Goal: Information Seeking & Learning: Learn about a topic

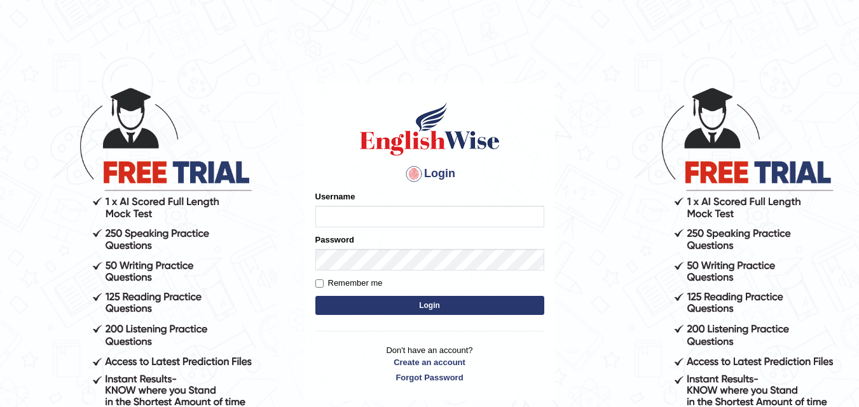
click at [392, 218] on input "Username" at bounding box center [429, 217] width 229 height 22
type input "F"
type input "Fely_1975"
click at [377, 303] on button "Login" at bounding box center [429, 305] width 229 height 19
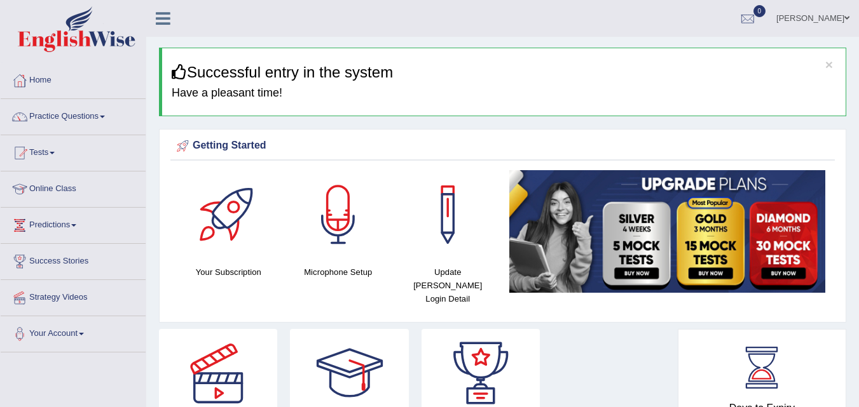
click at [90, 114] on link "Practice Questions" at bounding box center [73, 115] width 145 height 32
click at [64, 106] on link "Practice Questions" at bounding box center [72, 115] width 142 height 32
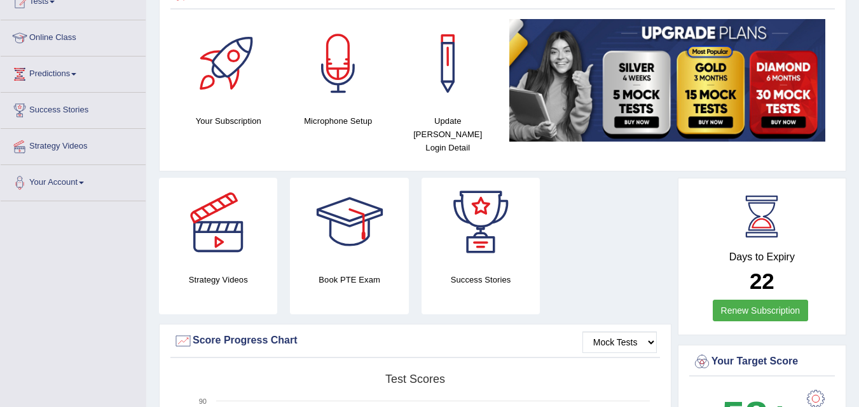
scroll to position [158, 0]
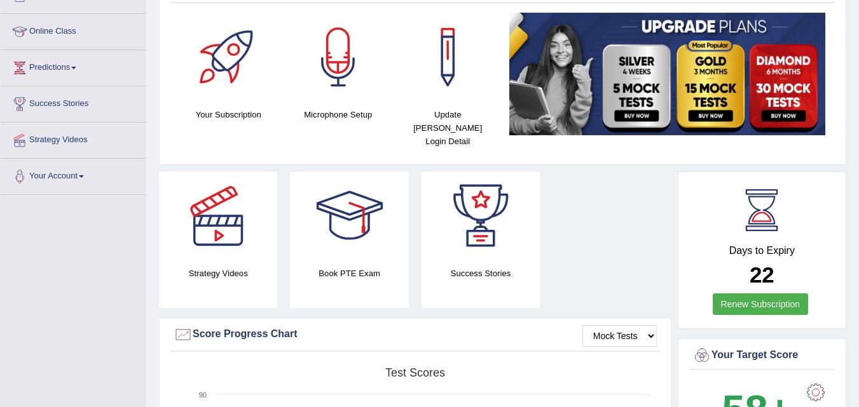
click at [348, 207] on div at bounding box center [349, 216] width 89 height 89
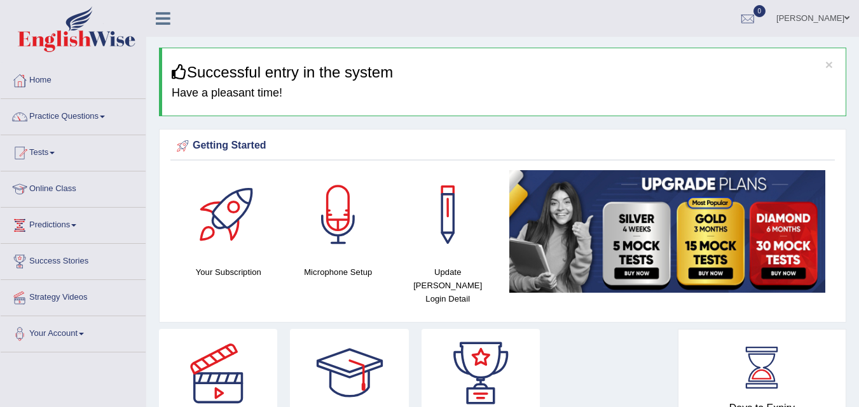
click at [88, 125] on link "Practice Questions" at bounding box center [73, 115] width 145 height 32
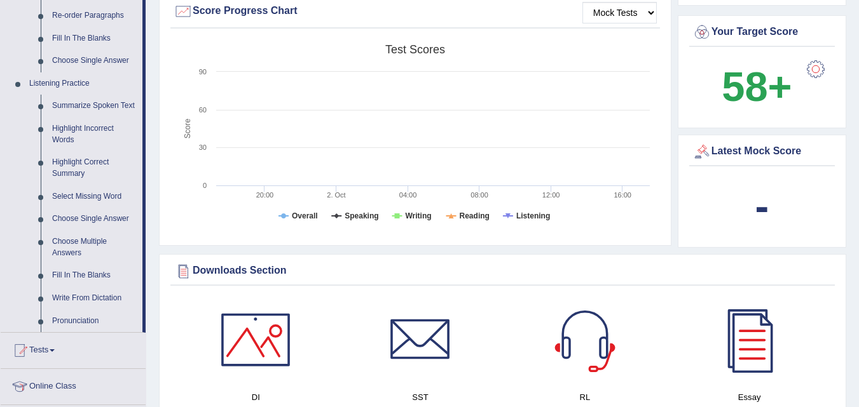
scroll to position [562, 0]
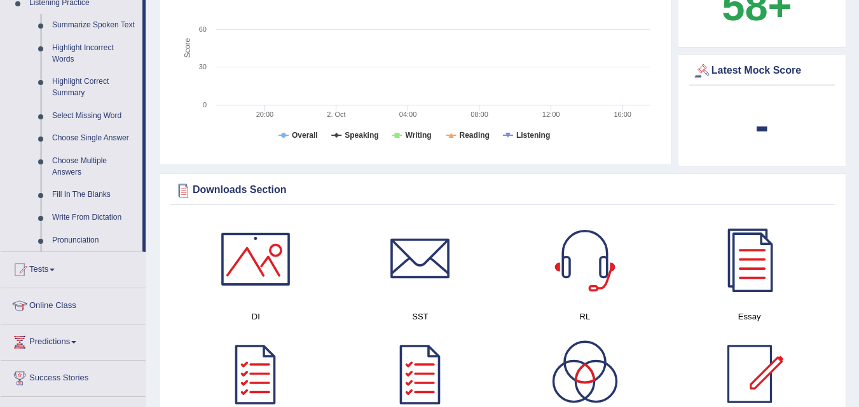
click at [639, 50] on rect at bounding box center [414, 55] width 482 height 197
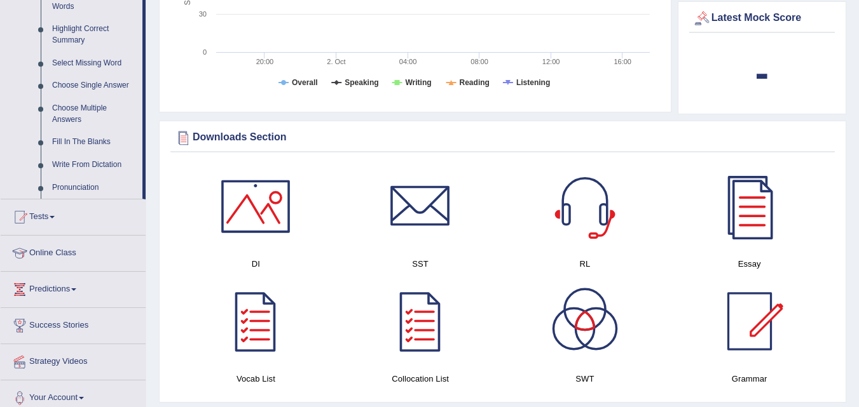
scroll to position [608, 0]
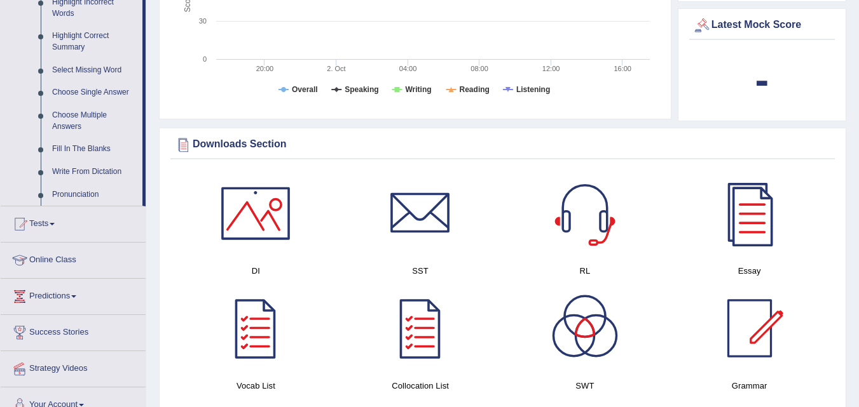
click at [55, 224] on span at bounding box center [52, 224] width 5 height 3
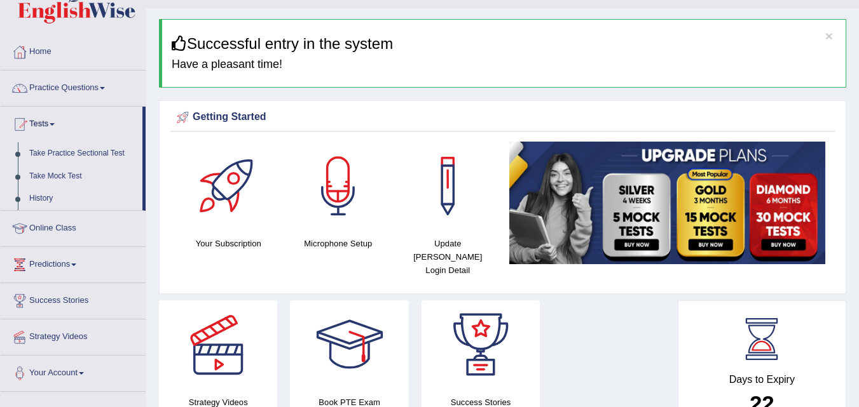
scroll to position [0, 0]
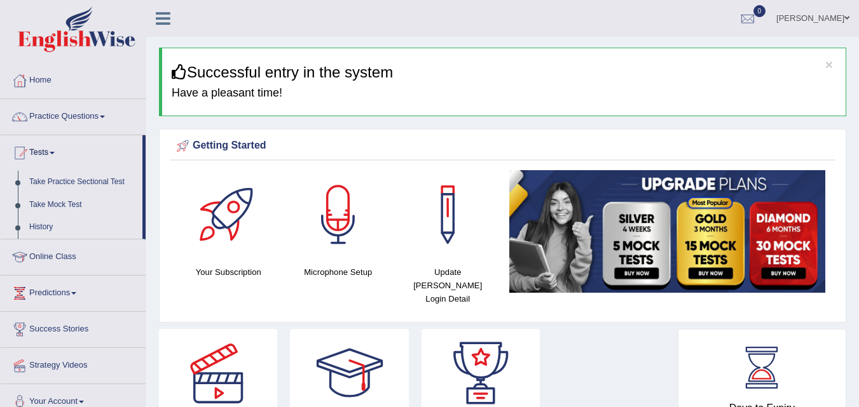
click at [90, 257] on link "Online Class" at bounding box center [73, 256] width 145 height 32
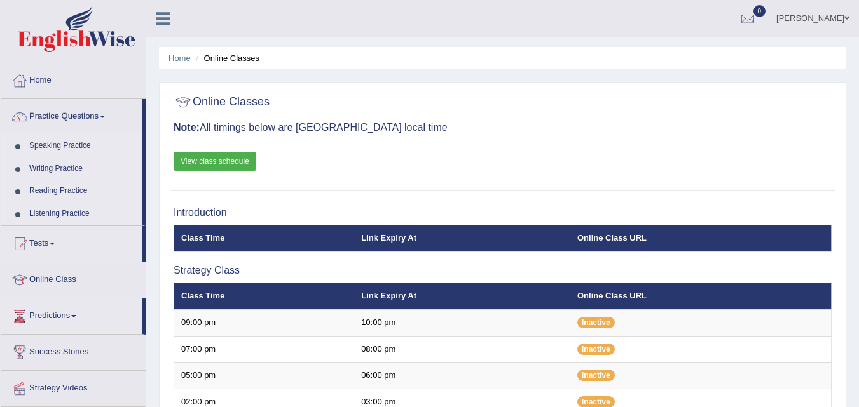
click at [84, 189] on link "Reading Practice" at bounding box center [83, 191] width 119 height 23
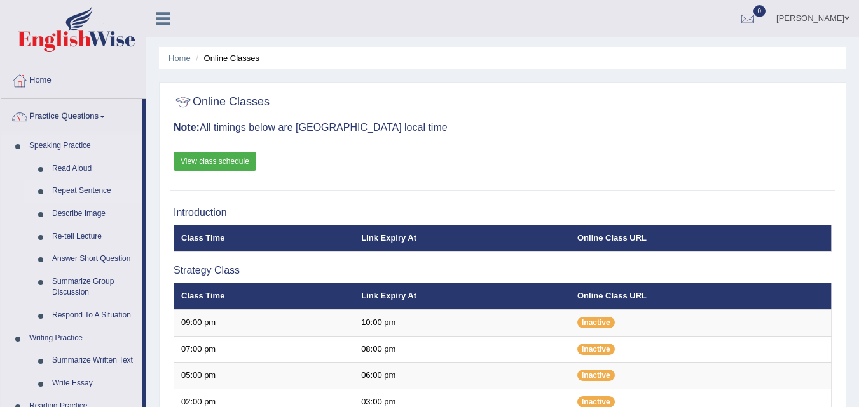
click at [105, 193] on link "Repeat Sentence" at bounding box center [94, 191] width 96 height 23
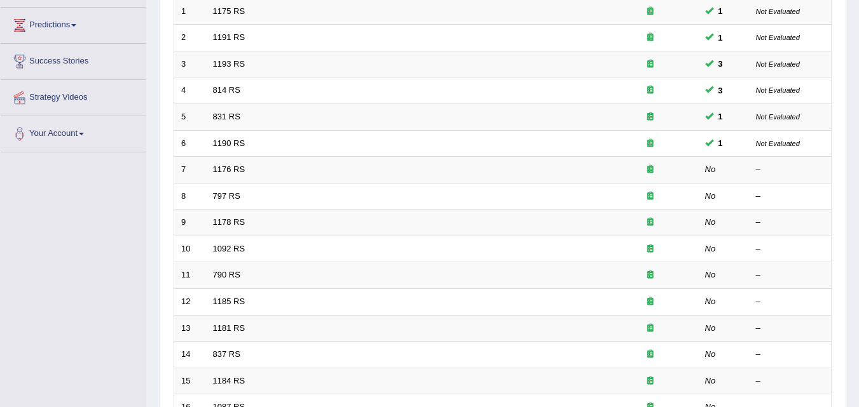
scroll to position [208, 0]
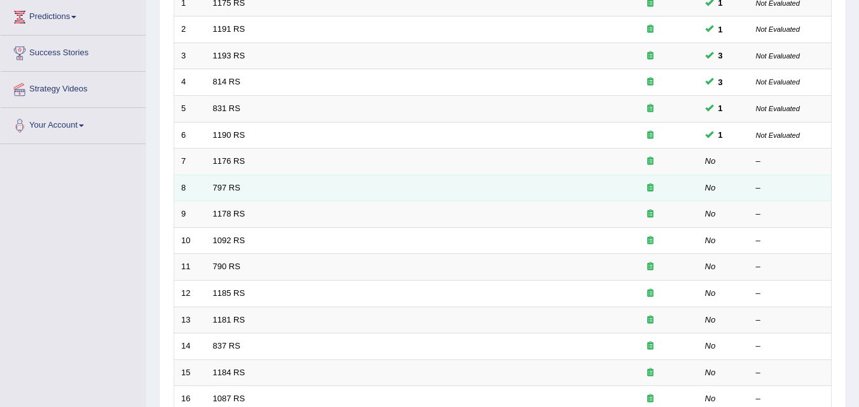
click at [232, 177] on td "797 RS" at bounding box center [404, 188] width 397 height 27
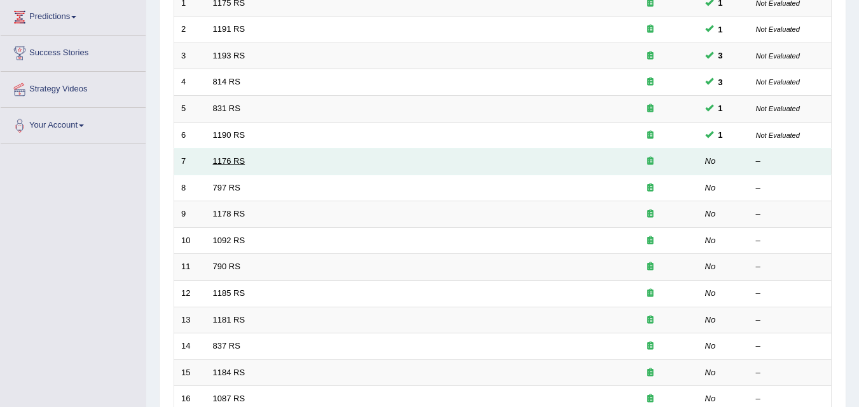
click at [244, 162] on link "1176 RS" at bounding box center [229, 161] width 32 height 10
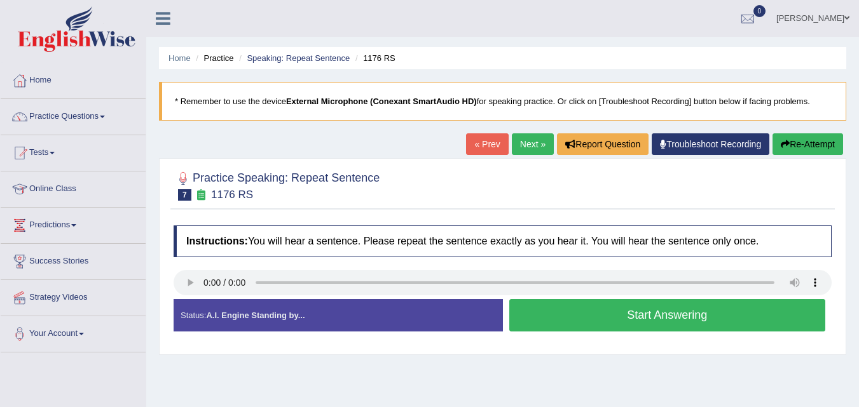
click at [592, 320] on button "Start Answering" at bounding box center [667, 315] width 316 height 32
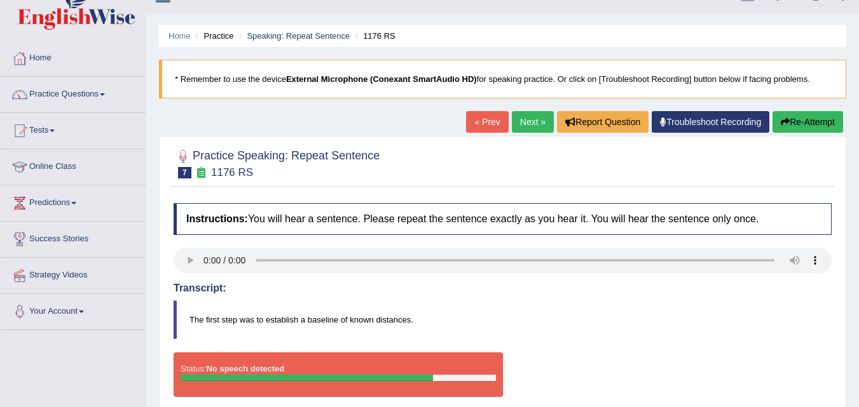
scroll to position [25, 0]
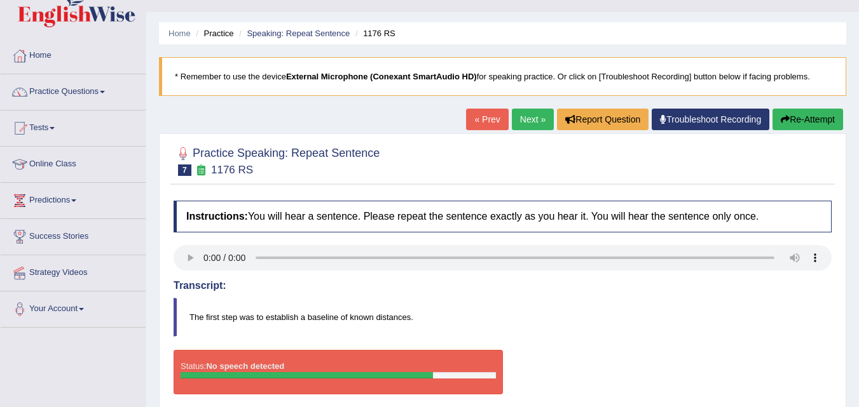
click at [800, 116] on button "Re-Attempt" at bounding box center [807, 120] width 71 height 22
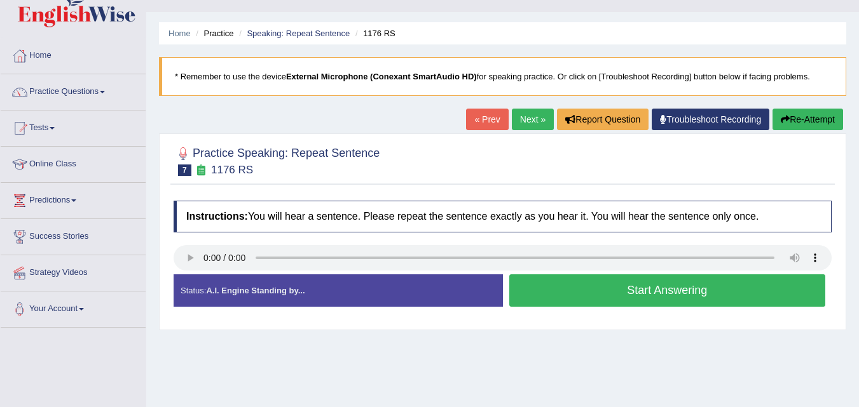
click at [626, 295] on button "Start Answering" at bounding box center [667, 291] width 316 height 32
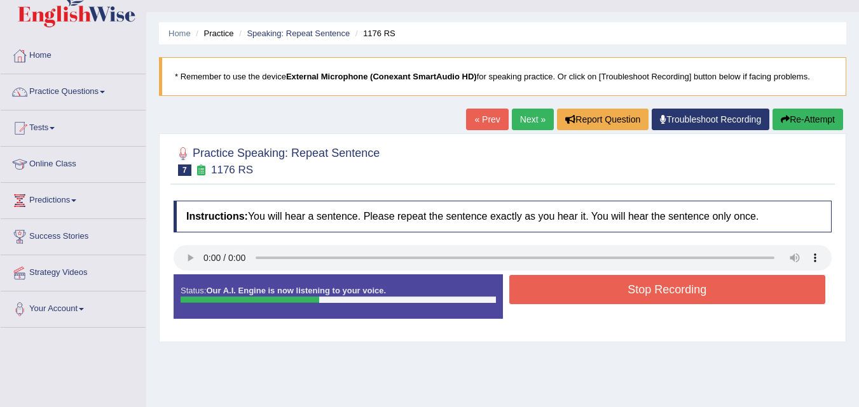
click at [626, 295] on button "Stop Recording" at bounding box center [667, 289] width 316 height 29
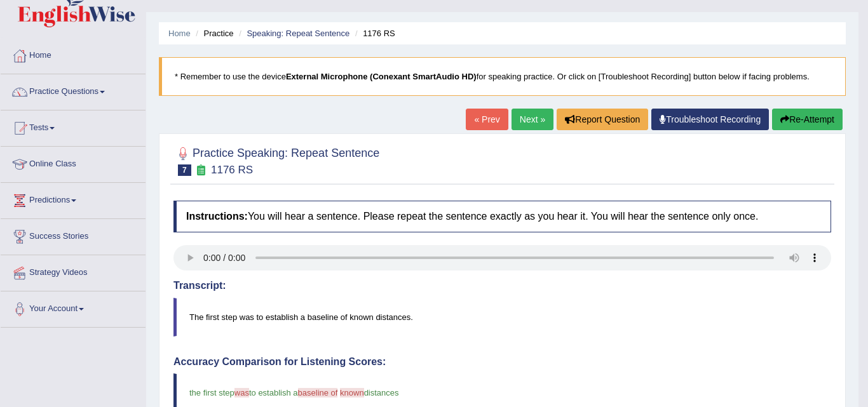
click at [568, 327] on blockquote "The first step was to establish a baseline of known distances." at bounding box center [502, 317] width 658 height 39
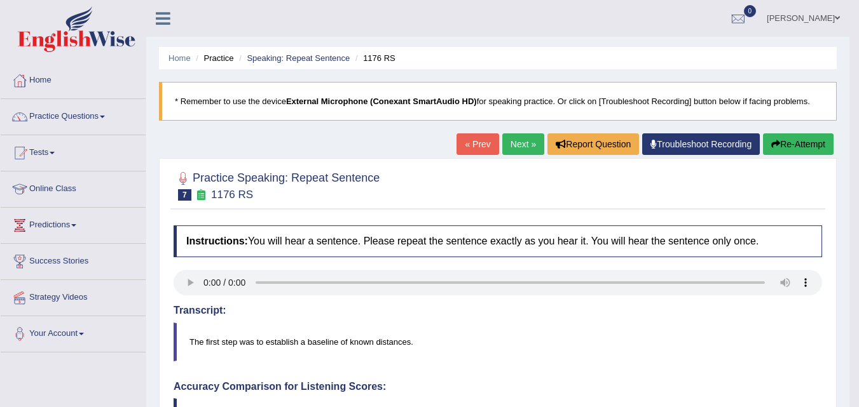
click at [517, 142] on link "Next »" at bounding box center [523, 144] width 42 height 22
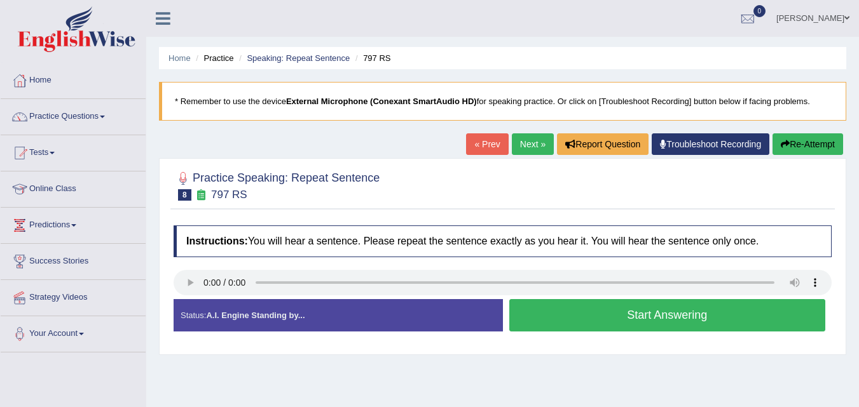
click at [554, 315] on button "Start Answering" at bounding box center [667, 315] width 316 height 32
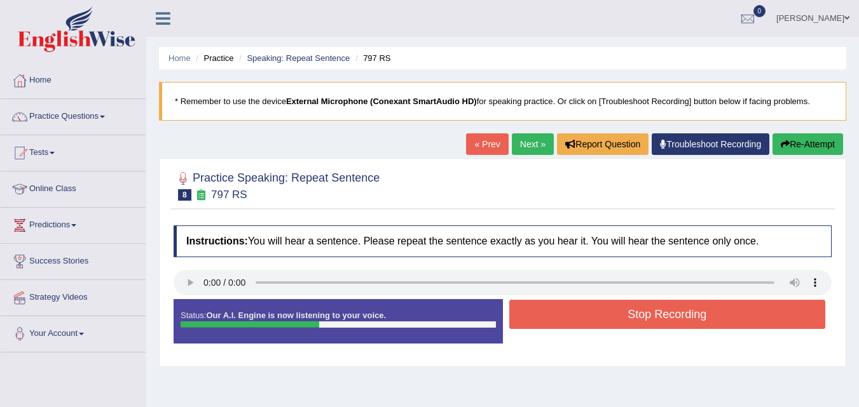
click at [554, 315] on button "Stop Recording" at bounding box center [667, 314] width 316 height 29
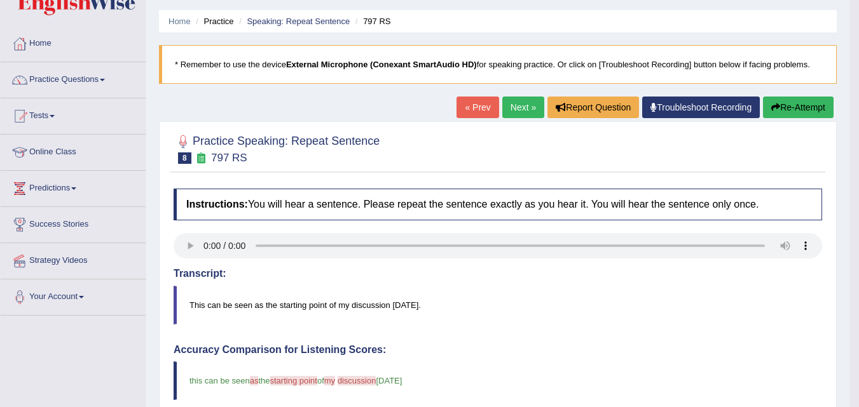
scroll to position [29, 0]
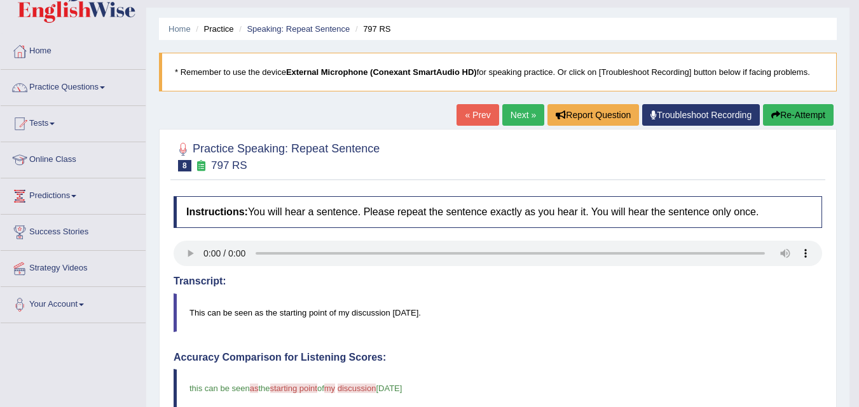
click at [510, 117] on link "Next »" at bounding box center [523, 115] width 42 height 22
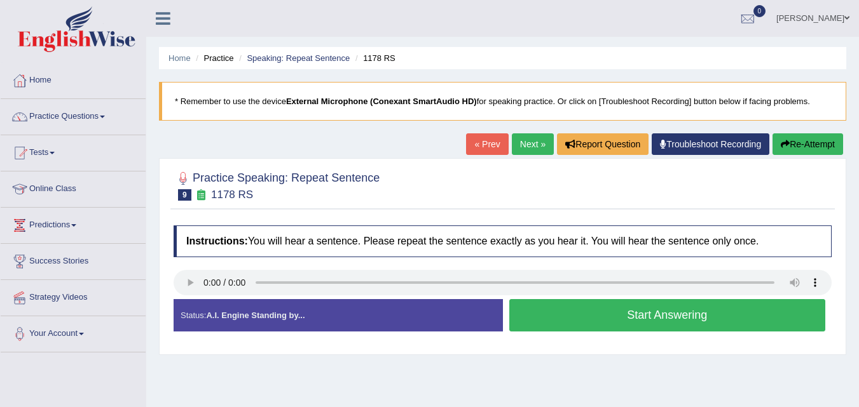
click at [555, 319] on button "Start Answering" at bounding box center [667, 315] width 316 height 32
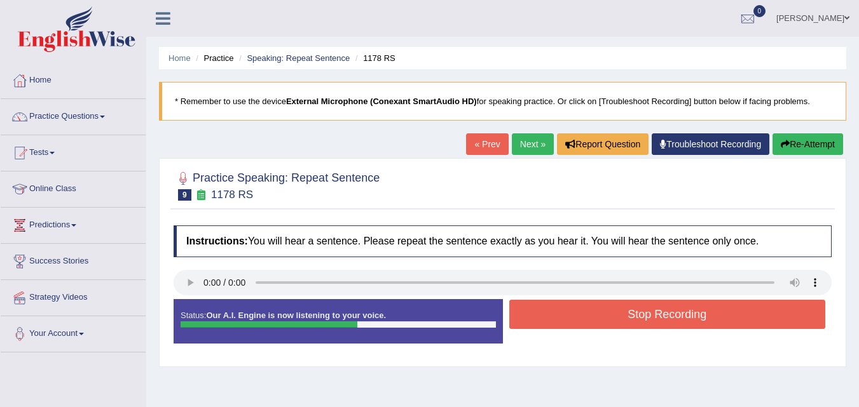
click at [555, 319] on button "Stop Recording" at bounding box center [667, 314] width 316 height 29
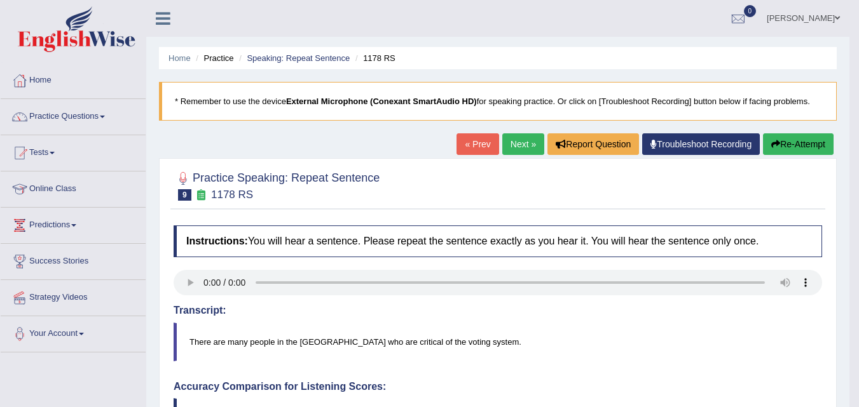
click at [510, 147] on link "Next »" at bounding box center [523, 144] width 42 height 22
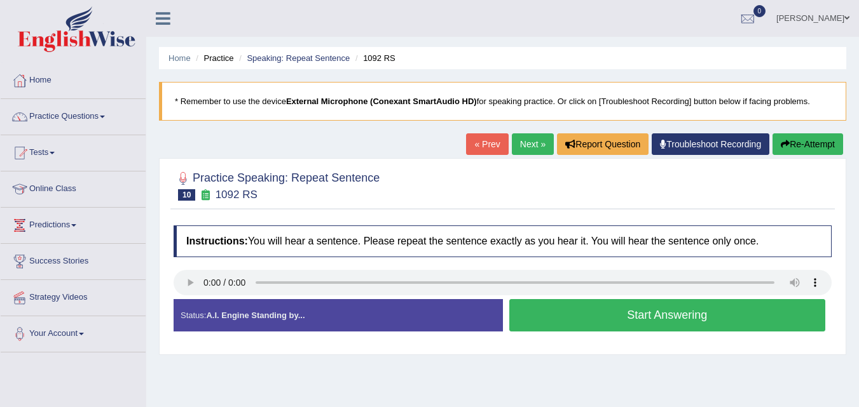
click at [556, 318] on button "Start Answering" at bounding box center [667, 315] width 316 height 32
click at [556, 318] on div "Status: A.I. Engine Standing by... Start Answering Stop Recording" at bounding box center [502, 321] width 658 height 45
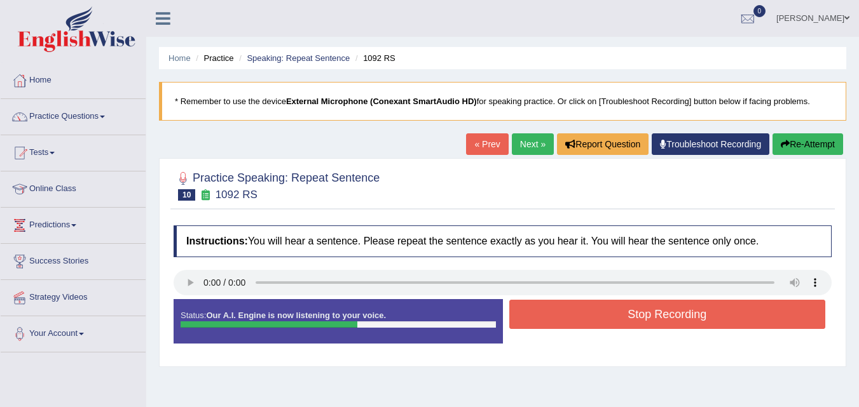
click at [556, 318] on button "Stop Recording" at bounding box center [667, 314] width 316 height 29
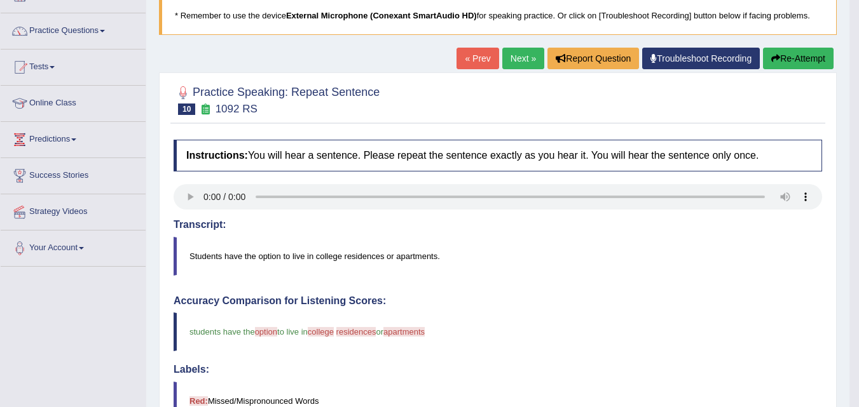
scroll to position [85, 0]
click at [511, 64] on link "Next »" at bounding box center [523, 59] width 42 height 22
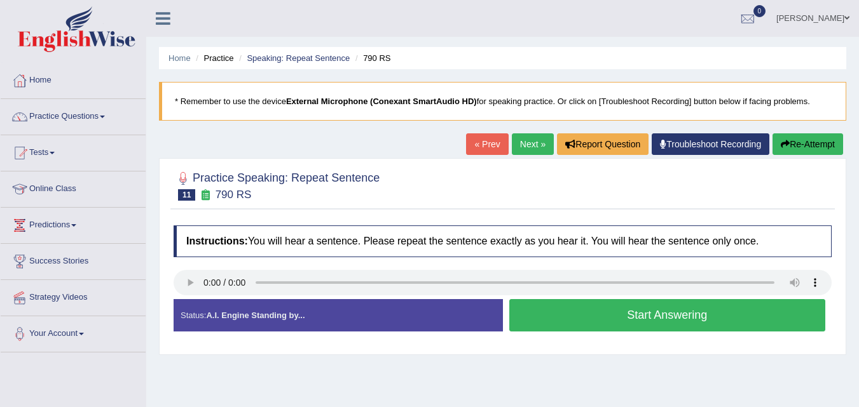
click at [552, 326] on button "Start Answering" at bounding box center [667, 315] width 316 height 32
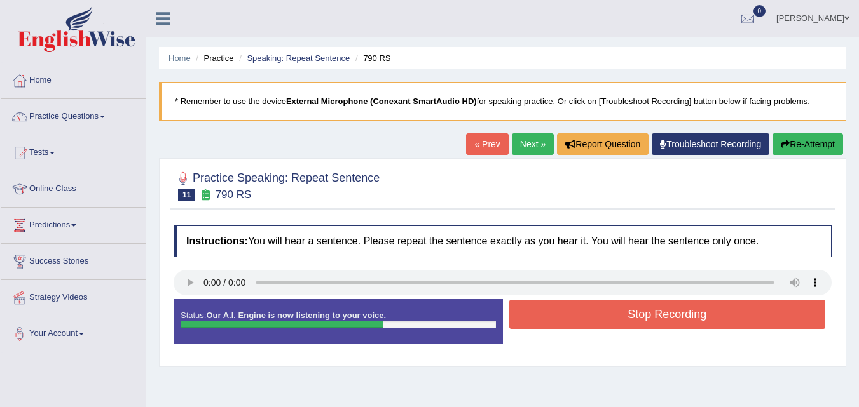
click at [552, 326] on button "Stop Recording" at bounding box center [667, 314] width 316 height 29
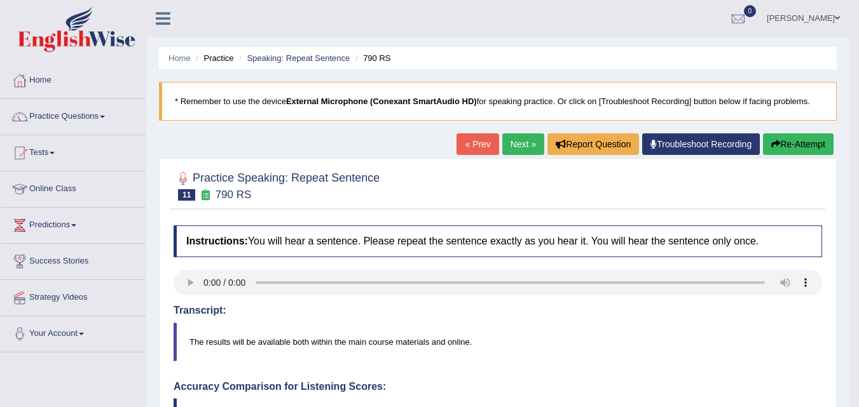
click at [524, 142] on link "Next »" at bounding box center [523, 144] width 42 height 22
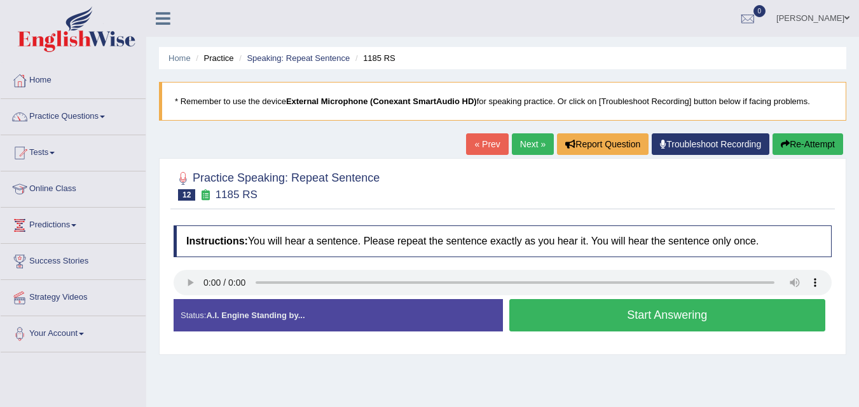
click at [625, 324] on button "Start Answering" at bounding box center [667, 315] width 316 height 32
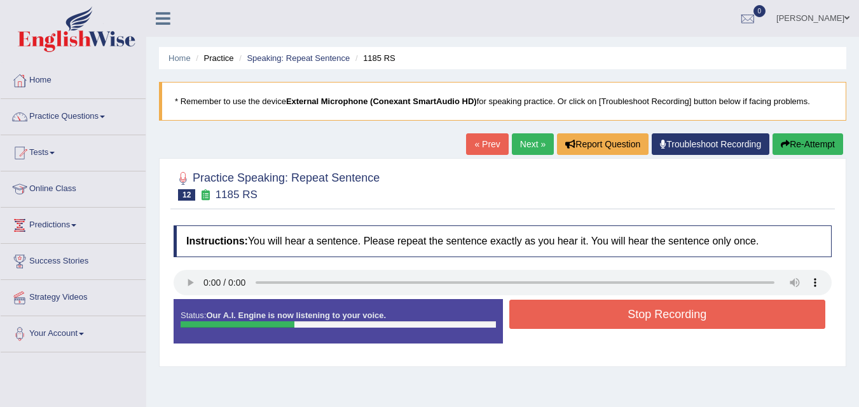
click at [625, 324] on button "Stop Recording" at bounding box center [667, 314] width 316 height 29
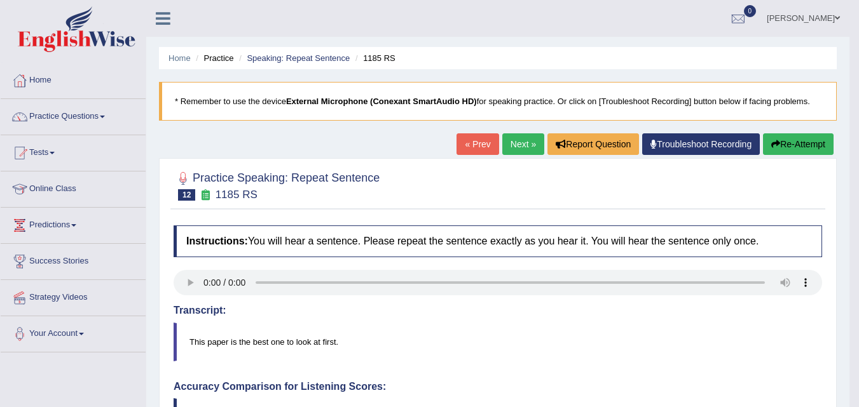
click at [516, 150] on link "Next »" at bounding box center [523, 144] width 42 height 22
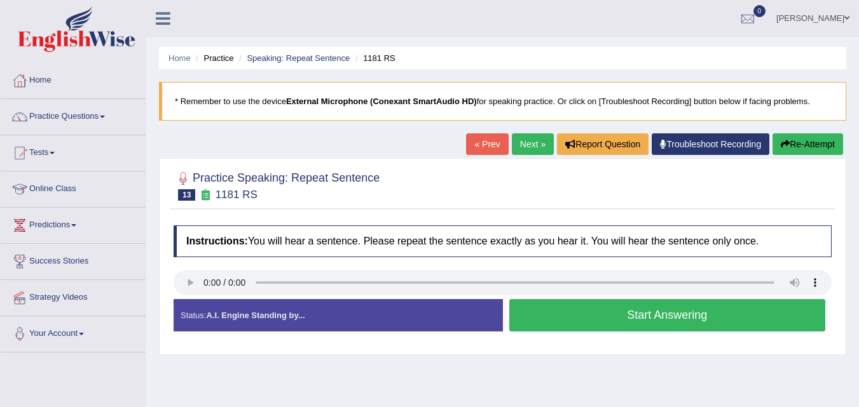
click at [550, 320] on button "Start Answering" at bounding box center [667, 315] width 316 height 32
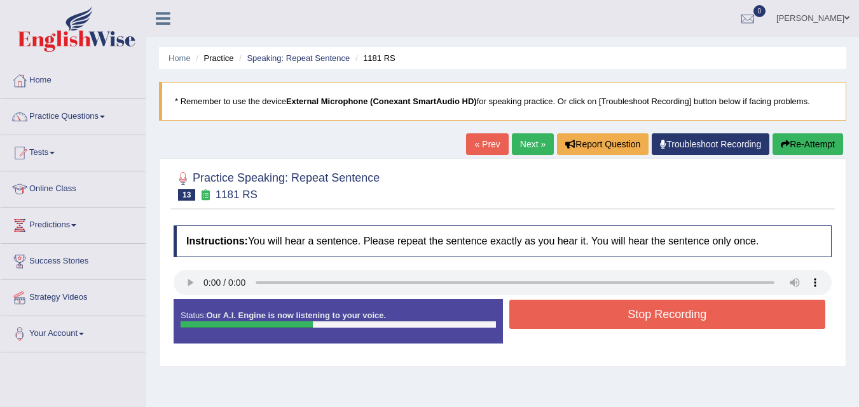
click at [571, 316] on button "Stop Recording" at bounding box center [667, 314] width 316 height 29
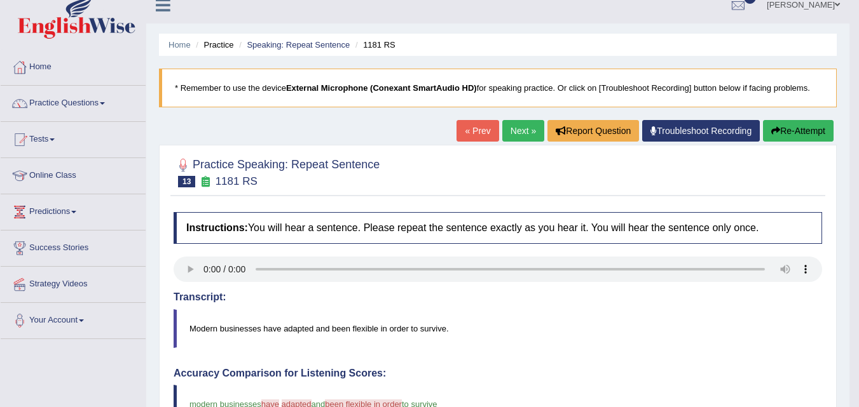
scroll to position [10, 0]
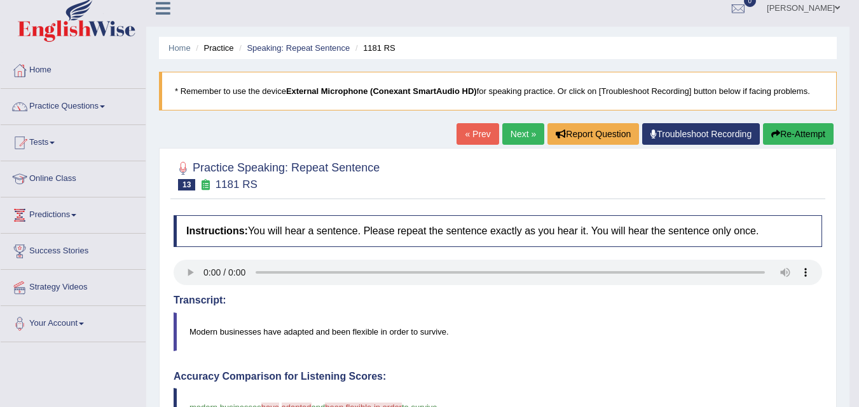
click at [519, 140] on link "Next »" at bounding box center [523, 134] width 42 height 22
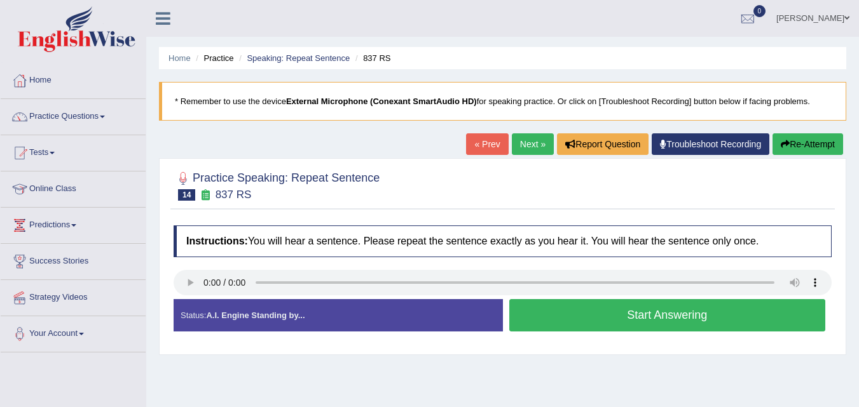
click at [629, 316] on button "Start Answering" at bounding box center [667, 315] width 316 height 32
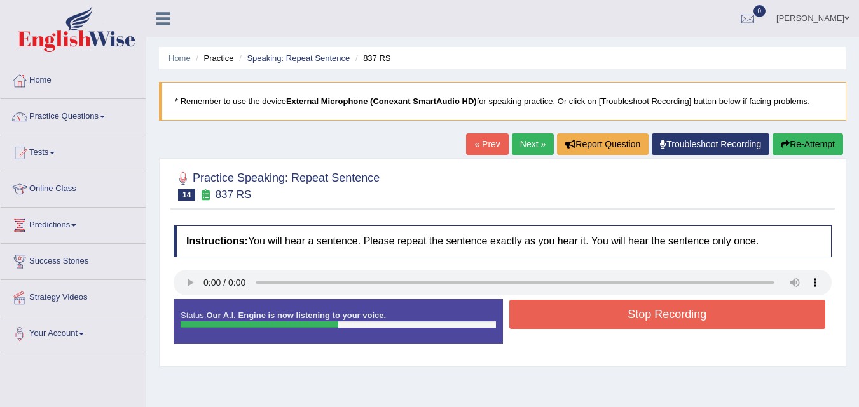
click at [676, 312] on button "Stop Recording" at bounding box center [667, 314] width 316 height 29
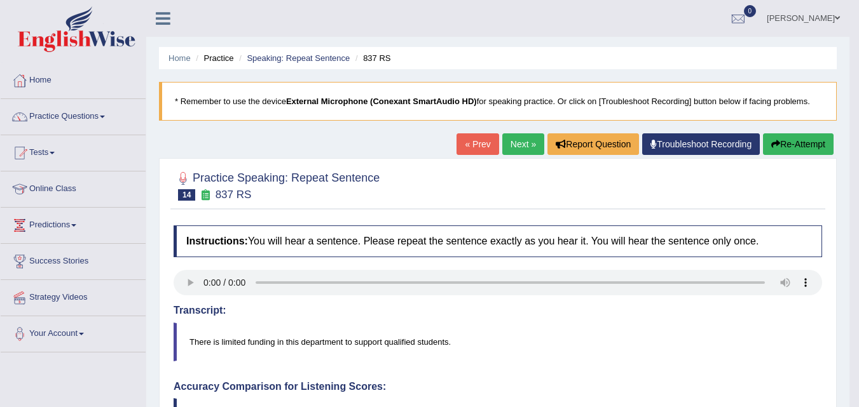
click at [800, 144] on button "Re-Attempt" at bounding box center [798, 144] width 71 height 22
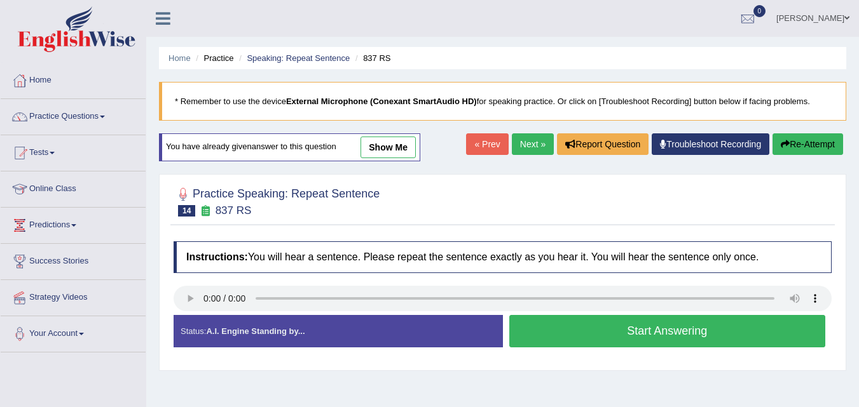
click at [653, 332] on button "Start Answering" at bounding box center [667, 331] width 316 height 32
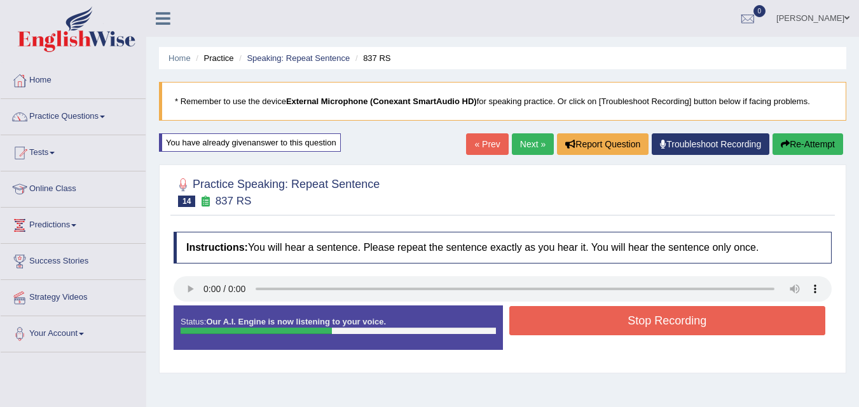
click at [663, 322] on button "Stop Recording" at bounding box center [667, 320] width 316 height 29
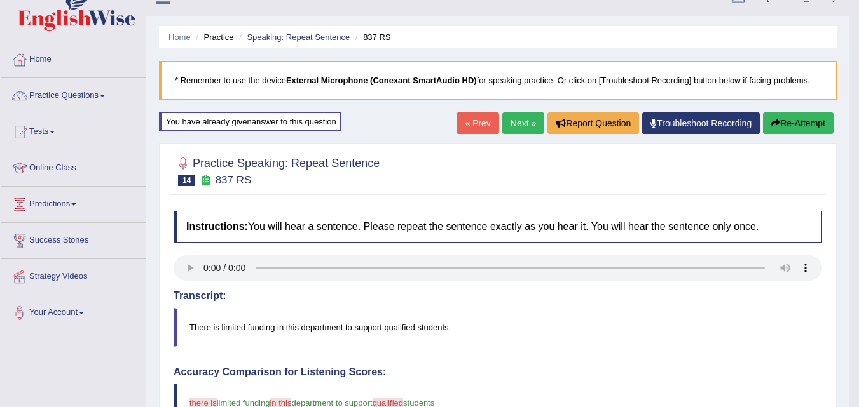
scroll to position [17, 0]
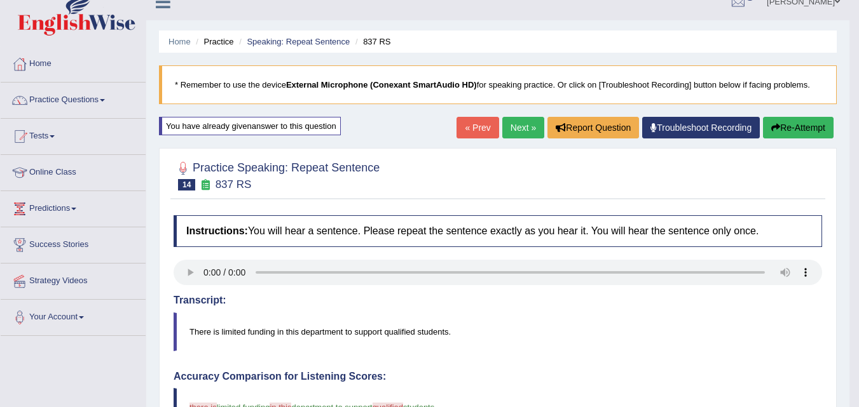
click at [797, 128] on button "Re-Attempt" at bounding box center [798, 128] width 71 height 22
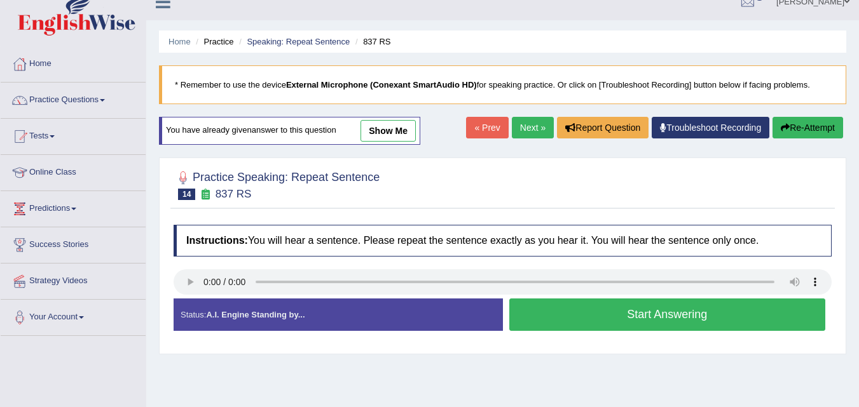
click at [689, 315] on button "Start Answering" at bounding box center [667, 315] width 316 height 32
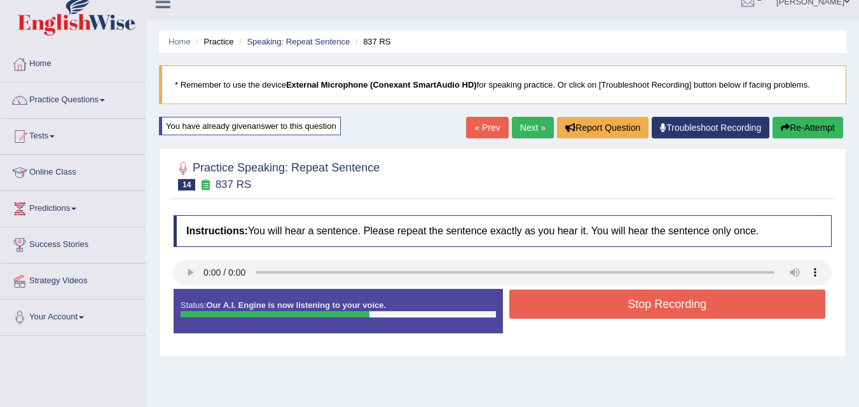
click at [700, 305] on button "Stop Recording" at bounding box center [667, 304] width 316 height 29
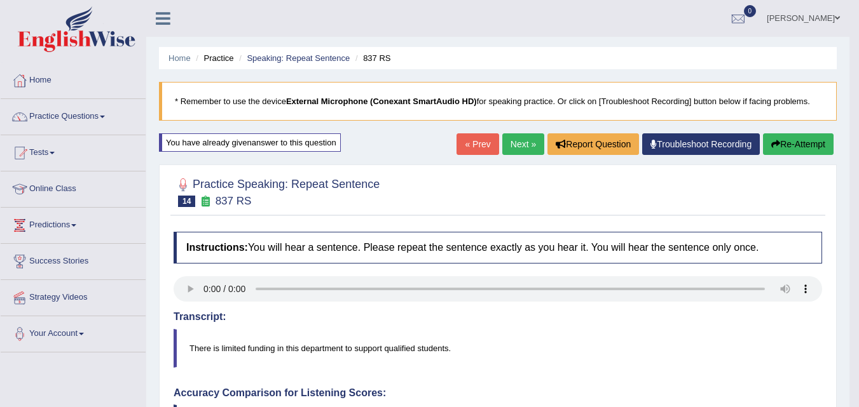
click at [510, 147] on link "Next »" at bounding box center [523, 144] width 42 height 22
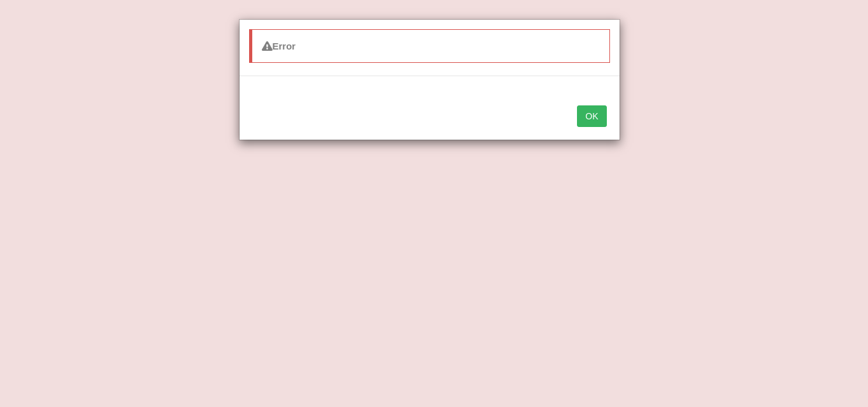
click at [590, 118] on button "OK" at bounding box center [591, 116] width 29 height 22
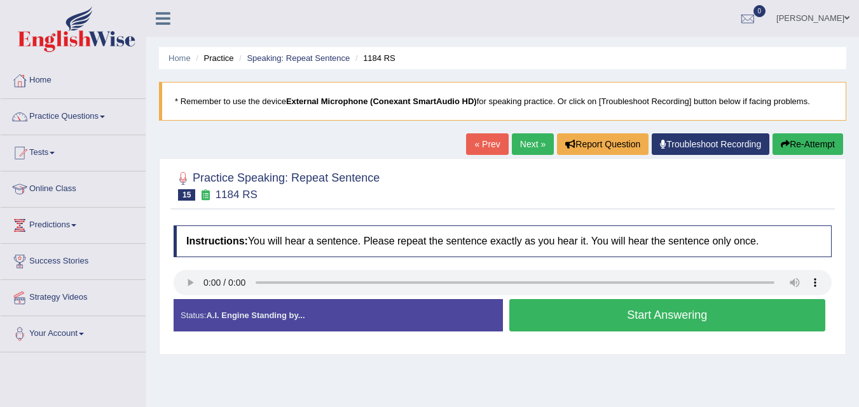
click at [191, 130] on div "Home Practice Speaking: Repeat Sentence 1184 RS * Remember to use the device Ex…" at bounding box center [502, 318] width 712 height 636
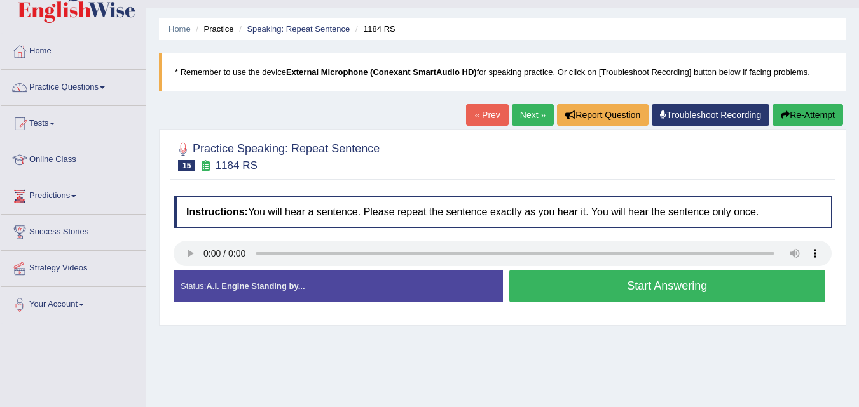
scroll to position [36, 0]
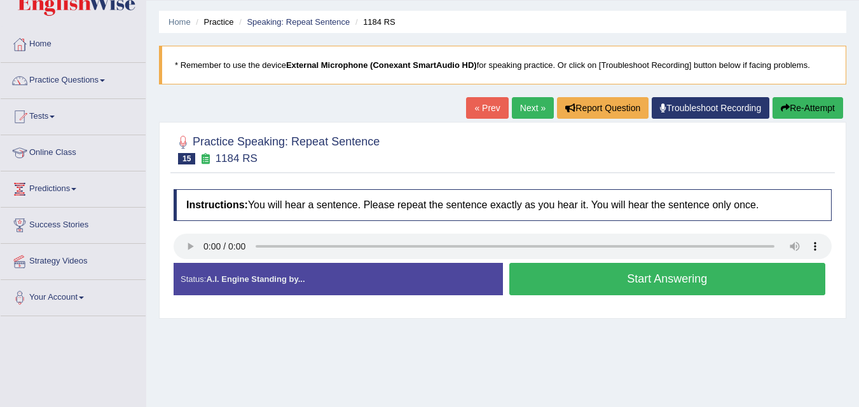
click at [575, 278] on button "Start Answering" at bounding box center [667, 279] width 316 height 32
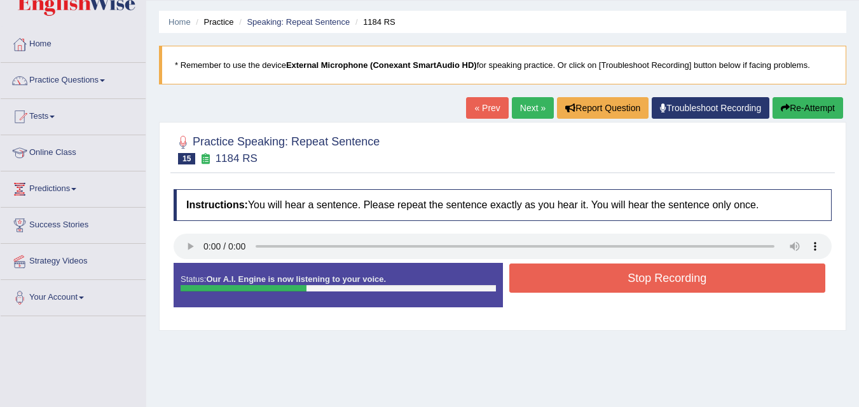
click at [575, 278] on button "Stop Recording" at bounding box center [667, 278] width 316 height 29
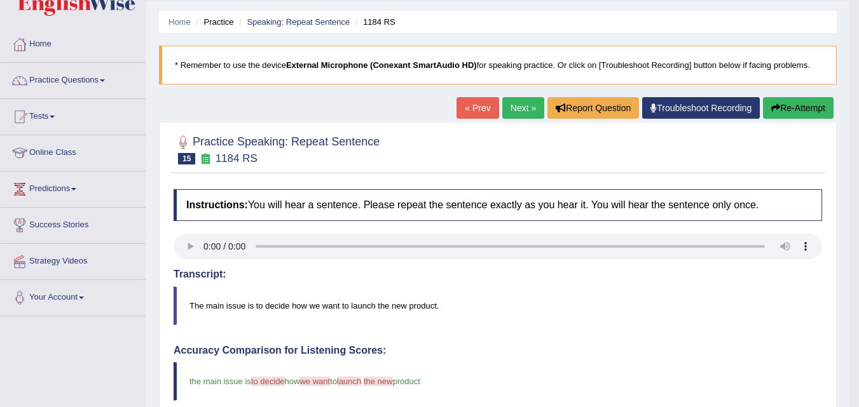
click at [511, 112] on link "Next »" at bounding box center [523, 108] width 42 height 22
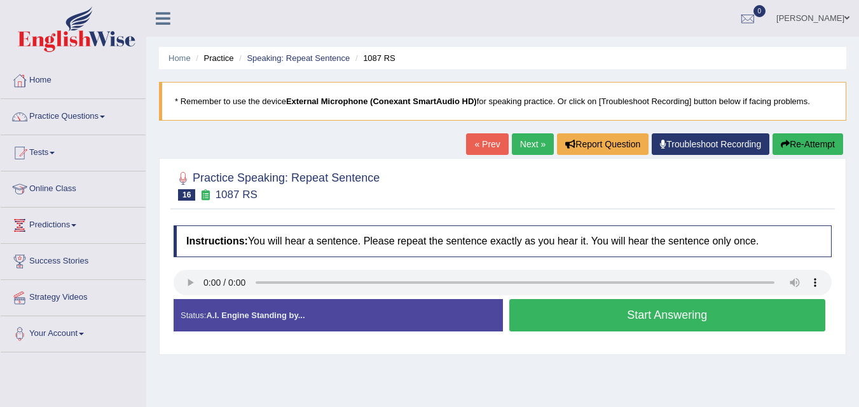
click at [603, 324] on button "Start Answering" at bounding box center [667, 315] width 316 height 32
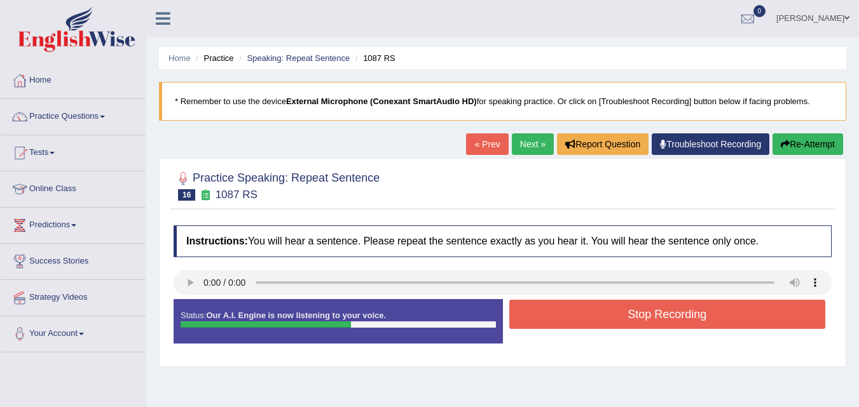
click at [603, 324] on button "Stop Recording" at bounding box center [667, 314] width 316 height 29
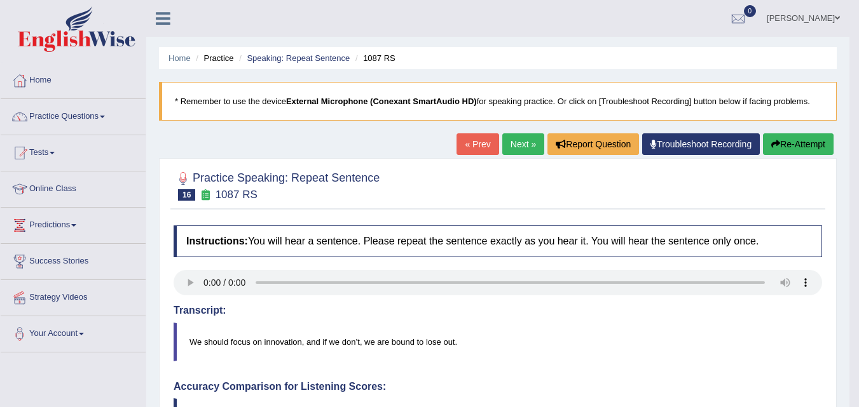
click at [525, 154] on link "Next »" at bounding box center [523, 144] width 42 height 22
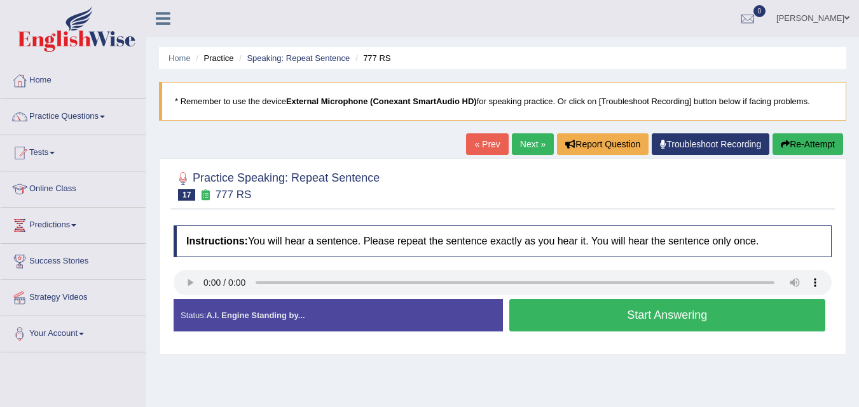
click at [560, 316] on button "Start Answering" at bounding box center [667, 315] width 316 height 32
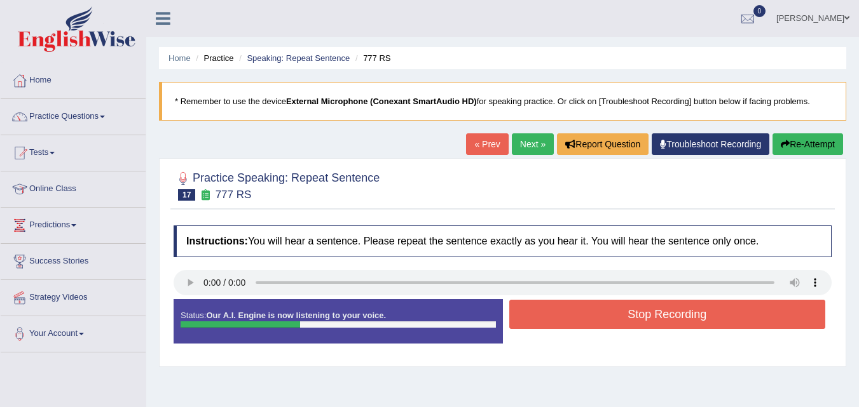
click at [560, 316] on button "Stop Recording" at bounding box center [667, 314] width 316 height 29
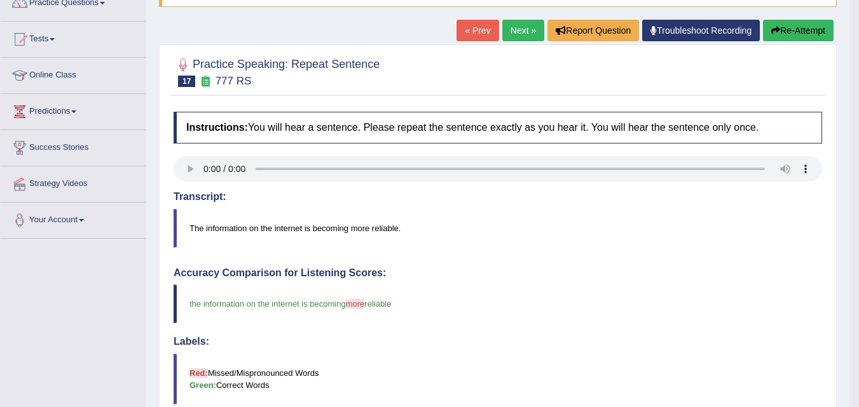
scroll to position [102, 0]
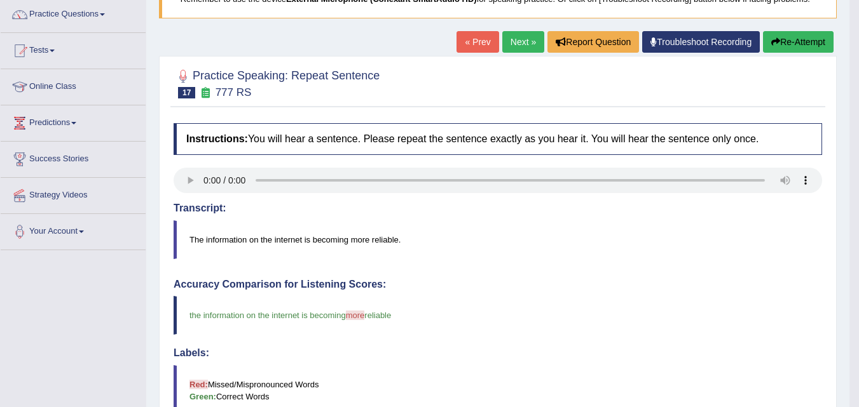
click at [512, 50] on link "Next »" at bounding box center [523, 42] width 42 height 22
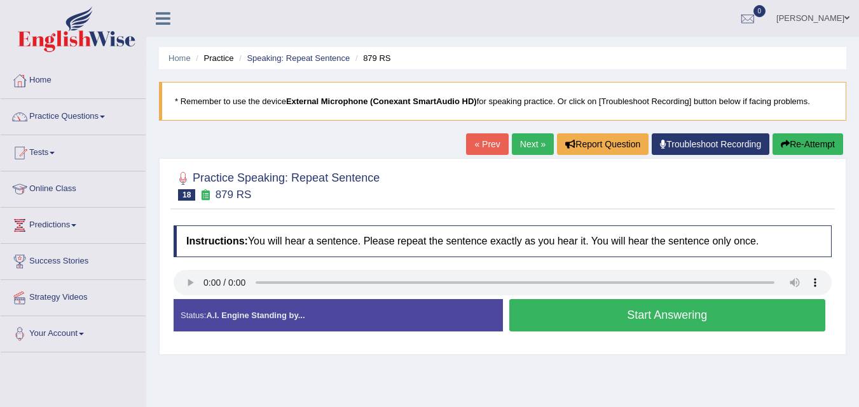
click at [618, 324] on button "Start Answering" at bounding box center [667, 315] width 316 height 32
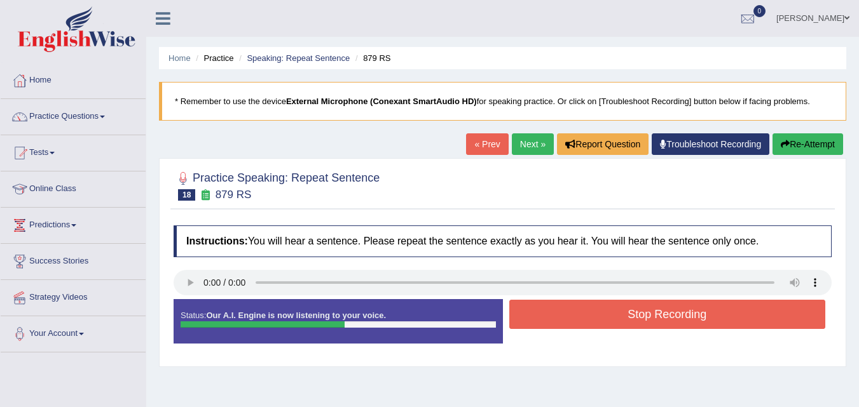
click at [618, 324] on button "Stop Recording" at bounding box center [667, 314] width 316 height 29
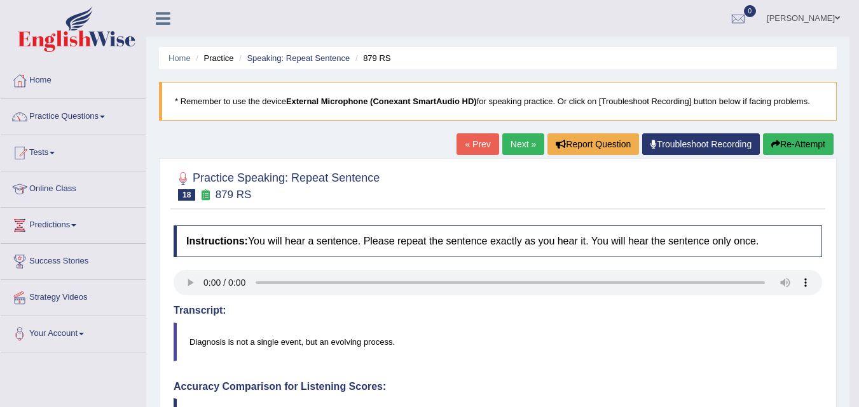
click at [520, 148] on link "Next »" at bounding box center [523, 144] width 42 height 22
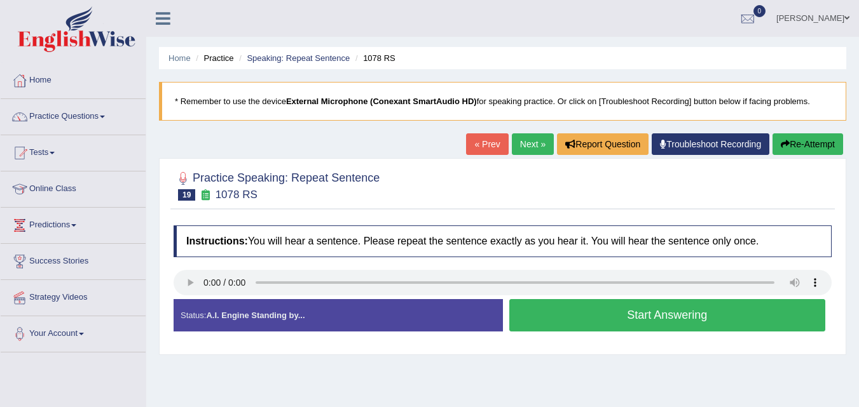
click at [585, 315] on button "Start Answering" at bounding box center [667, 315] width 316 height 32
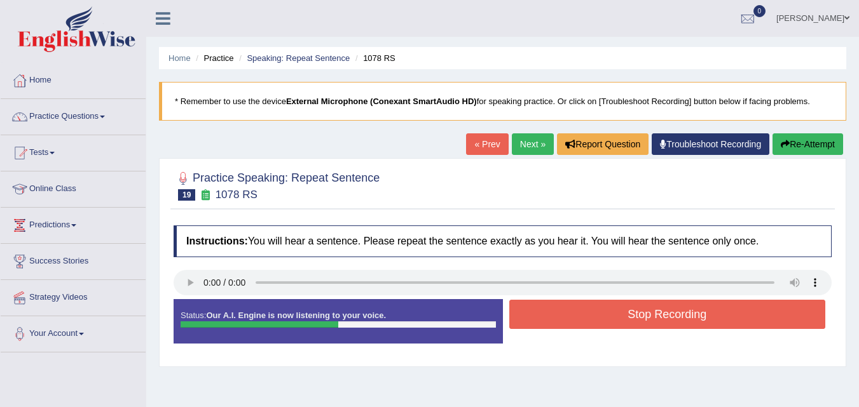
click at [629, 312] on button "Stop Recording" at bounding box center [667, 314] width 316 height 29
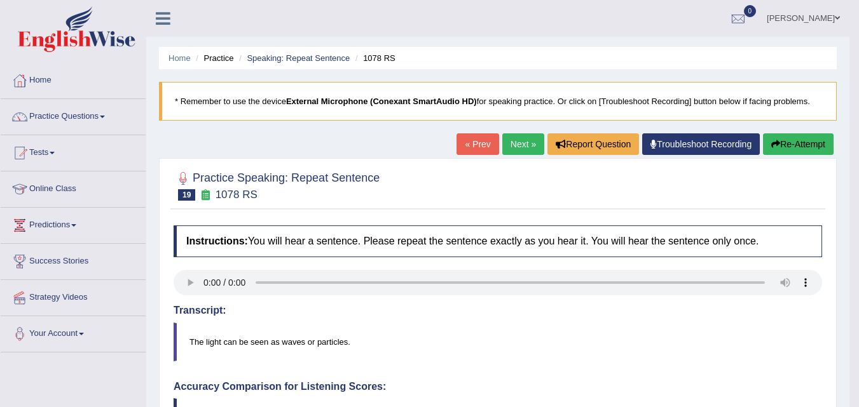
click at [513, 149] on link "Next »" at bounding box center [523, 144] width 42 height 22
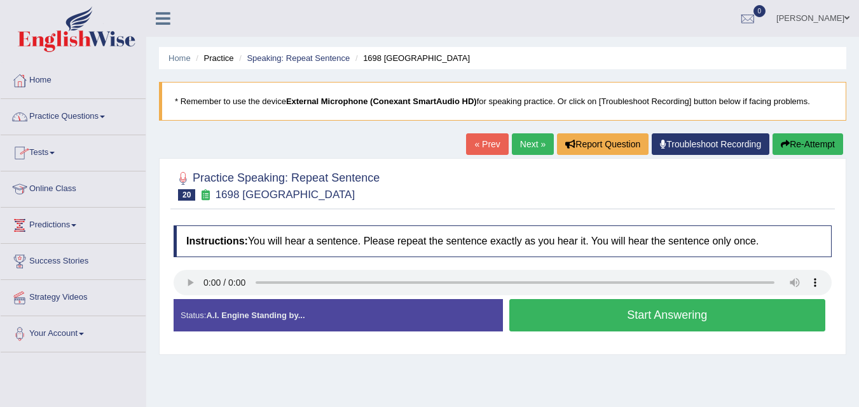
click at [79, 114] on link "Practice Questions" at bounding box center [73, 115] width 145 height 32
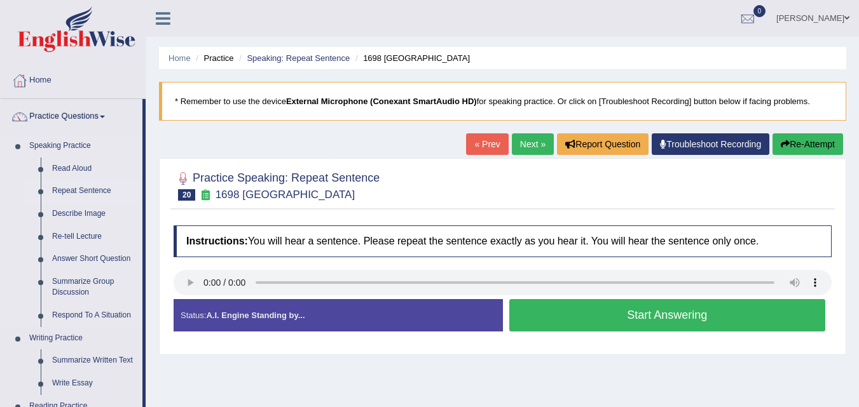
click at [93, 194] on link "Repeat Sentence" at bounding box center [94, 191] width 96 height 23
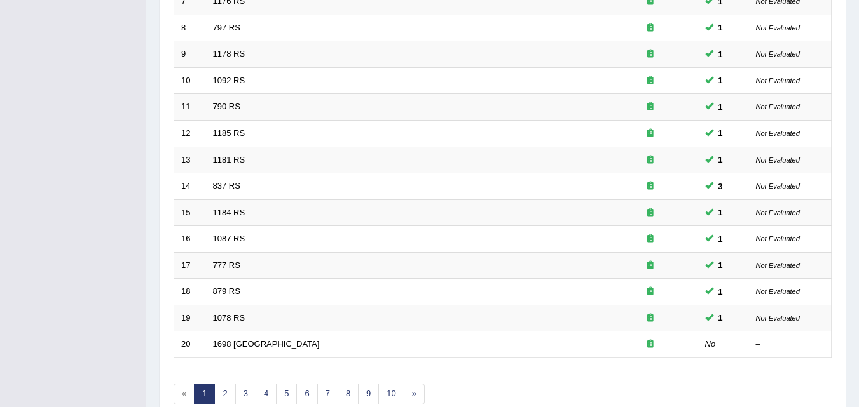
scroll to position [434, 0]
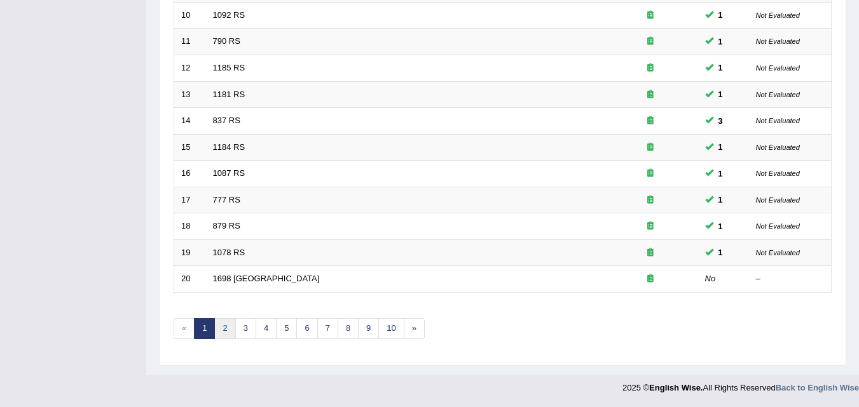
click at [224, 334] on link "2" at bounding box center [224, 328] width 21 height 21
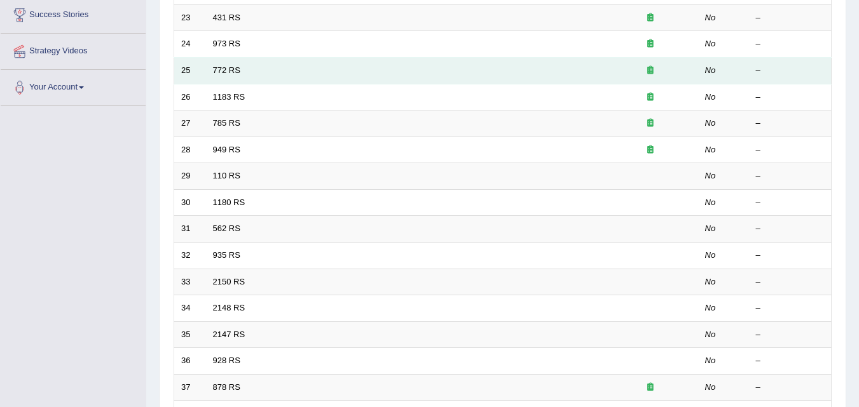
scroll to position [434, 0]
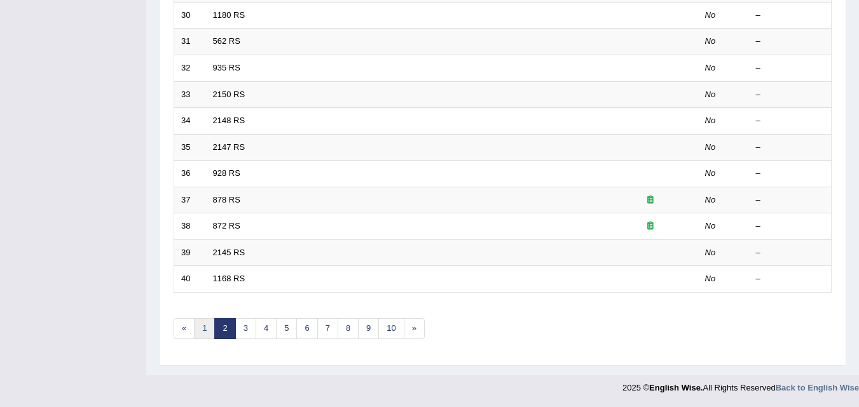
click at [206, 329] on link "1" at bounding box center [204, 328] width 21 height 21
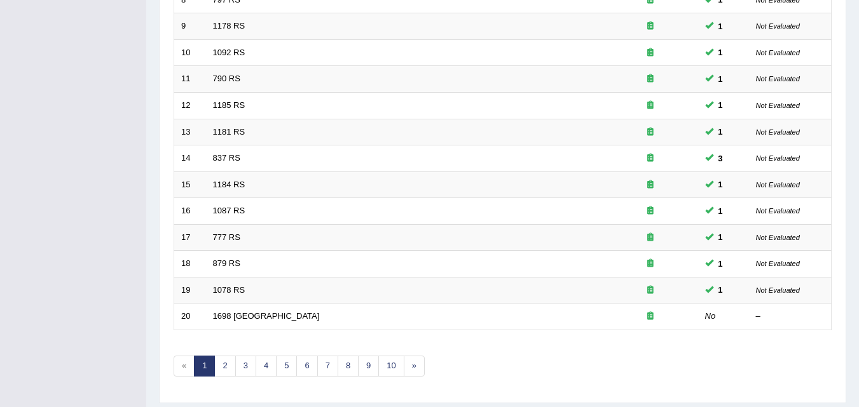
scroll to position [434, 0]
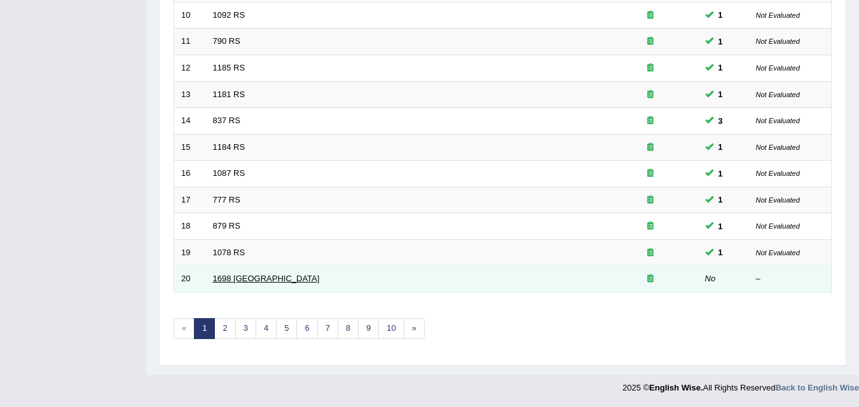
click at [220, 276] on link "1698 [GEOGRAPHIC_DATA]" at bounding box center [266, 279] width 107 height 10
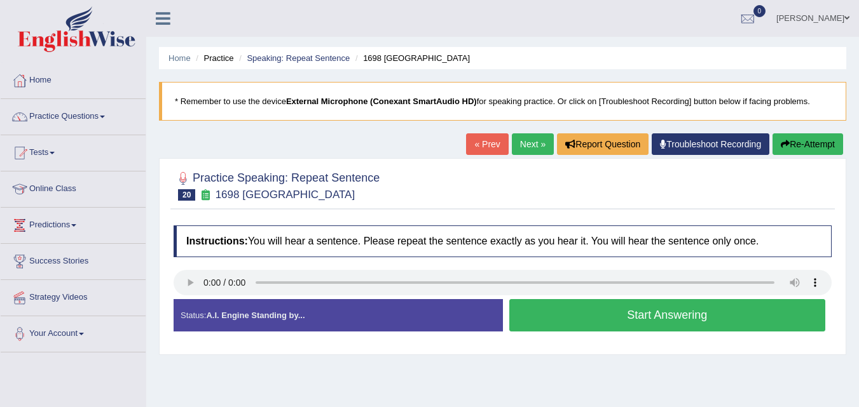
click at [580, 321] on button "Start Answering" at bounding box center [667, 315] width 316 height 32
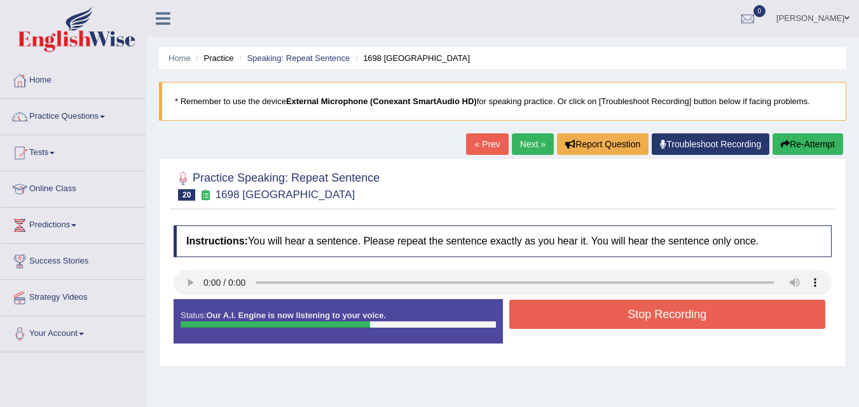
click at [580, 321] on button "Stop Recording" at bounding box center [667, 314] width 316 height 29
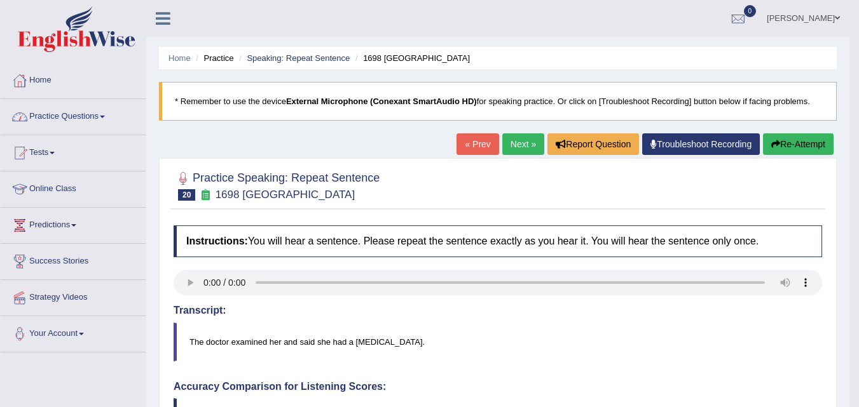
click at [98, 116] on link "Practice Questions" at bounding box center [73, 115] width 145 height 32
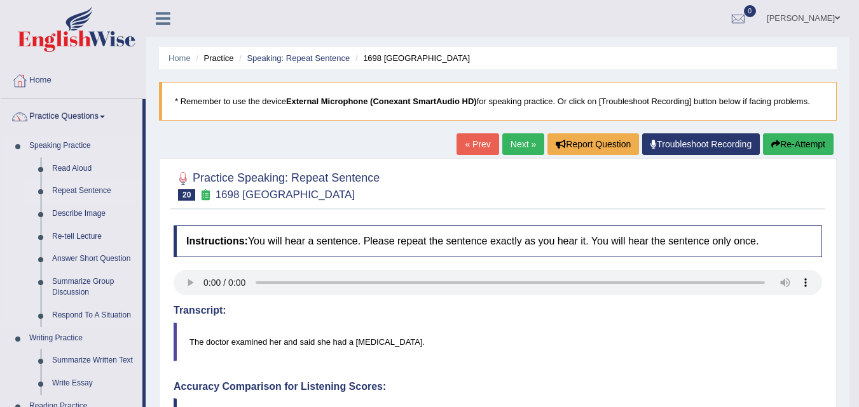
click at [66, 190] on link "Repeat Sentence" at bounding box center [94, 191] width 96 height 23
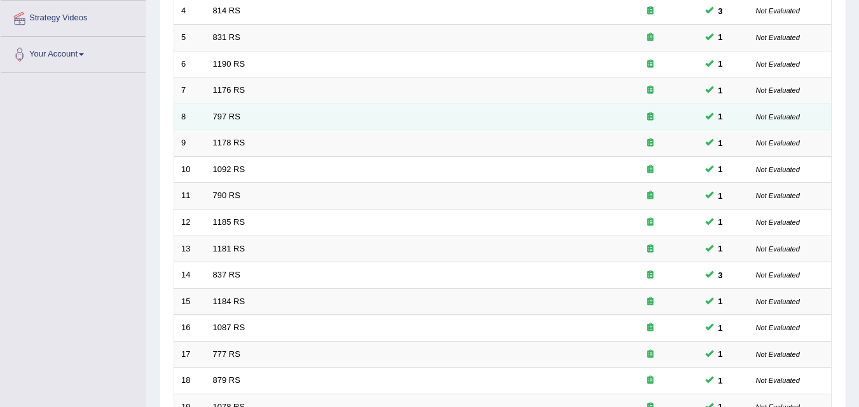
scroll to position [434, 0]
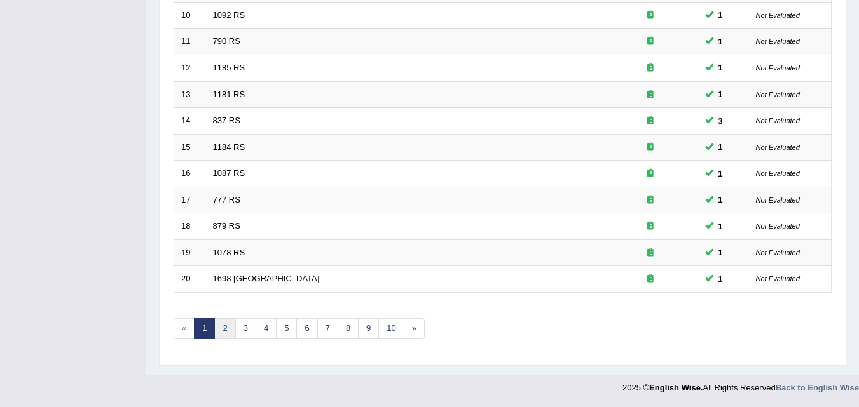
click at [219, 334] on link "2" at bounding box center [224, 328] width 21 height 21
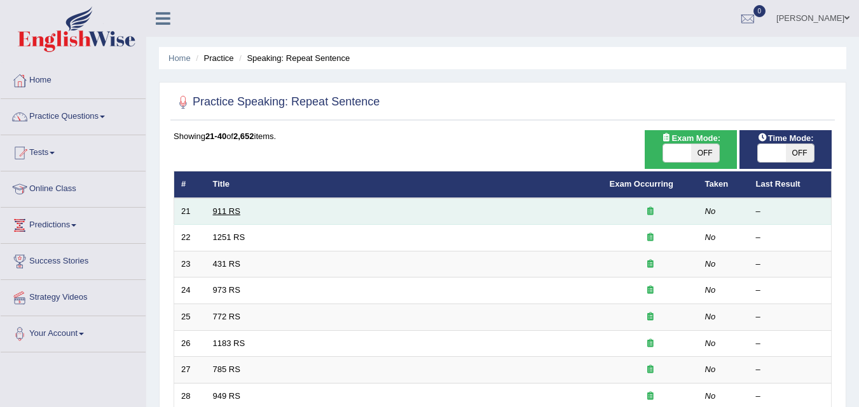
click at [228, 210] on link "911 RS" at bounding box center [226, 212] width 27 height 10
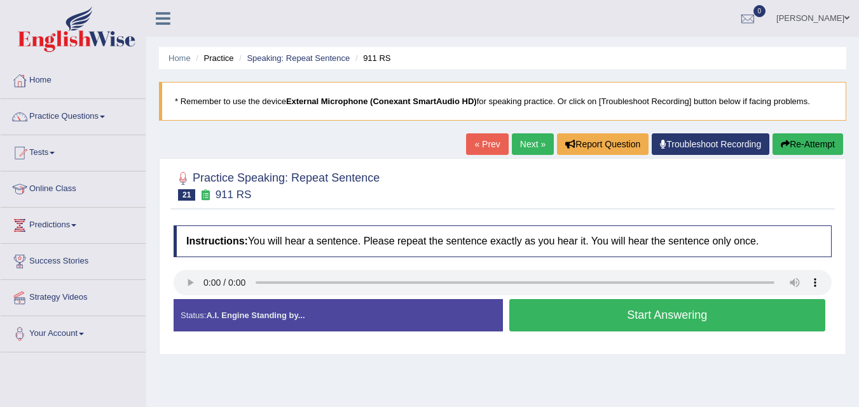
click at [613, 318] on button "Start Answering" at bounding box center [667, 315] width 316 height 32
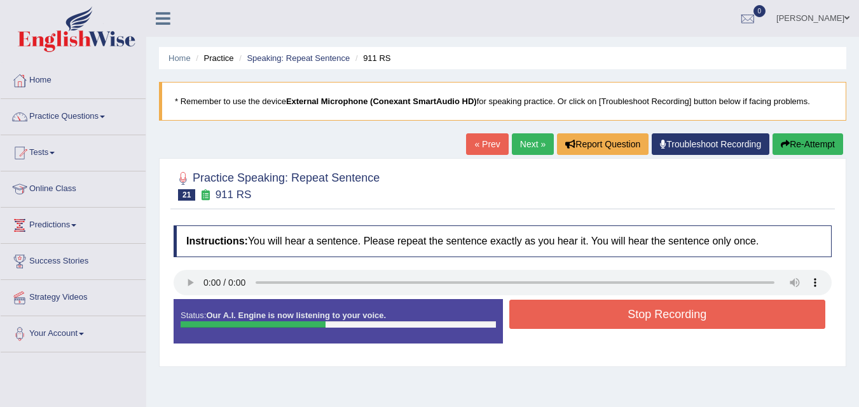
click at [613, 318] on button "Stop Recording" at bounding box center [667, 314] width 316 height 29
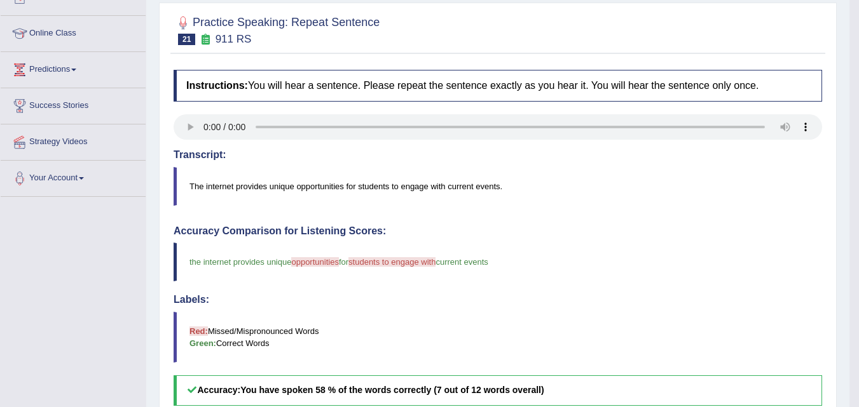
scroll to position [132, 0]
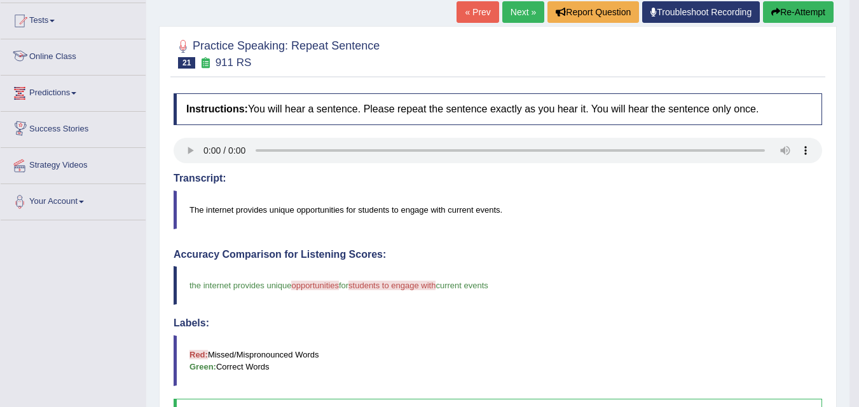
click at [75, 51] on link "Online Class" at bounding box center [73, 55] width 145 height 32
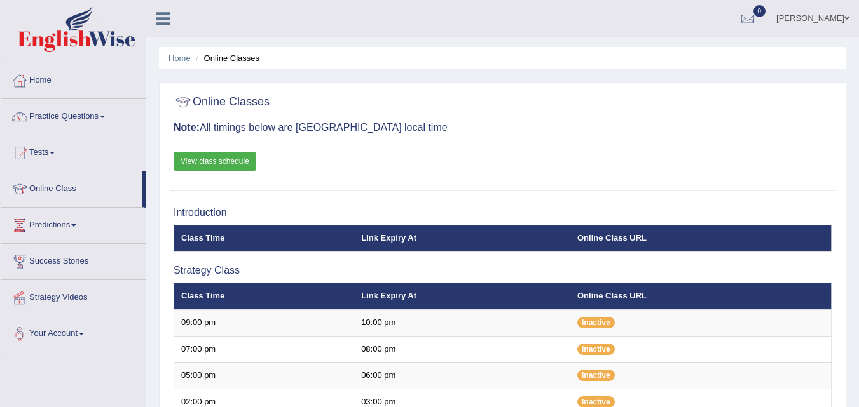
click at [105, 116] on span at bounding box center [102, 117] width 5 height 3
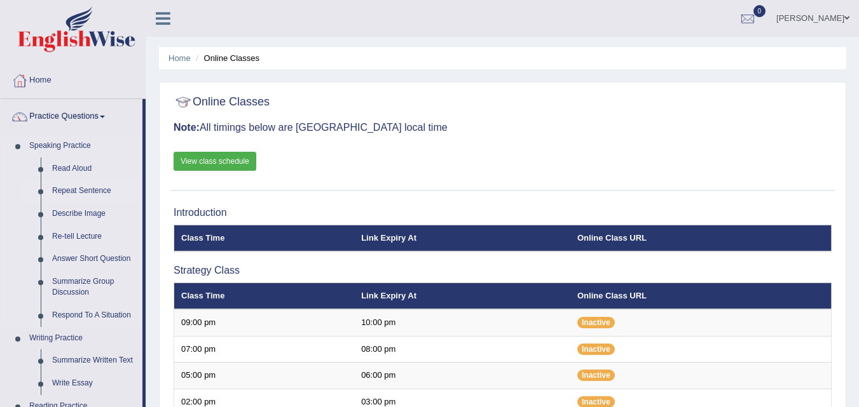
click at [99, 197] on link "Repeat Sentence" at bounding box center [94, 191] width 96 height 23
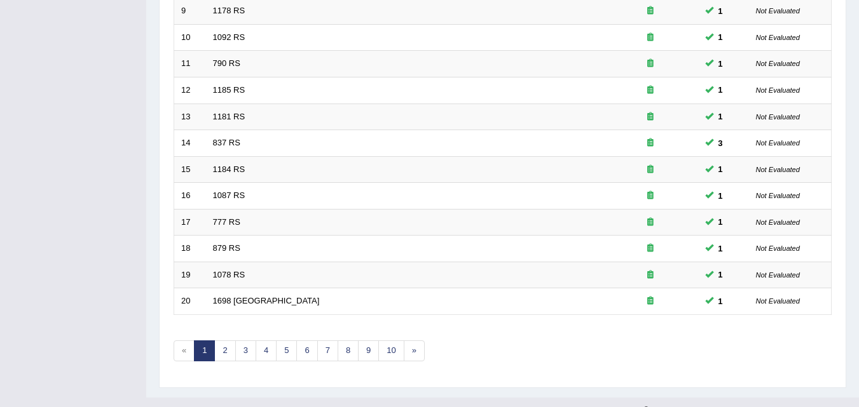
scroll to position [434, 0]
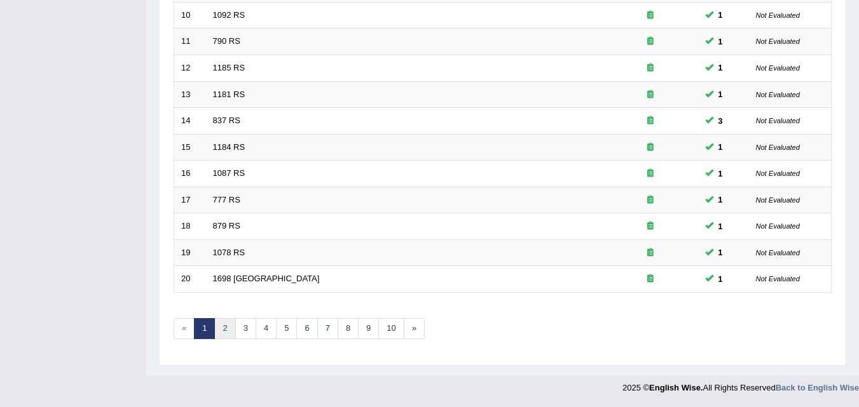
click at [226, 332] on link "2" at bounding box center [224, 328] width 21 height 21
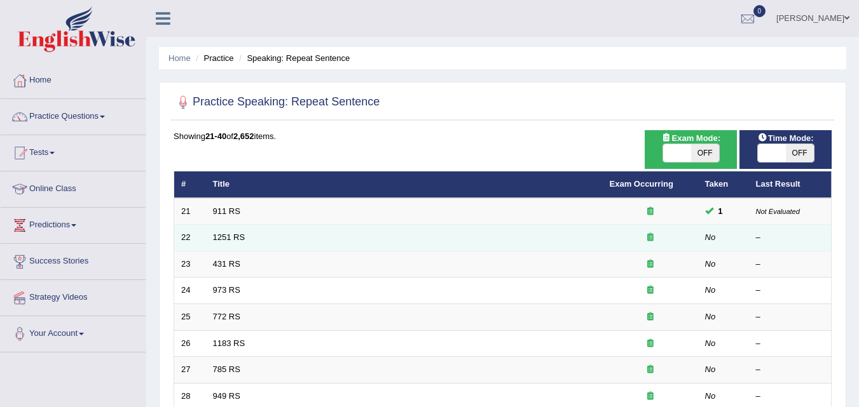
click at [229, 243] on td "1251 RS" at bounding box center [404, 238] width 397 height 27
click at [231, 231] on td "1251 RS" at bounding box center [404, 238] width 397 height 27
click at [233, 238] on link "1251 RS" at bounding box center [229, 238] width 32 height 10
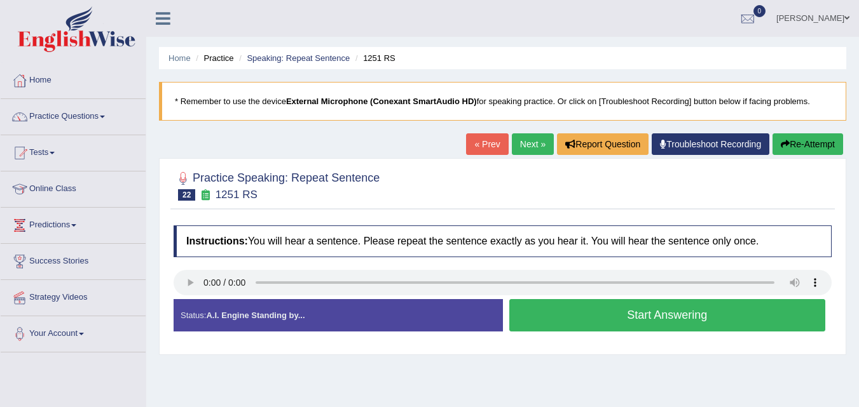
click at [590, 307] on button "Start Answering" at bounding box center [667, 315] width 316 height 32
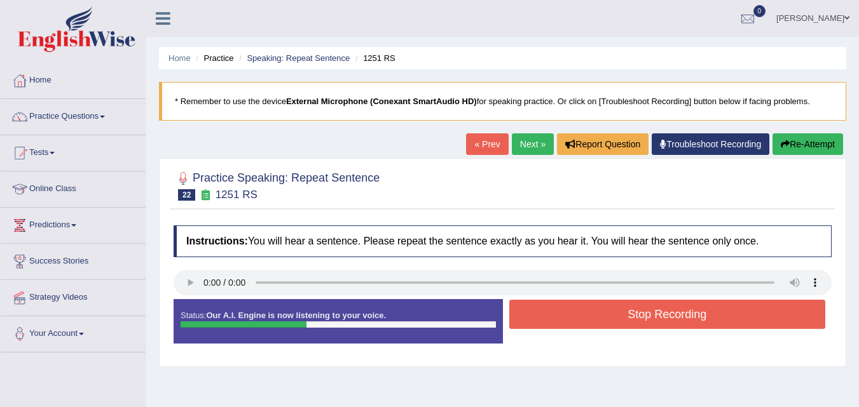
click at [590, 307] on button "Stop Recording" at bounding box center [667, 314] width 316 height 29
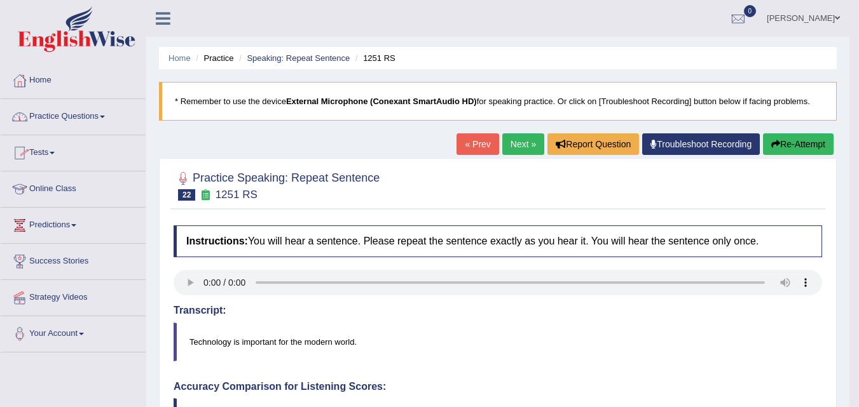
click at [105, 119] on link "Practice Questions" at bounding box center [73, 115] width 145 height 32
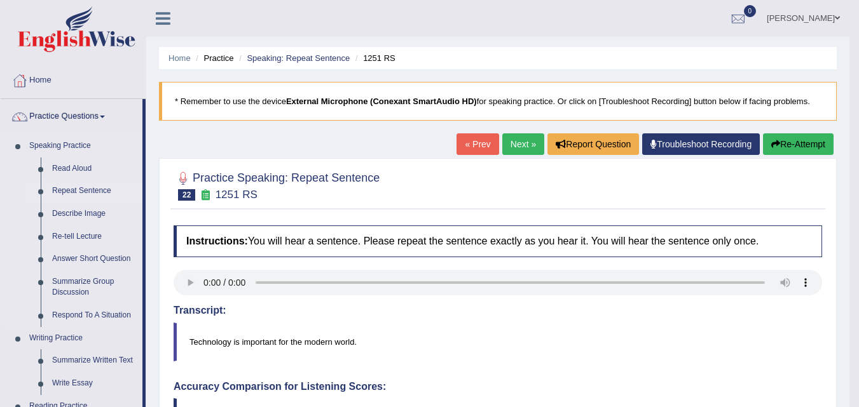
click at [82, 193] on link "Repeat Sentence" at bounding box center [94, 191] width 96 height 23
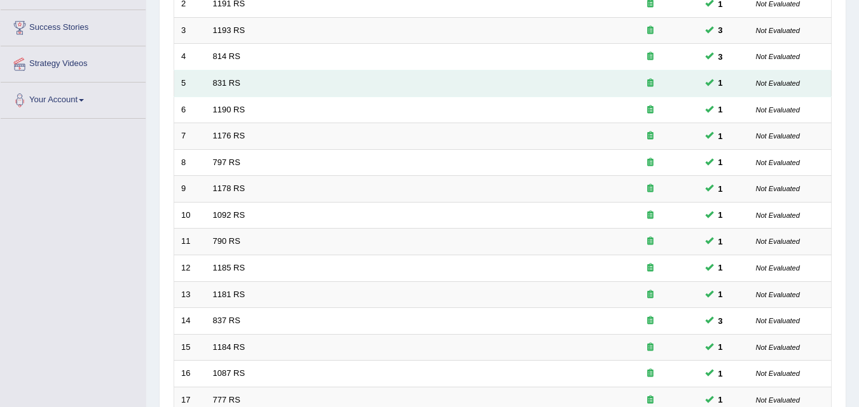
scroll to position [434, 0]
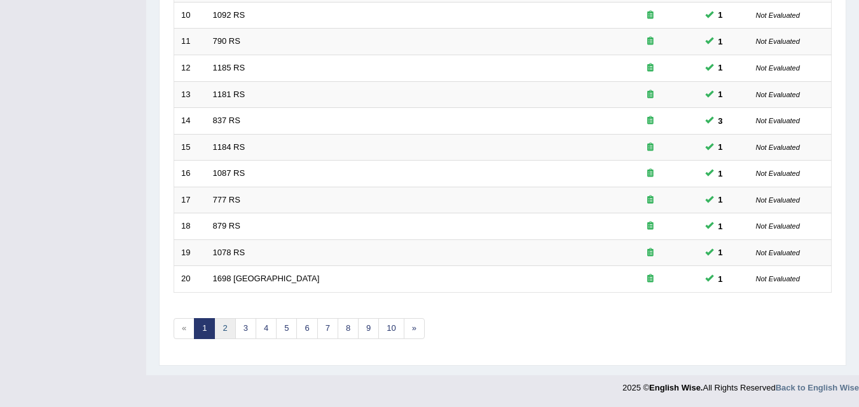
click at [225, 329] on link "2" at bounding box center [224, 328] width 21 height 21
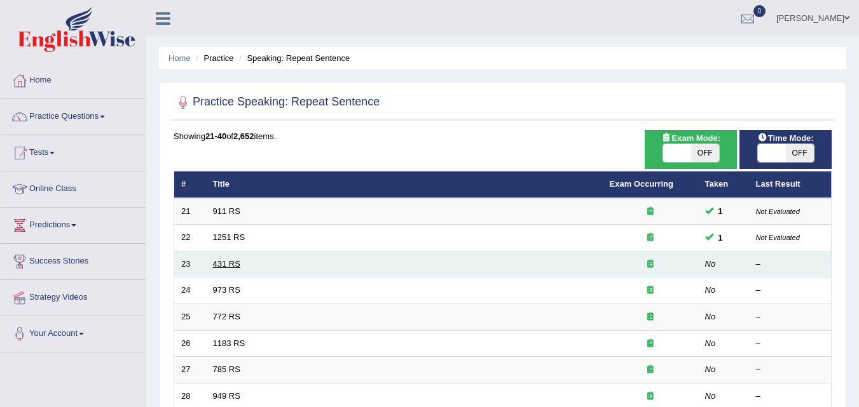
click at [235, 267] on link "431 RS" at bounding box center [226, 264] width 27 height 10
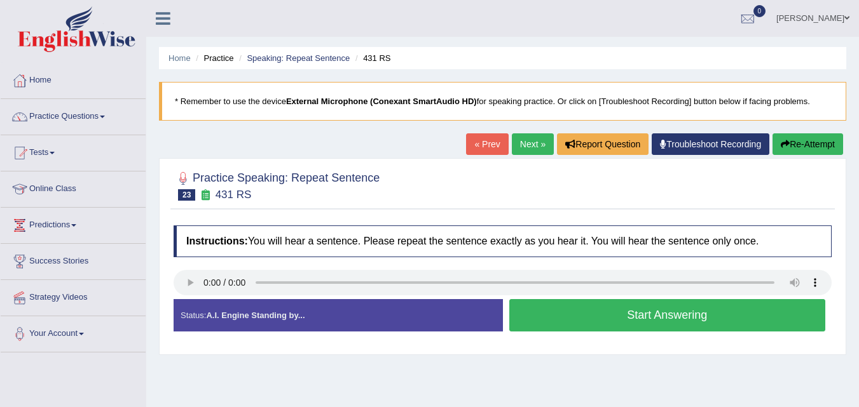
click at [602, 323] on button "Start Answering" at bounding box center [667, 315] width 316 height 32
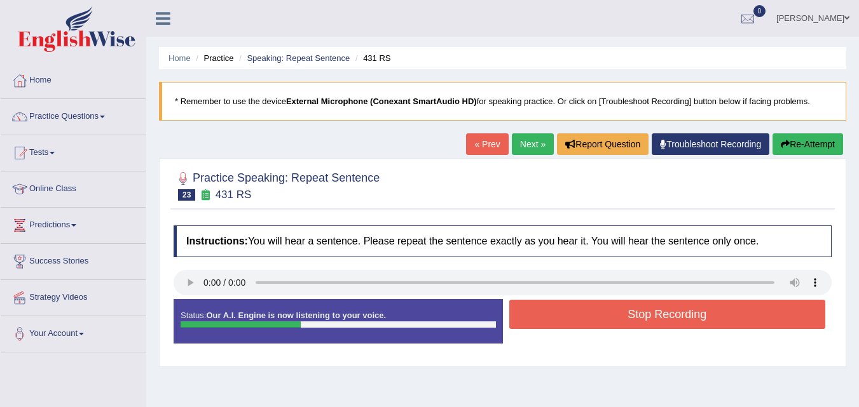
click at [602, 323] on button "Stop Recording" at bounding box center [667, 314] width 316 height 29
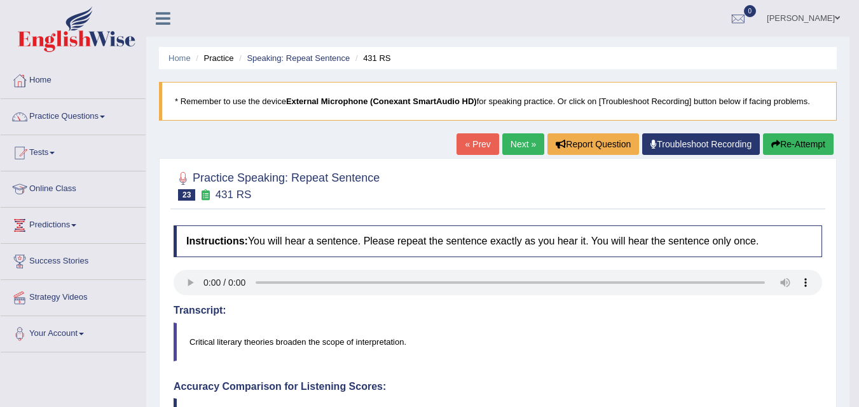
click at [515, 136] on link "Next »" at bounding box center [523, 144] width 42 height 22
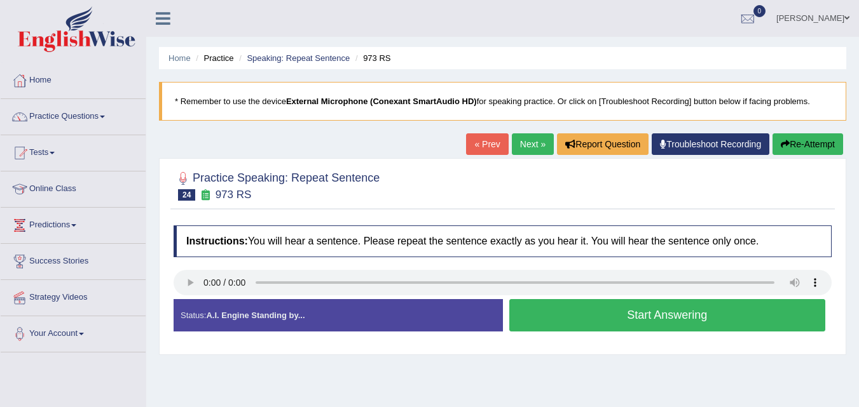
click at [568, 323] on button "Start Answering" at bounding box center [667, 315] width 316 height 32
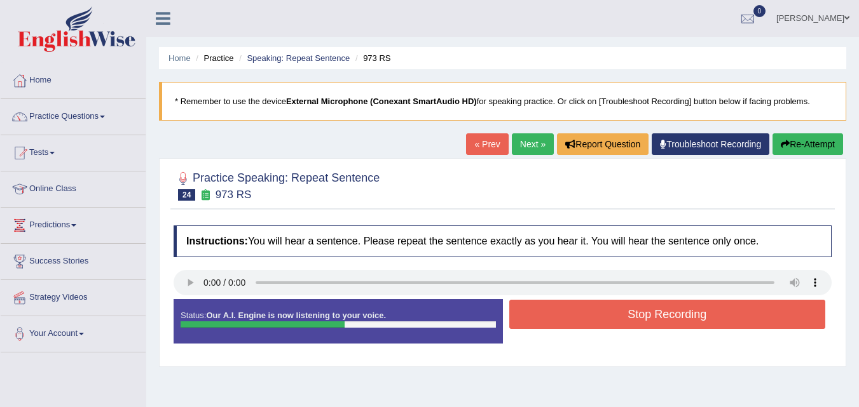
click at [568, 323] on button "Stop Recording" at bounding box center [667, 314] width 316 height 29
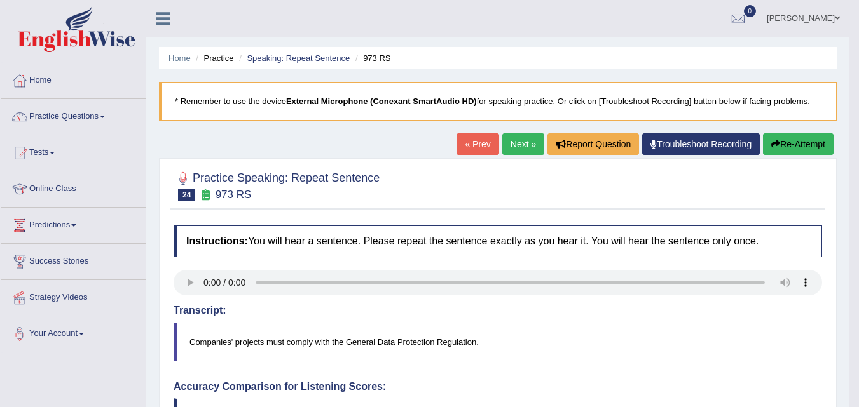
click at [518, 151] on link "Next »" at bounding box center [523, 144] width 42 height 22
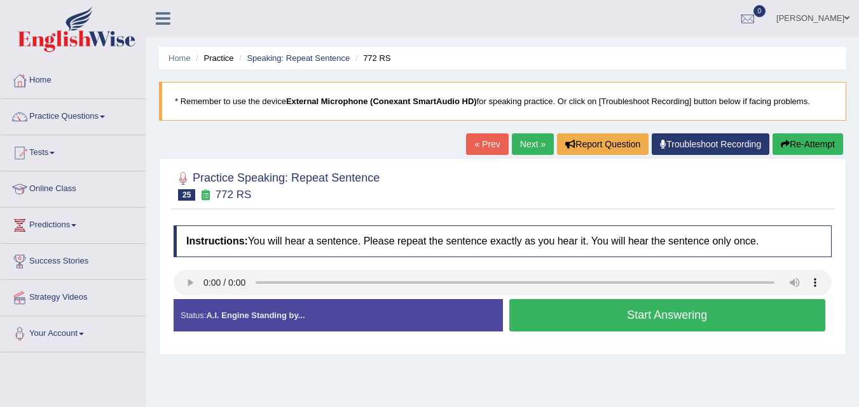
click at [543, 324] on button "Start Answering" at bounding box center [667, 315] width 316 height 32
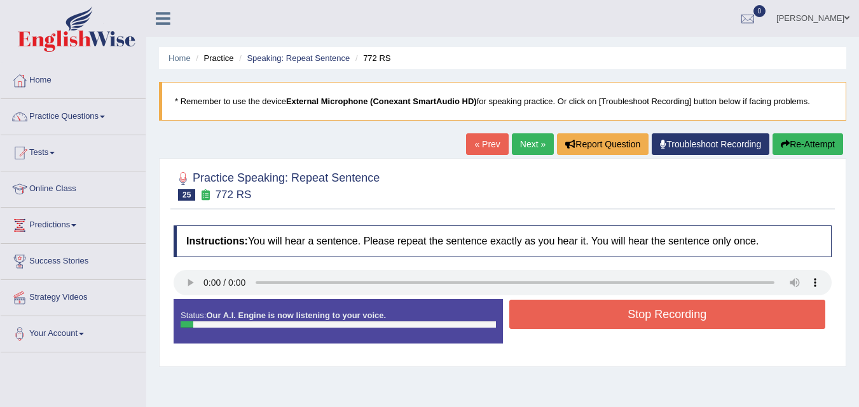
click at [543, 324] on button "Stop Recording" at bounding box center [667, 314] width 316 height 29
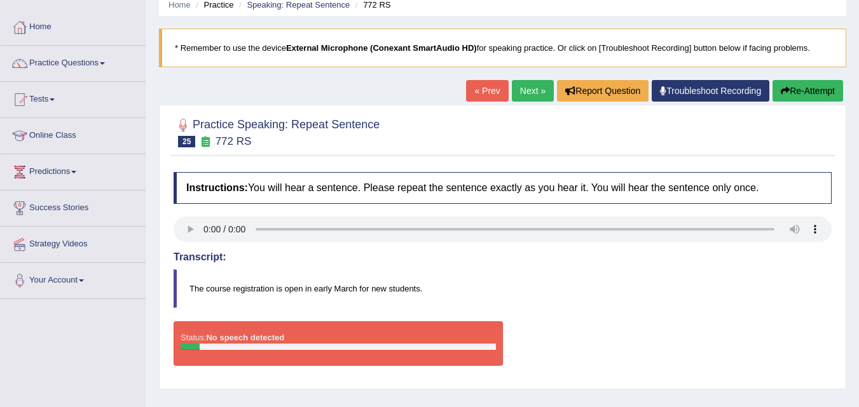
scroll to position [53, 0]
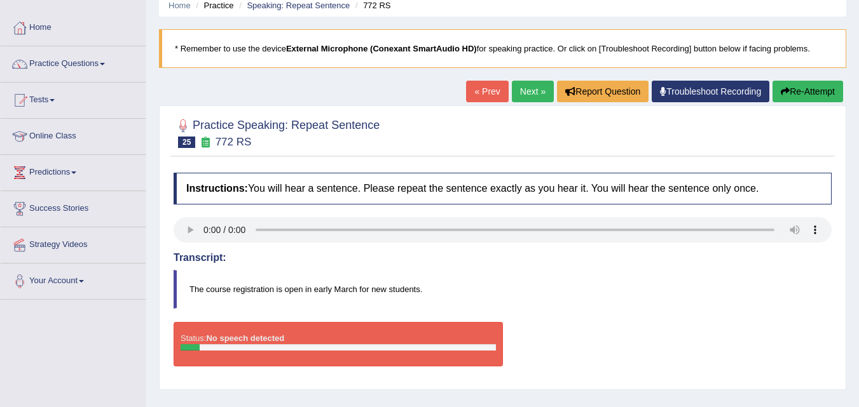
click at [238, 289] on blockquote "The course registration is open in early March for new students." at bounding box center [502, 289] width 658 height 39
click at [818, 85] on button "Re-Attempt" at bounding box center [807, 92] width 71 height 22
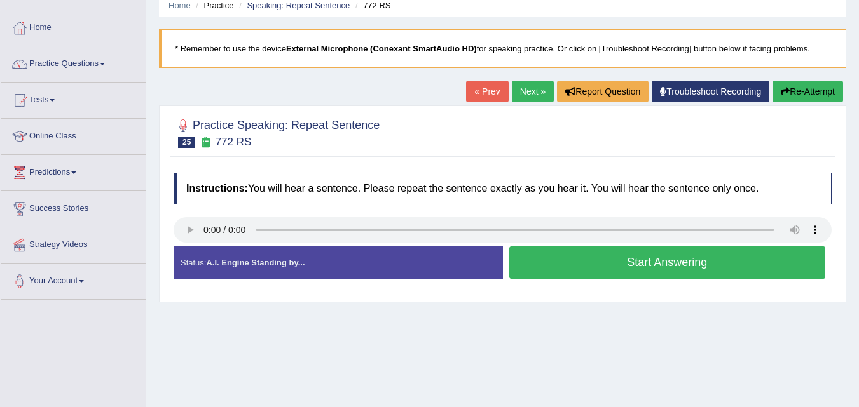
click at [590, 257] on button "Start Answering" at bounding box center [667, 263] width 316 height 32
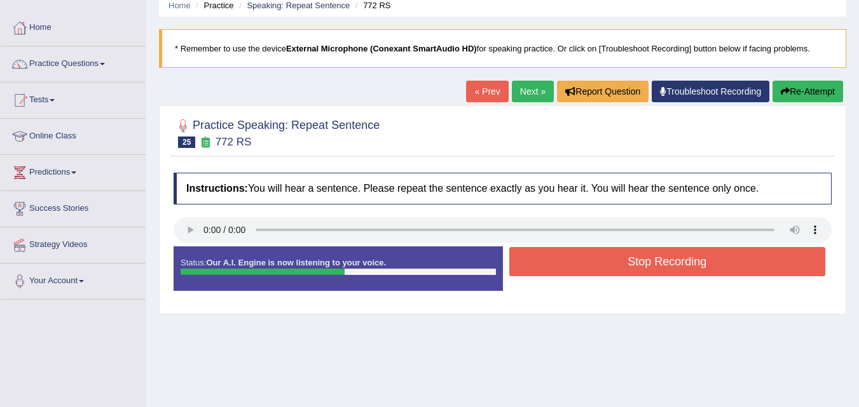
click at [590, 257] on button "Stop Recording" at bounding box center [667, 261] width 316 height 29
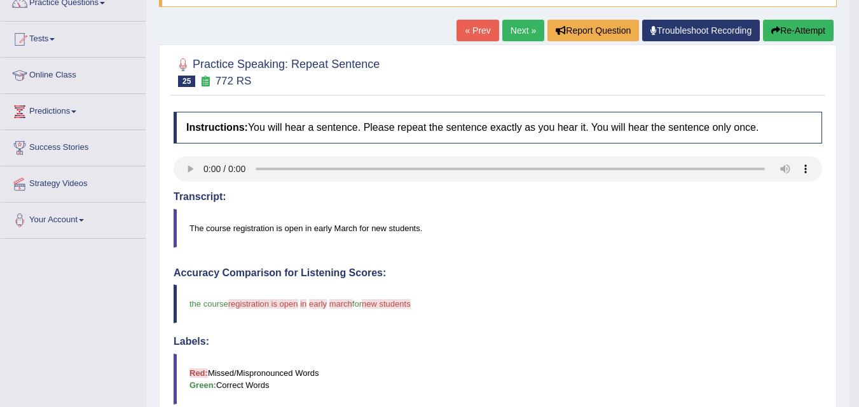
scroll to position [113, 0]
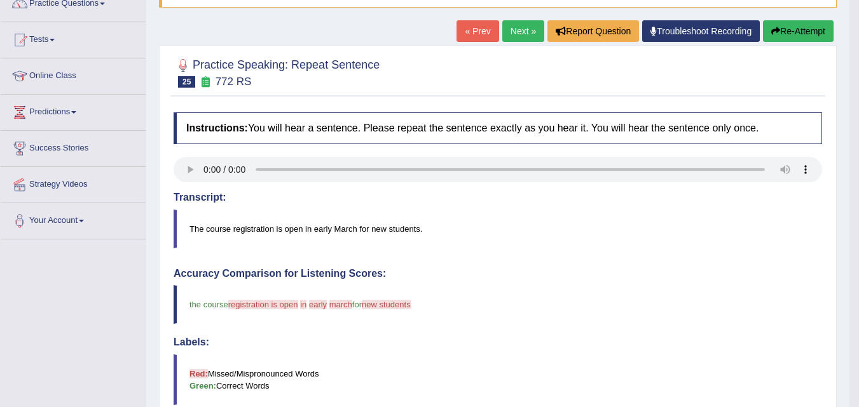
click at [800, 29] on button "Re-Attempt" at bounding box center [798, 31] width 71 height 22
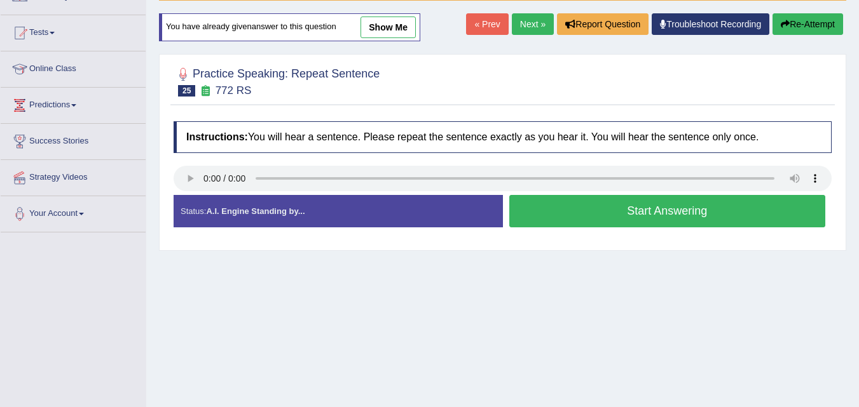
scroll to position [113, 0]
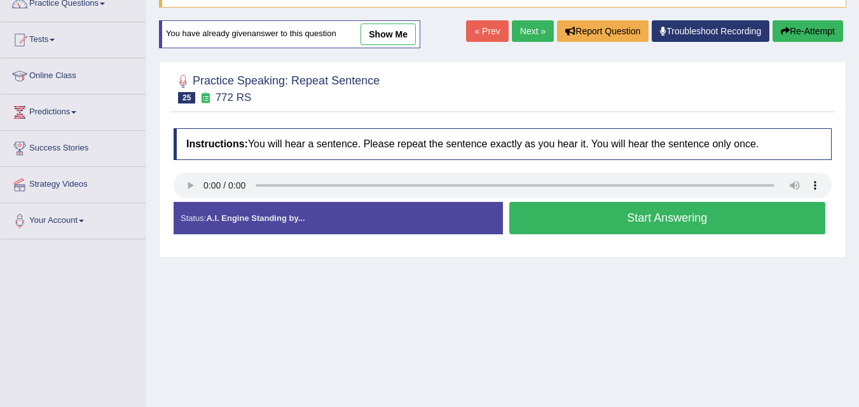
click at [552, 231] on button "Start Answering" at bounding box center [667, 218] width 316 height 32
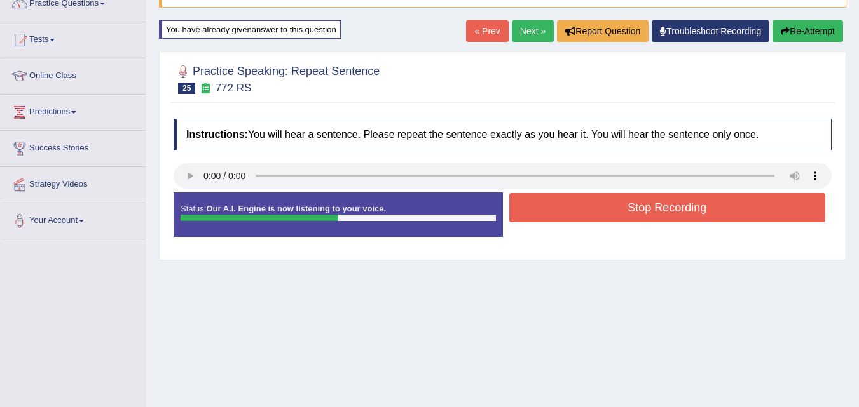
click at [585, 204] on button "Stop Recording" at bounding box center [667, 207] width 316 height 29
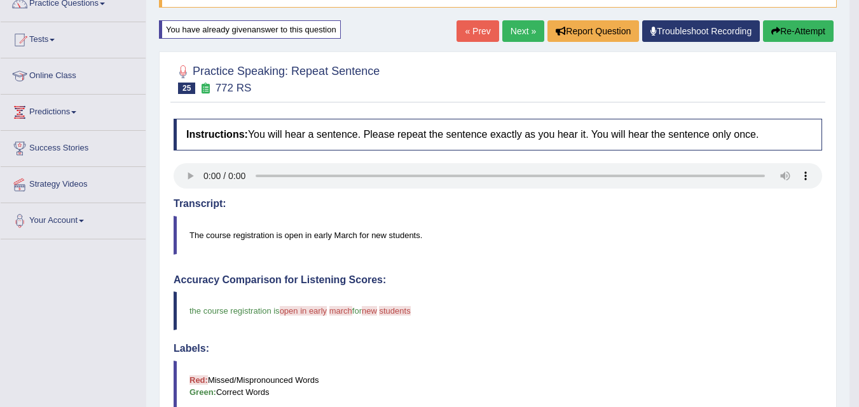
click at [791, 29] on button "Re-Attempt" at bounding box center [798, 31] width 71 height 22
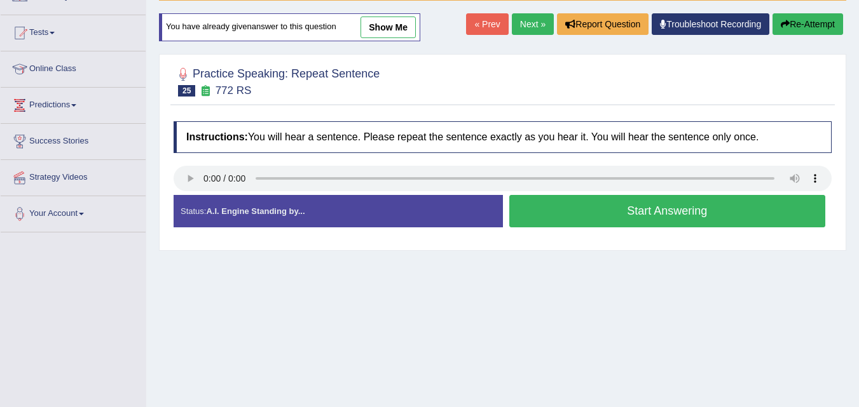
scroll to position [113, 0]
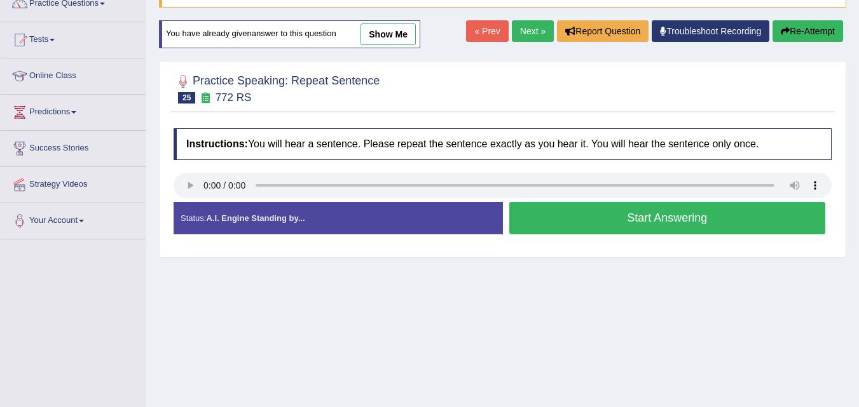
click at [640, 219] on button "Start Answering" at bounding box center [667, 218] width 316 height 32
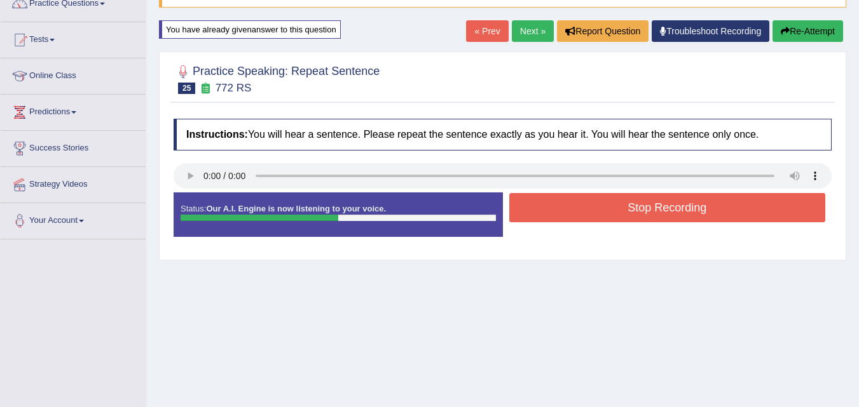
click at [640, 219] on button "Stop Recording" at bounding box center [667, 207] width 316 height 29
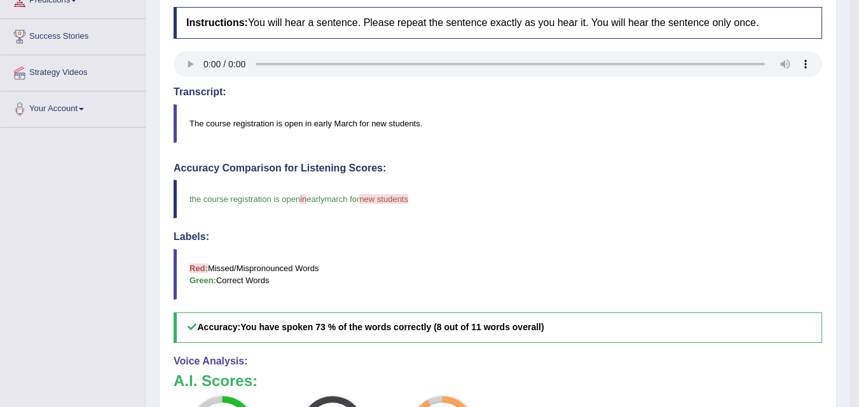
scroll to position [0, 0]
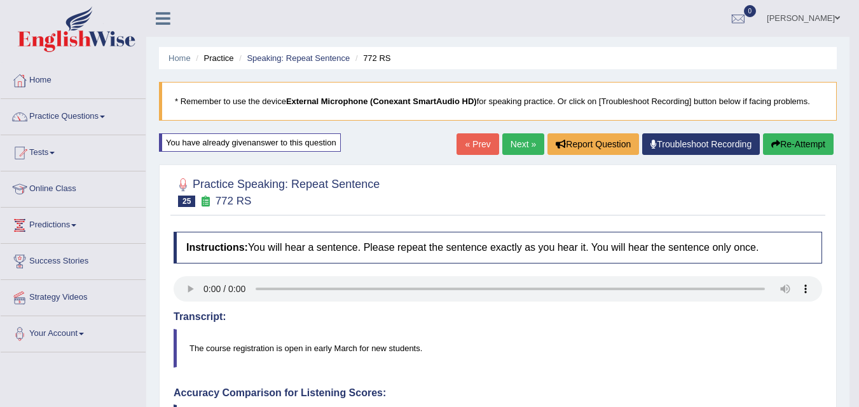
drag, startPoint x: 640, startPoint y: 219, endPoint x: 378, endPoint y: 382, distance: 308.6
click at [62, 114] on link "Practice Questions" at bounding box center [73, 115] width 145 height 32
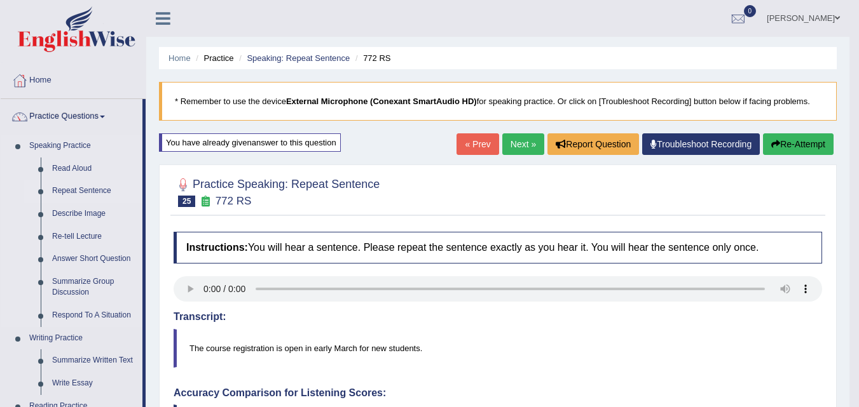
click at [101, 191] on link "Repeat Sentence" at bounding box center [94, 191] width 96 height 23
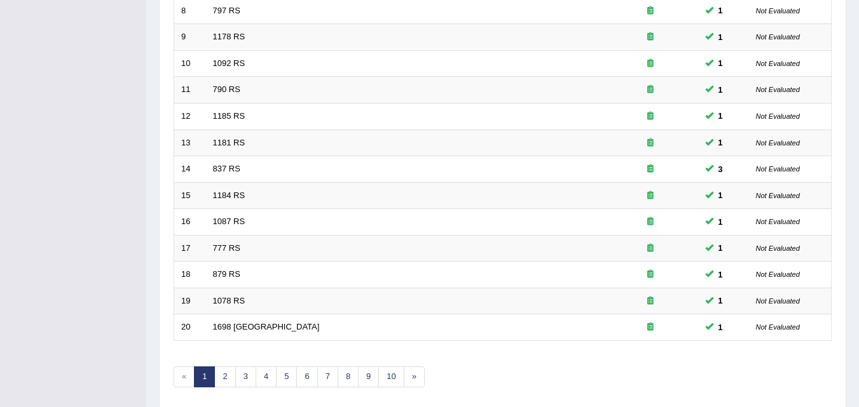
scroll to position [434, 0]
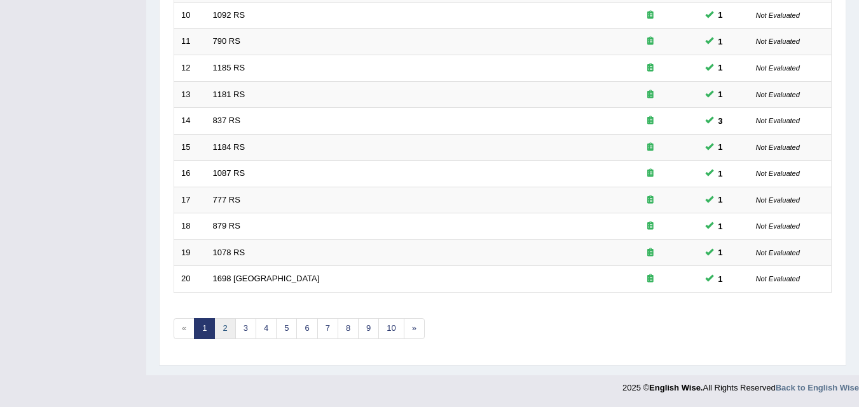
click at [221, 329] on link "2" at bounding box center [224, 328] width 21 height 21
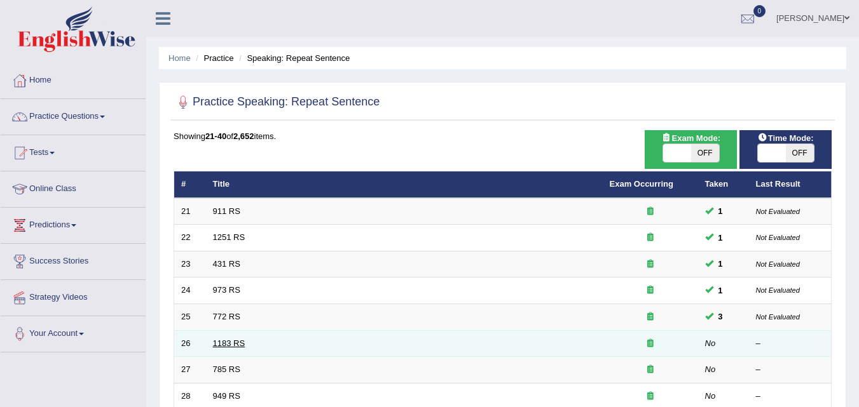
click at [224, 344] on link "1183 RS" at bounding box center [229, 344] width 32 height 10
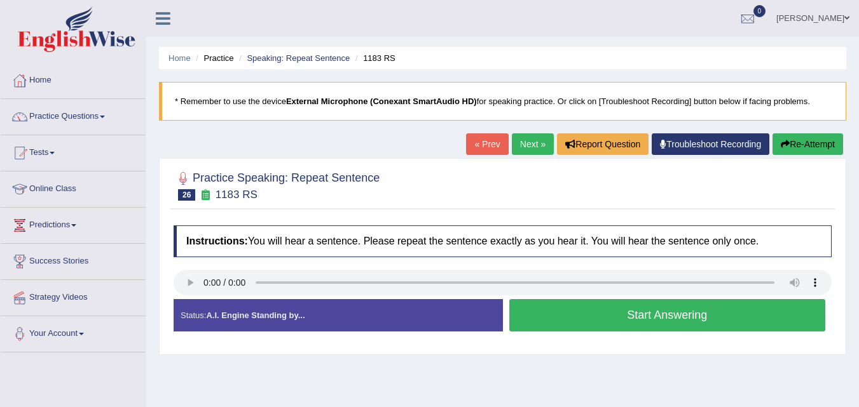
click at [656, 326] on button "Start Answering" at bounding box center [667, 315] width 316 height 32
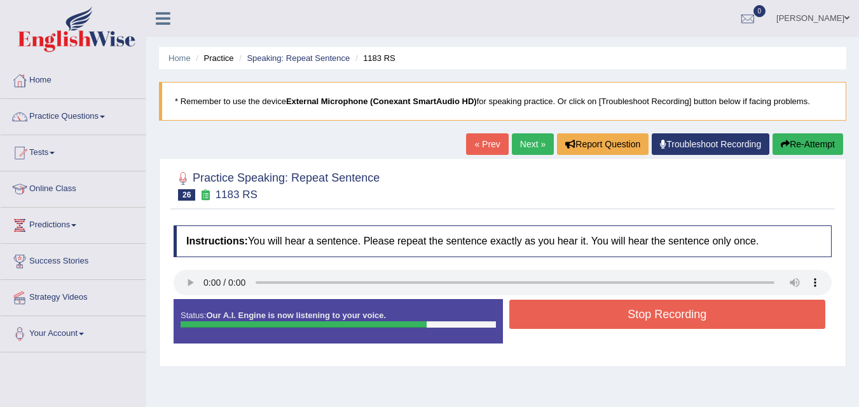
click at [566, 314] on button "Stop Recording" at bounding box center [667, 314] width 316 height 29
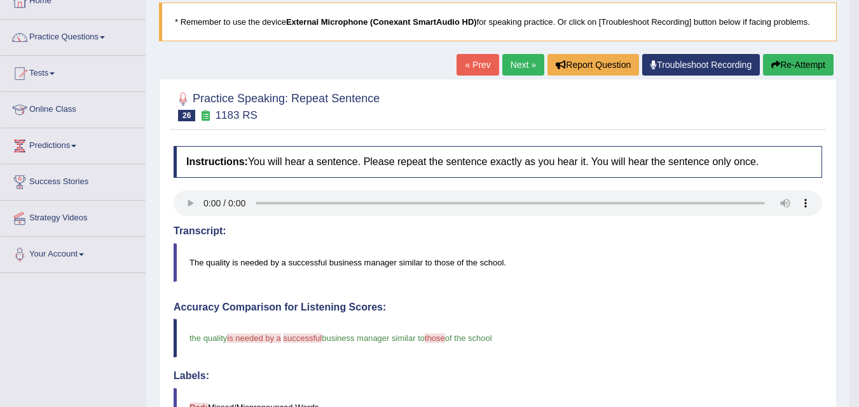
scroll to position [75, 0]
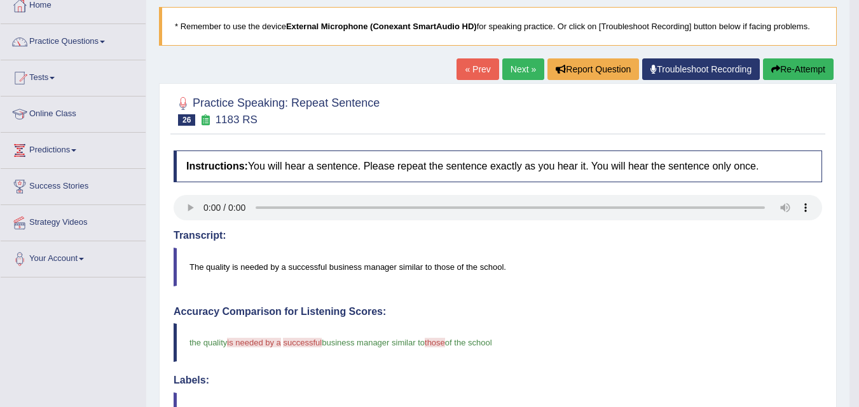
click at [519, 75] on link "Next »" at bounding box center [523, 69] width 42 height 22
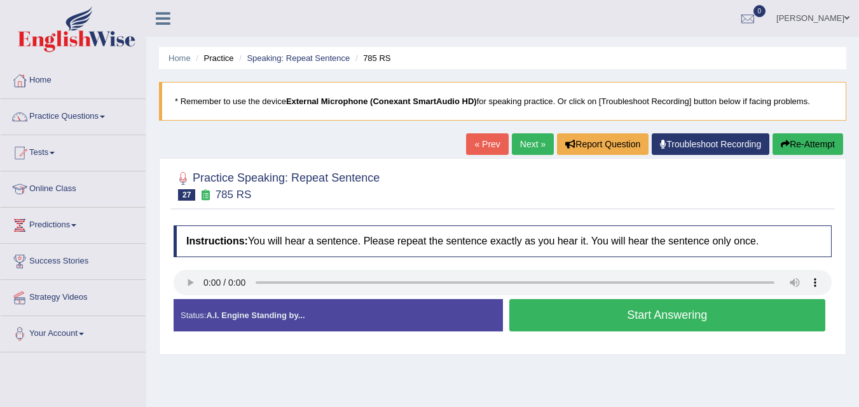
click at [630, 314] on button "Start Answering" at bounding box center [667, 315] width 316 height 32
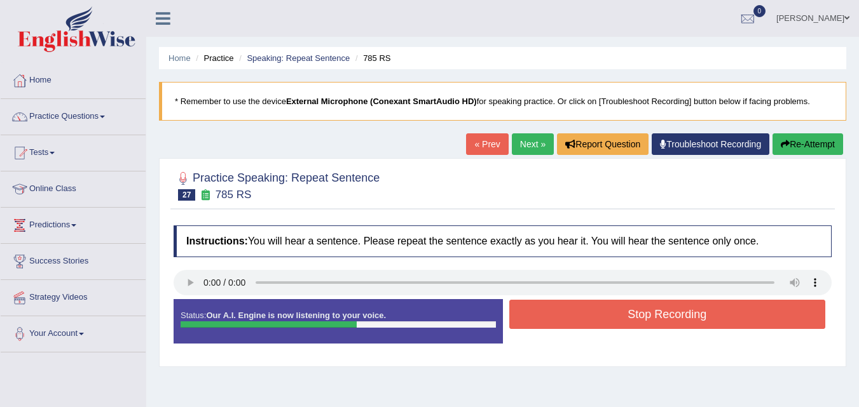
click at [653, 314] on button "Stop Recording" at bounding box center [667, 314] width 316 height 29
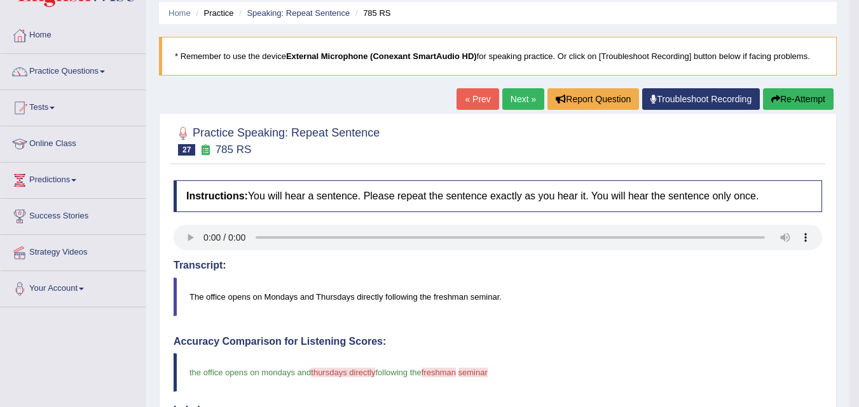
scroll to position [44, 0]
click at [514, 104] on link "Next »" at bounding box center [523, 100] width 42 height 22
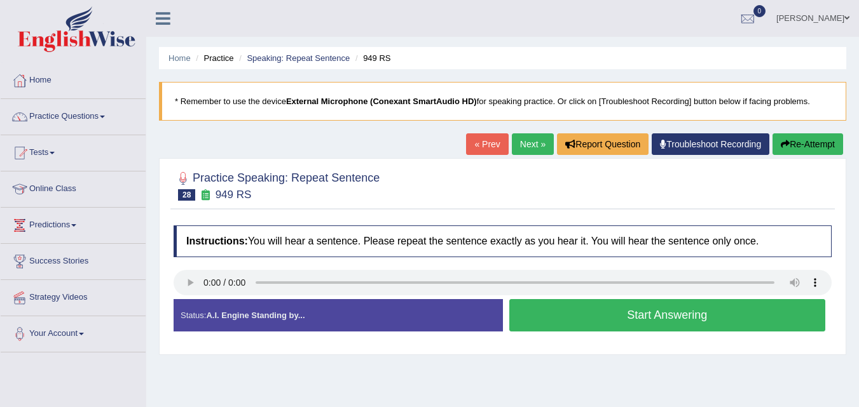
click at [641, 315] on button "Start Answering" at bounding box center [667, 315] width 316 height 32
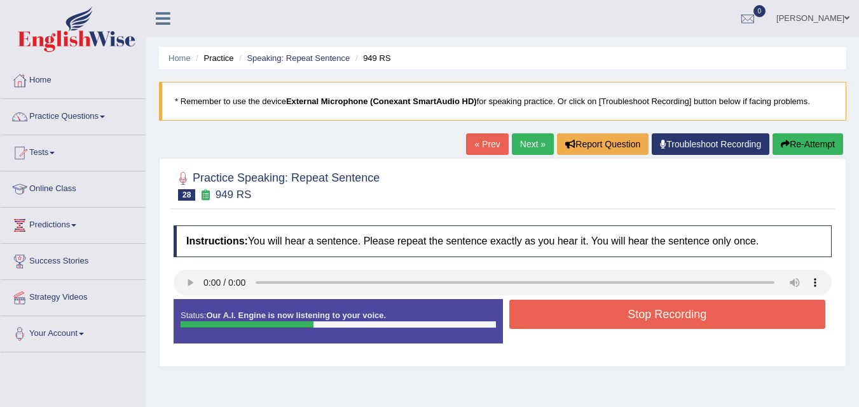
click at [629, 322] on button "Stop Recording" at bounding box center [667, 314] width 316 height 29
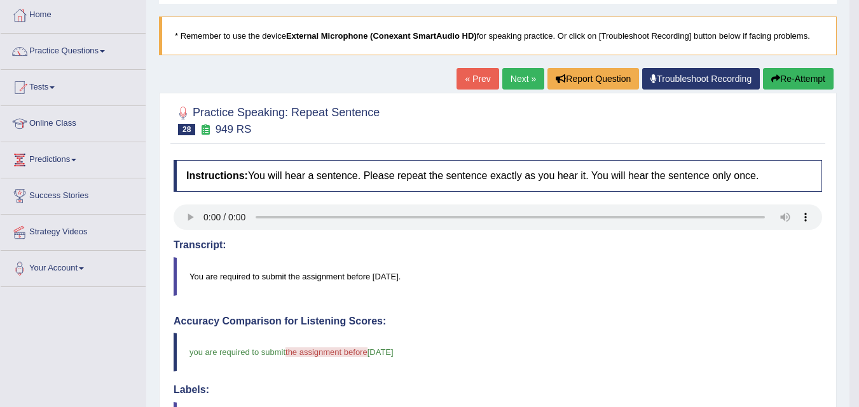
scroll to position [43, 0]
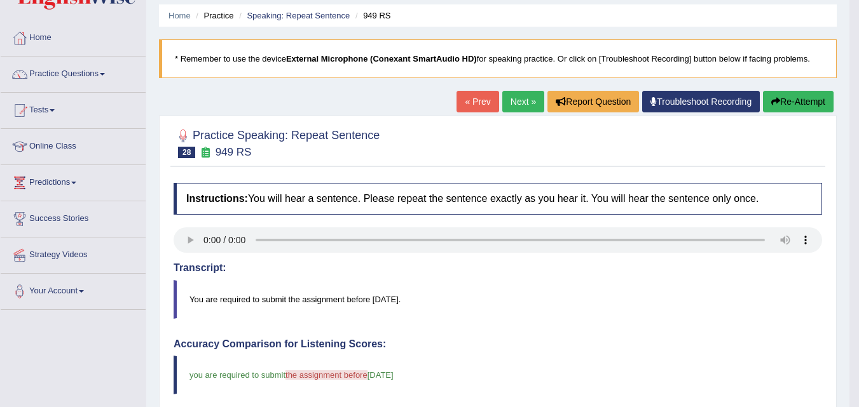
click at [796, 99] on button "Re-Attempt" at bounding box center [798, 102] width 71 height 22
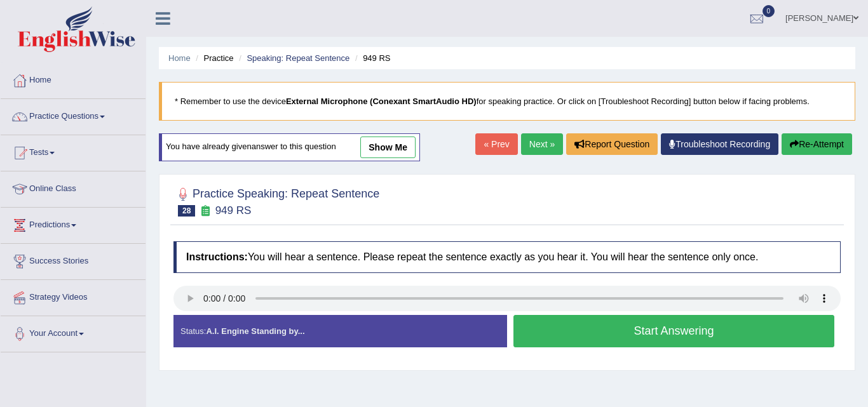
scroll to position [43, 0]
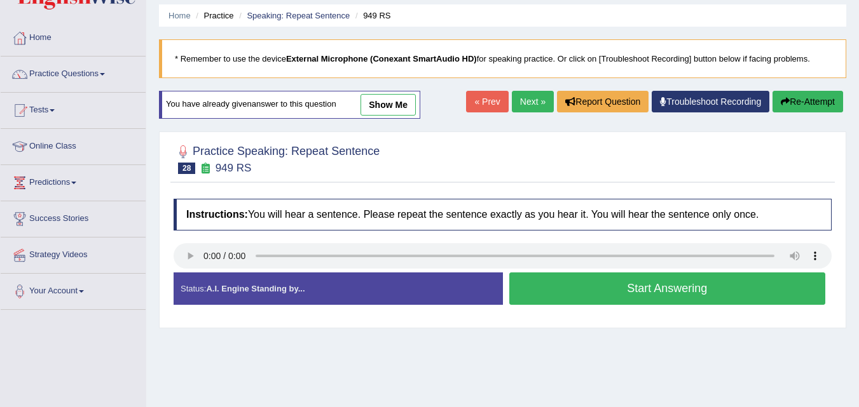
click at [647, 290] on button "Start Answering" at bounding box center [667, 289] width 316 height 32
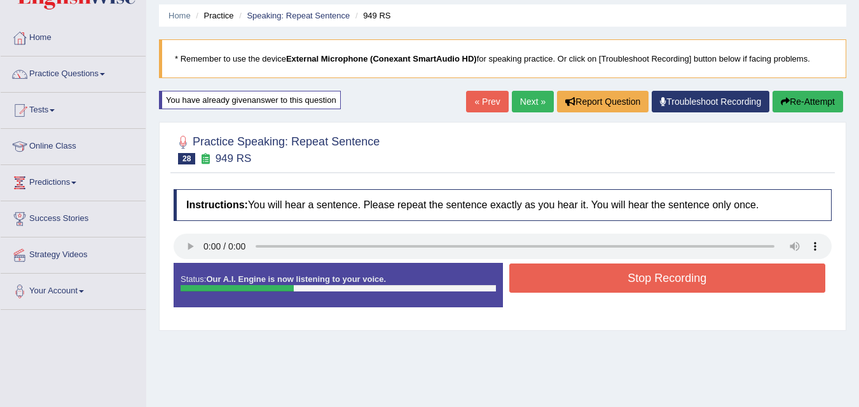
click at [676, 280] on button "Stop Recording" at bounding box center [667, 278] width 316 height 29
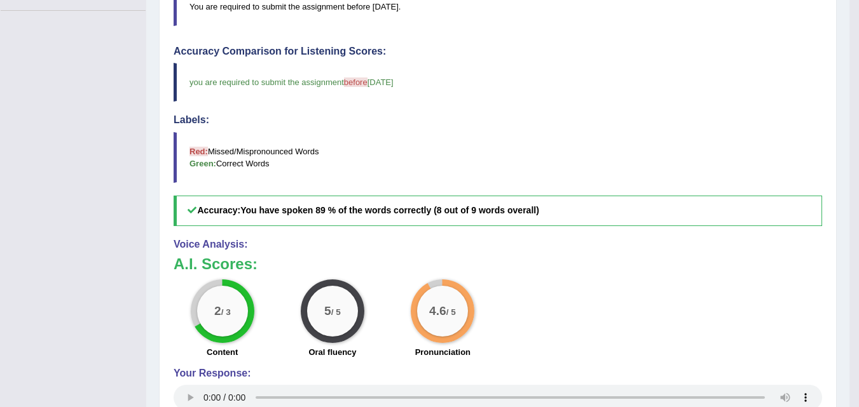
scroll to position [0, 0]
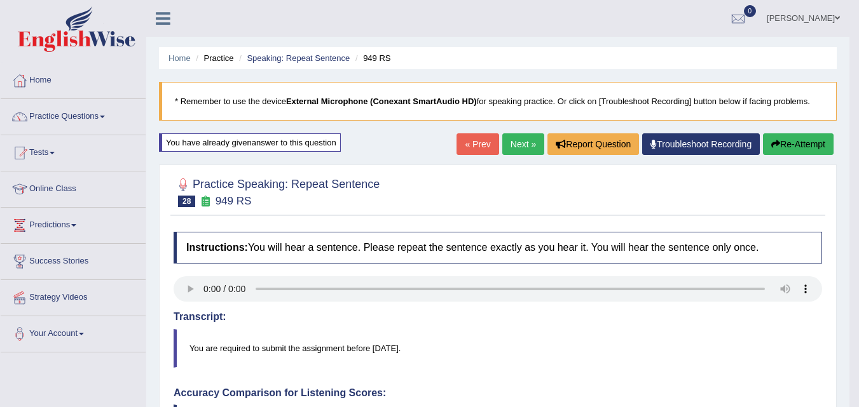
click at [508, 151] on link "Next »" at bounding box center [523, 144] width 42 height 22
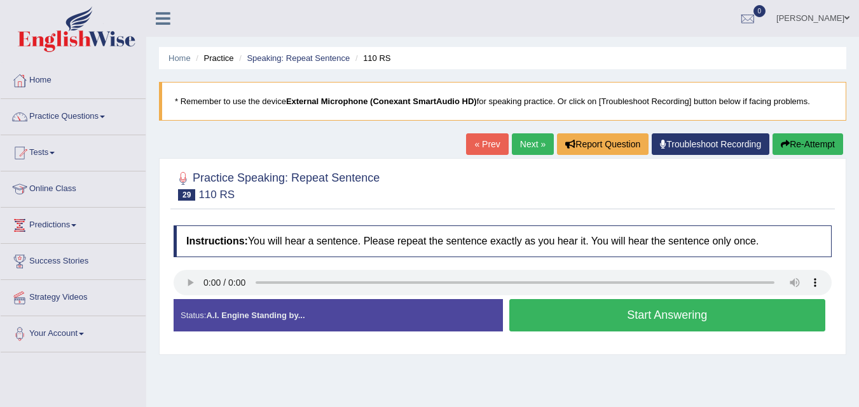
click at [643, 320] on button "Start Answering" at bounding box center [667, 315] width 316 height 32
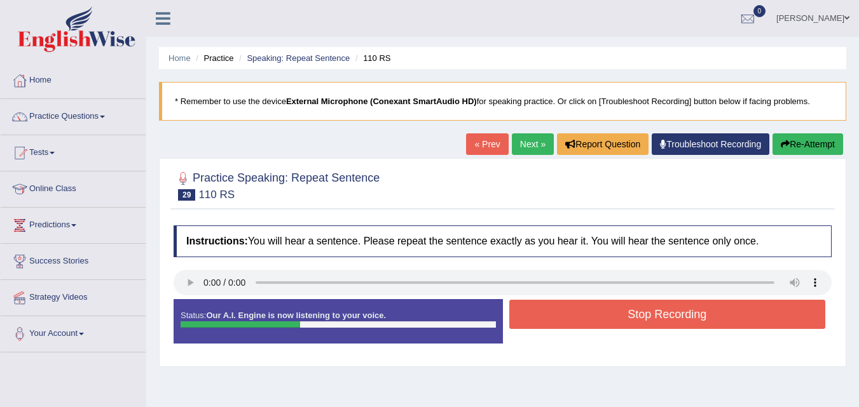
click at [677, 320] on button "Stop Recording" at bounding box center [667, 314] width 316 height 29
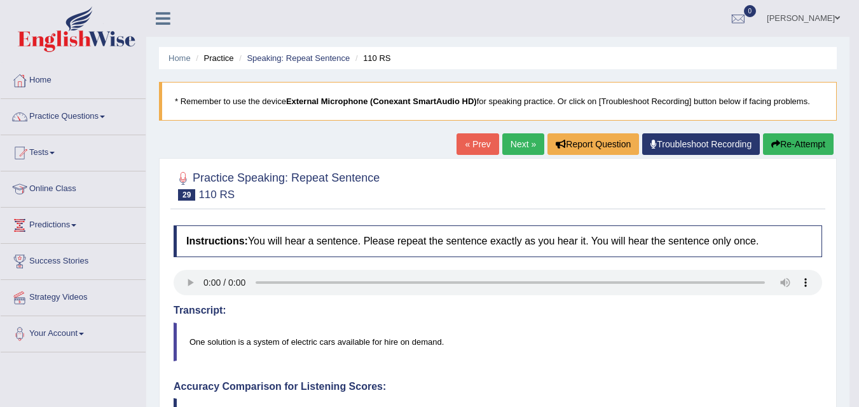
click at [510, 146] on link "Next »" at bounding box center [523, 144] width 42 height 22
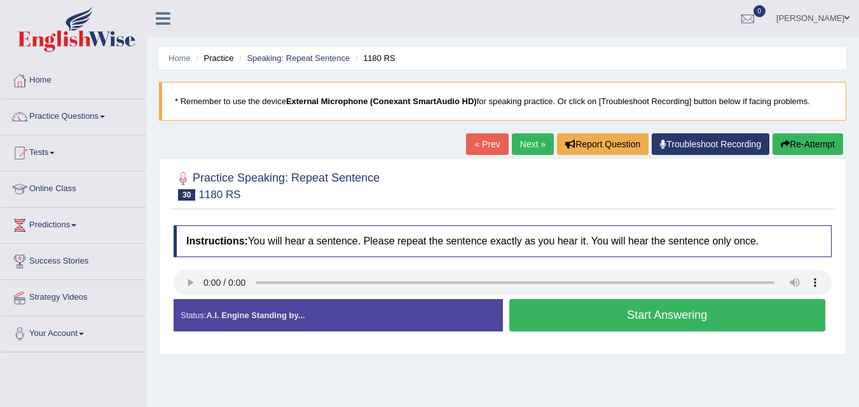
click at [638, 317] on button "Start Answering" at bounding box center [667, 315] width 316 height 32
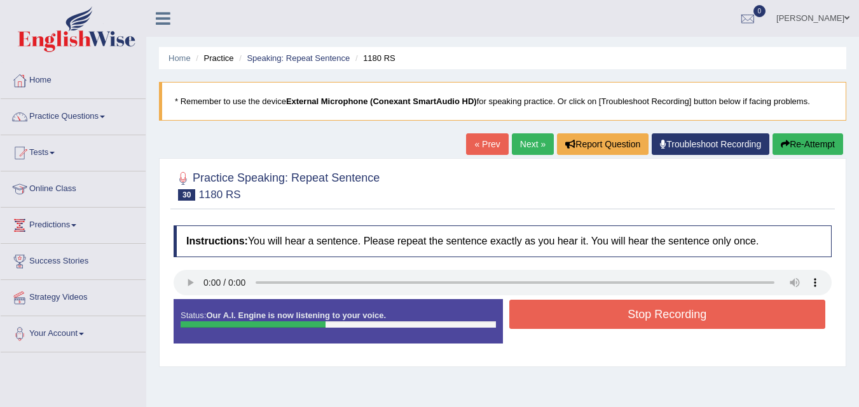
click at [638, 322] on button "Stop Recording" at bounding box center [667, 314] width 316 height 29
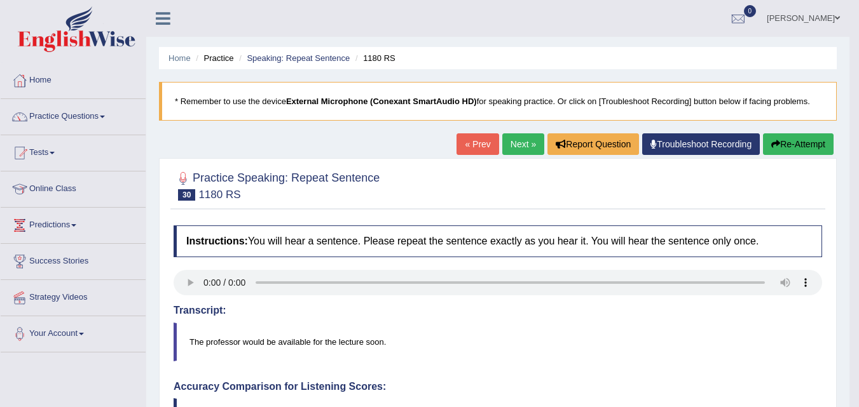
click at [518, 147] on link "Next »" at bounding box center [523, 144] width 42 height 22
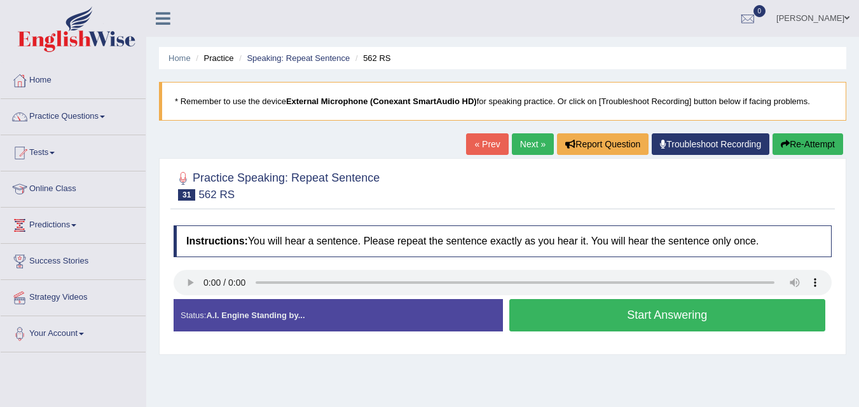
click at [653, 320] on button "Start Answering" at bounding box center [667, 315] width 316 height 32
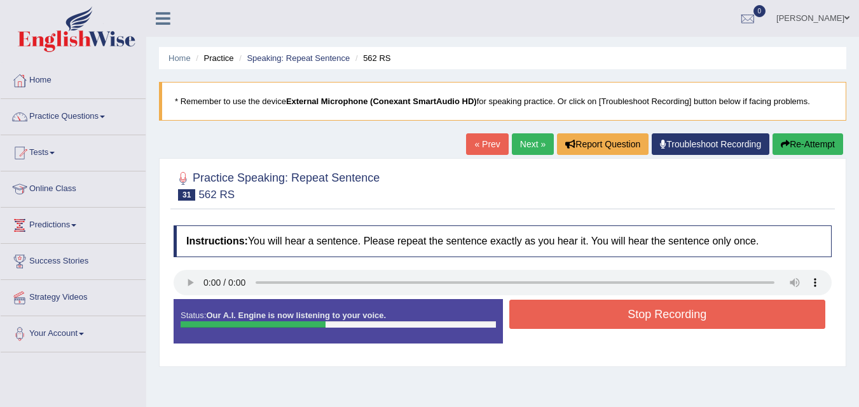
click at [686, 318] on button "Stop Recording" at bounding box center [667, 314] width 316 height 29
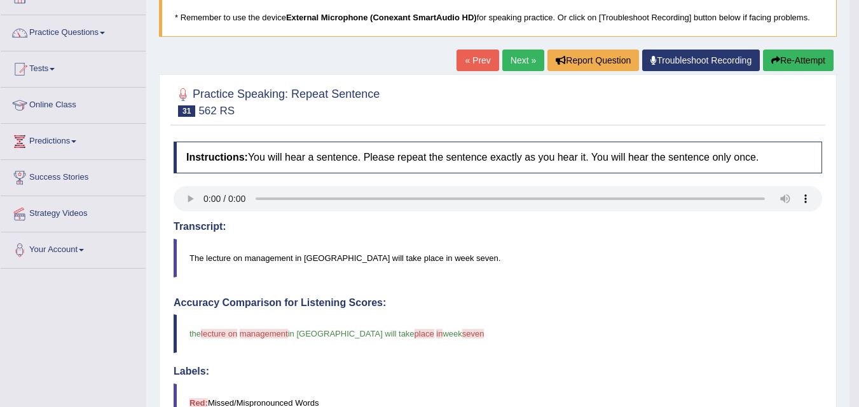
scroll to position [78, 0]
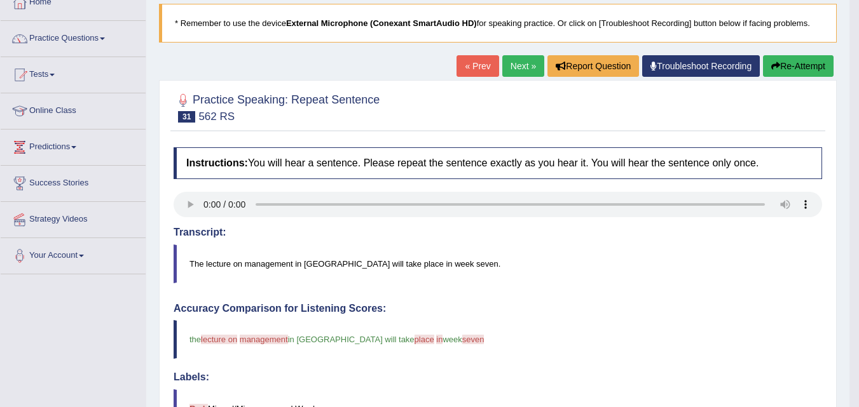
click at [515, 65] on link "Next »" at bounding box center [523, 66] width 42 height 22
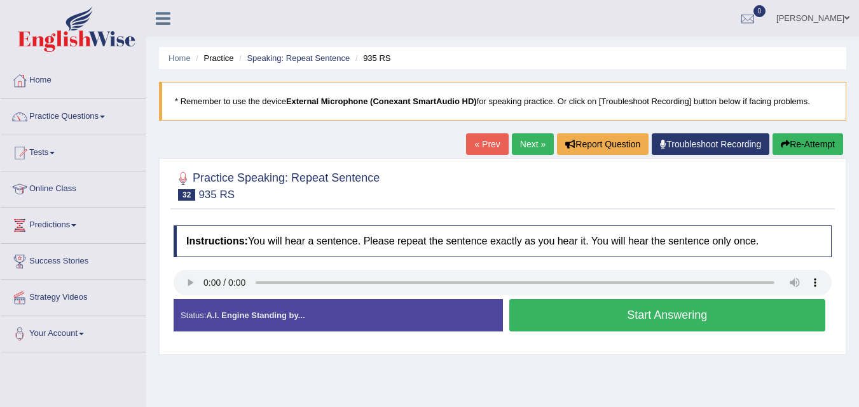
click at [649, 316] on button "Start Answering" at bounding box center [667, 315] width 316 height 32
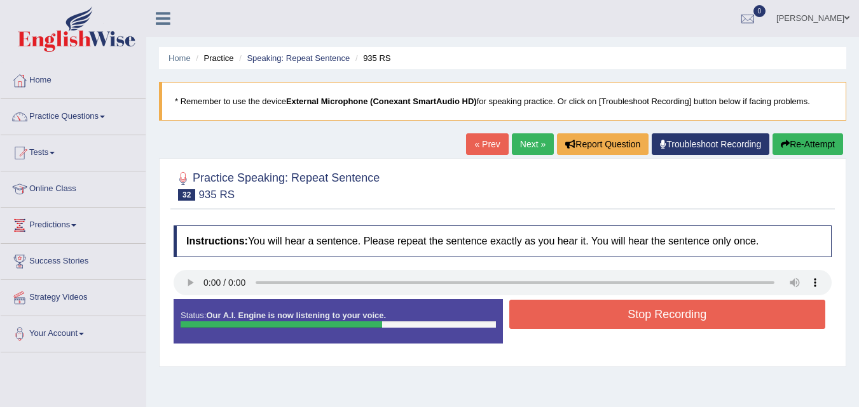
click at [687, 318] on button "Stop Recording" at bounding box center [667, 314] width 316 height 29
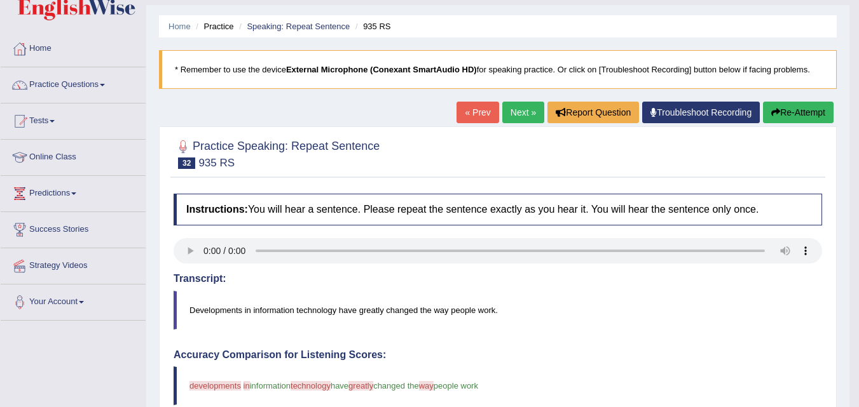
scroll to position [27, 0]
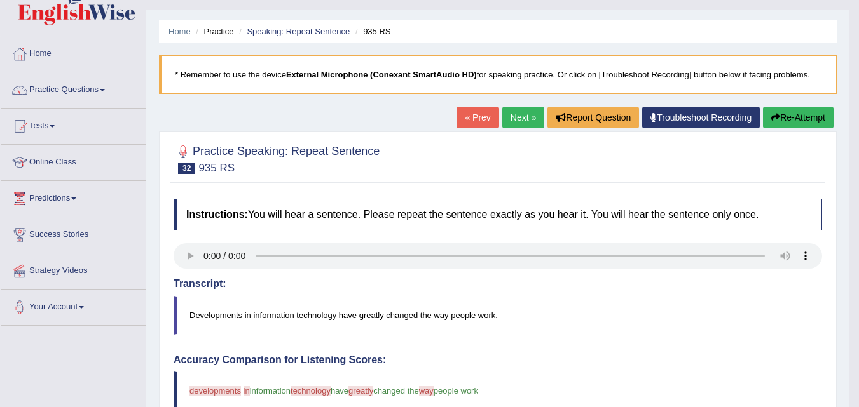
click at [522, 123] on link "Next »" at bounding box center [523, 118] width 42 height 22
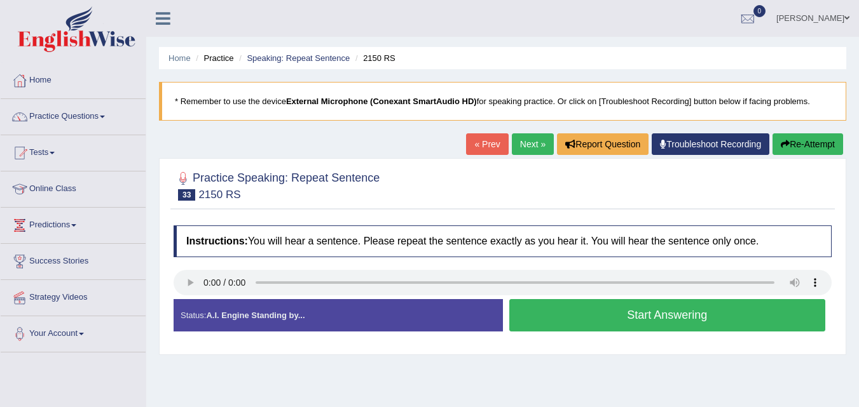
click at [672, 321] on button "Start Answering" at bounding box center [667, 315] width 316 height 32
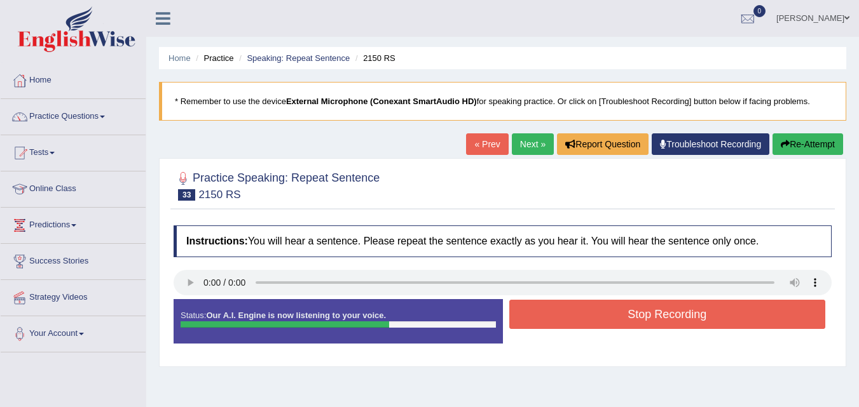
click at [707, 321] on button "Stop Recording" at bounding box center [667, 314] width 316 height 29
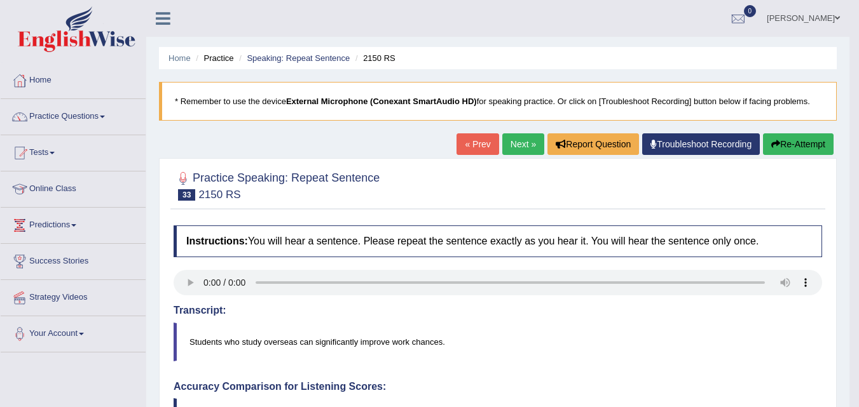
click at [799, 149] on button "Re-Attempt" at bounding box center [798, 144] width 71 height 22
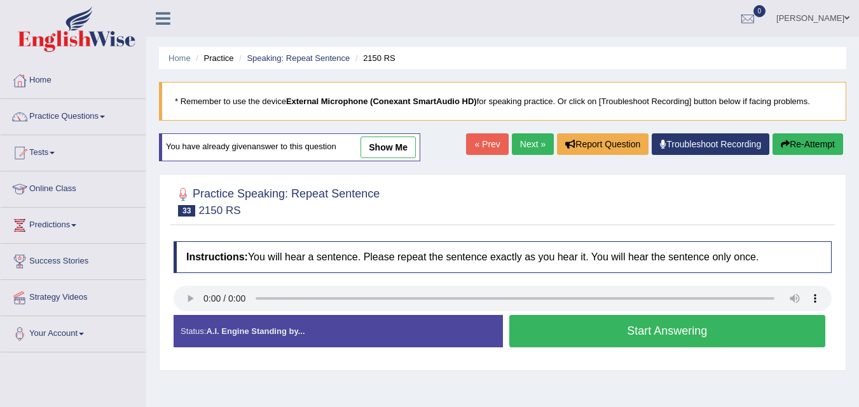
click at [676, 334] on button "Start Answering" at bounding box center [667, 331] width 316 height 32
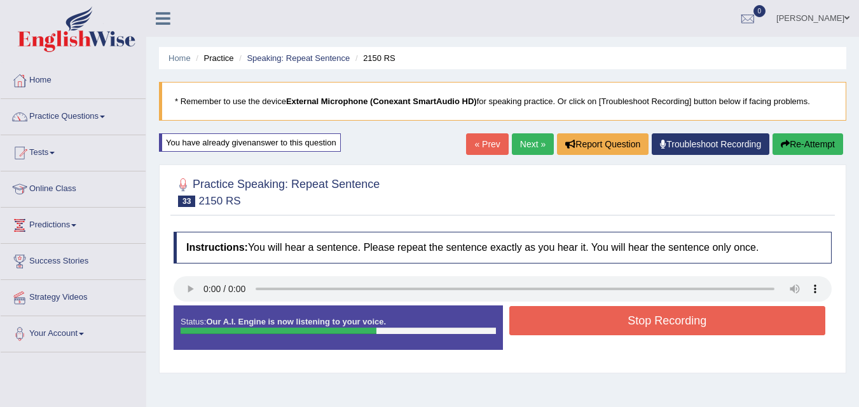
click at [672, 324] on button "Stop Recording" at bounding box center [667, 320] width 316 height 29
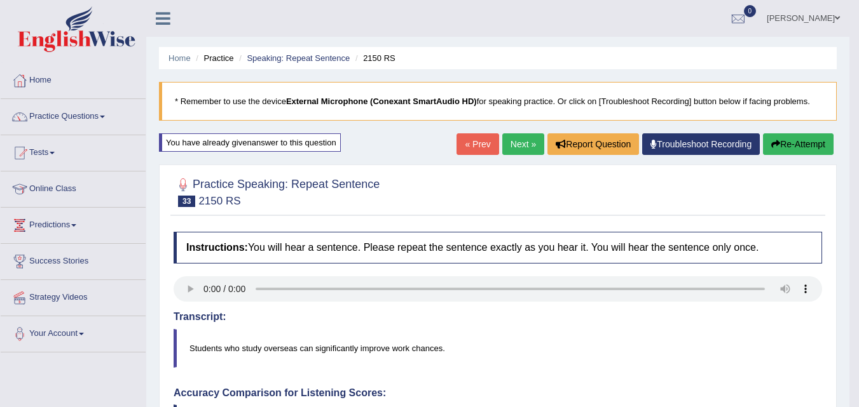
click at [515, 152] on link "Next »" at bounding box center [523, 144] width 42 height 22
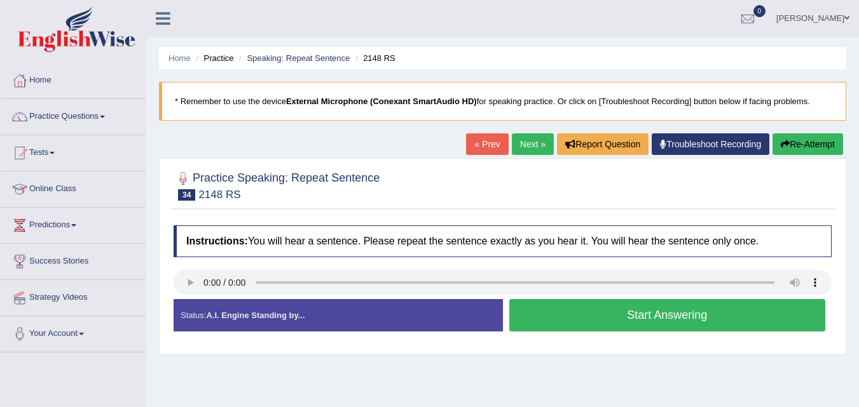
click at [698, 313] on button "Start Answering" at bounding box center [667, 315] width 316 height 32
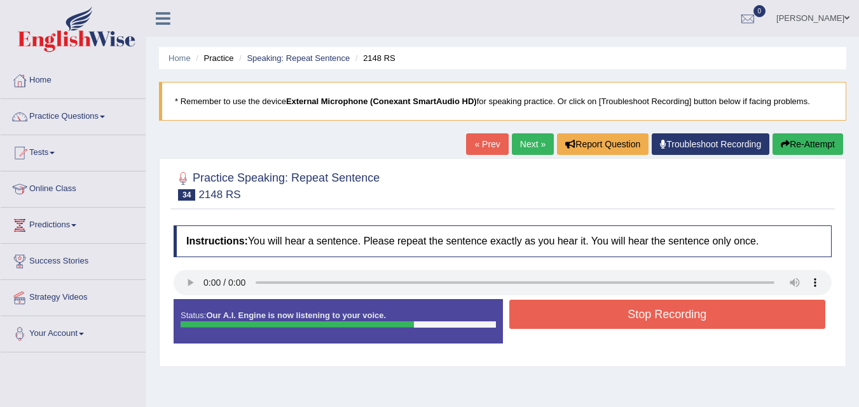
click at [697, 315] on button "Stop Recording" at bounding box center [667, 314] width 316 height 29
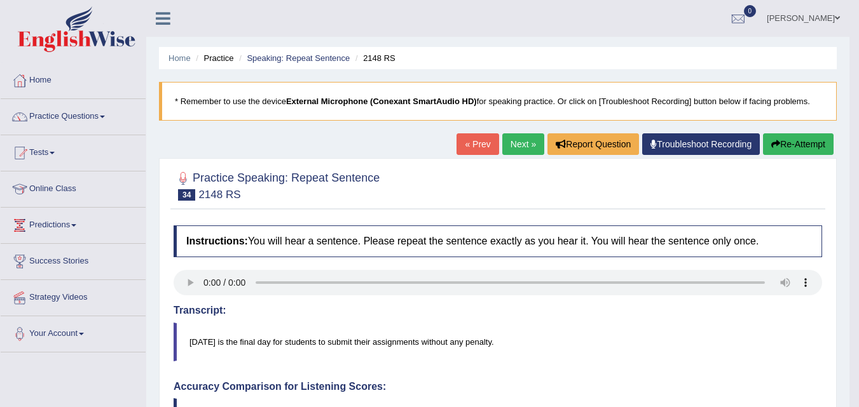
click at [509, 149] on link "Next »" at bounding box center [523, 144] width 42 height 22
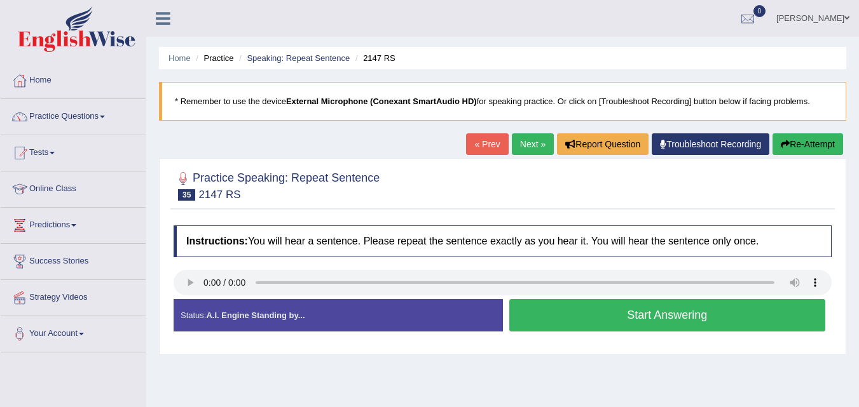
click at [696, 318] on button "Start Answering" at bounding box center [667, 315] width 316 height 32
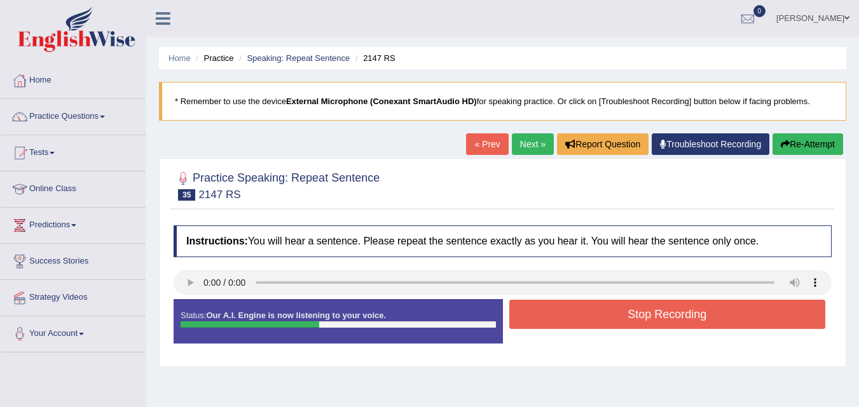
click at [725, 318] on button "Stop Recording" at bounding box center [667, 314] width 316 height 29
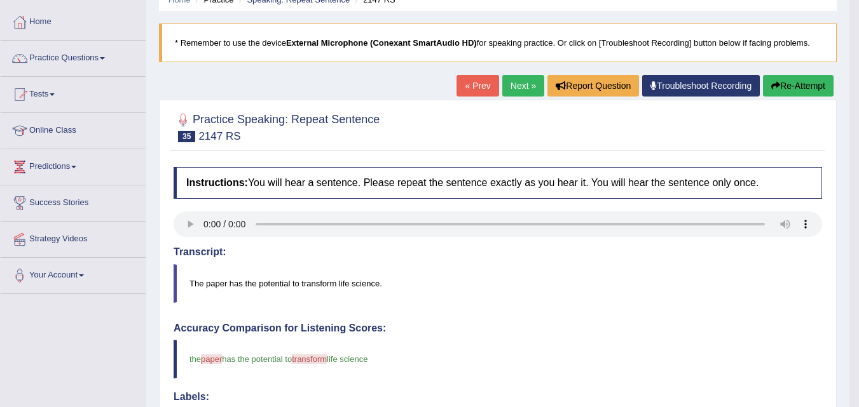
scroll to position [51, 0]
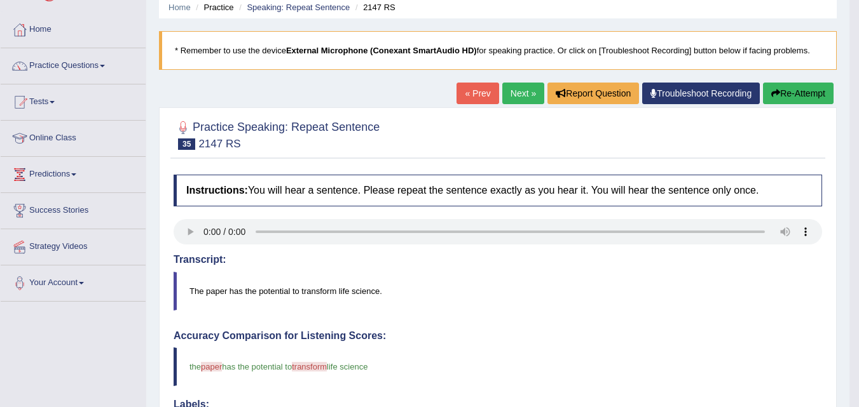
click at [515, 91] on link "Next »" at bounding box center [523, 94] width 42 height 22
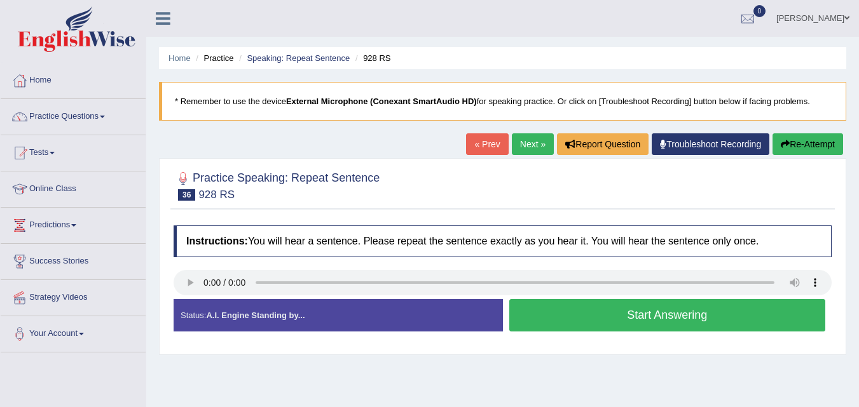
click at [598, 312] on button "Start Answering" at bounding box center [667, 315] width 316 height 32
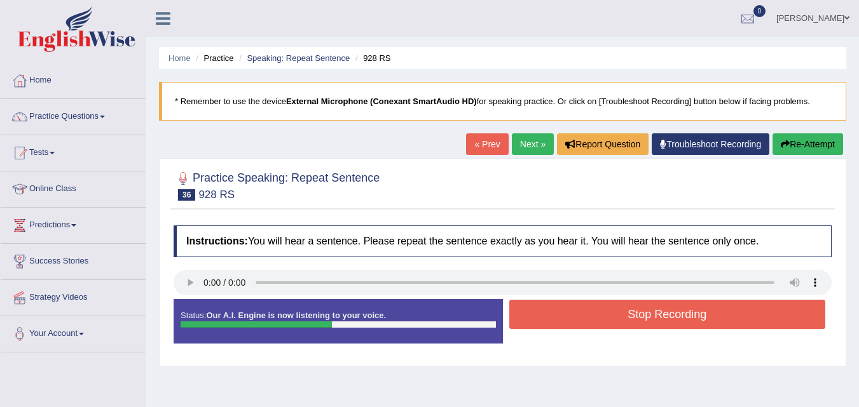
click at [710, 320] on button "Stop Recording" at bounding box center [667, 314] width 316 height 29
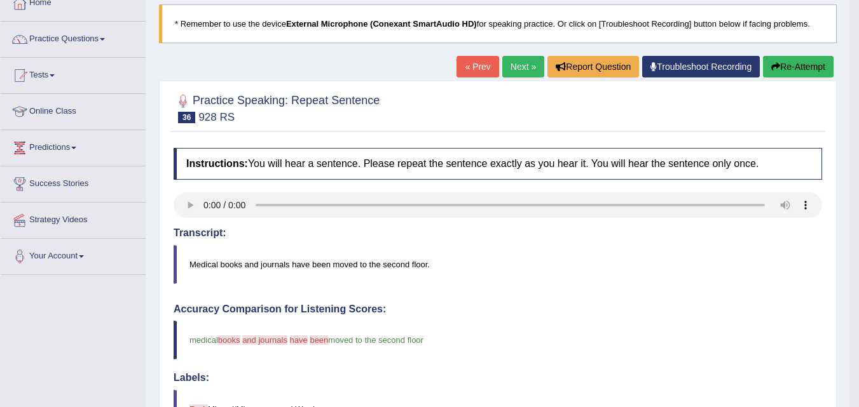
scroll to position [74, 0]
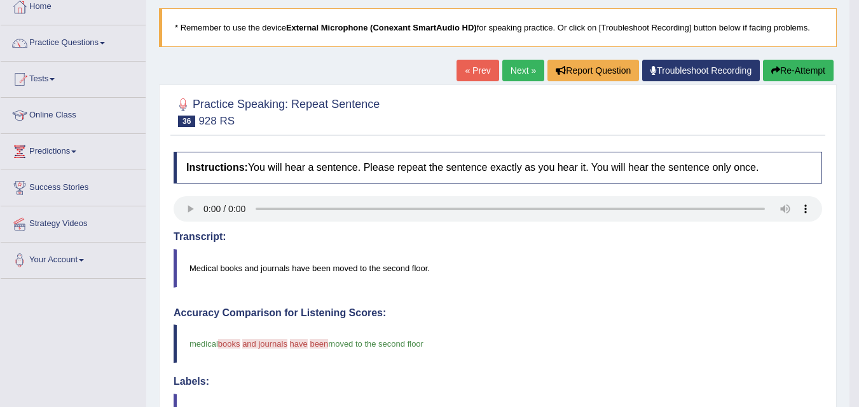
click at [517, 73] on link "Next »" at bounding box center [523, 71] width 42 height 22
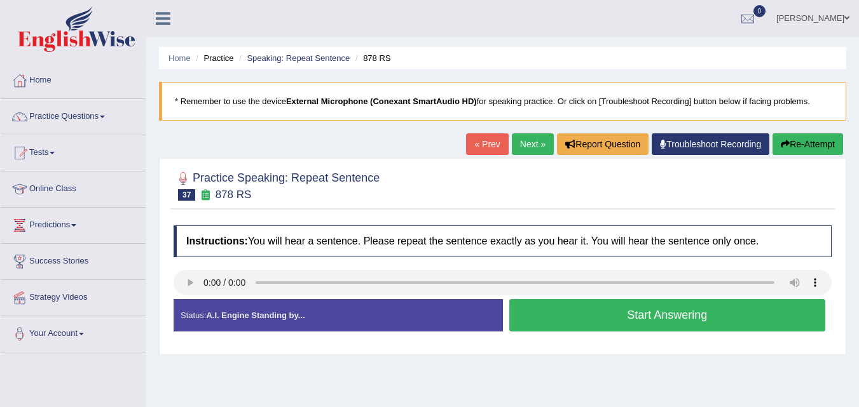
click at [188, 299] on div "Status: A.I. Engine Standing by..." at bounding box center [337, 315] width 329 height 32
click at [657, 317] on button "Start Answering" at bounding box center [667, 315] width 316 height 32
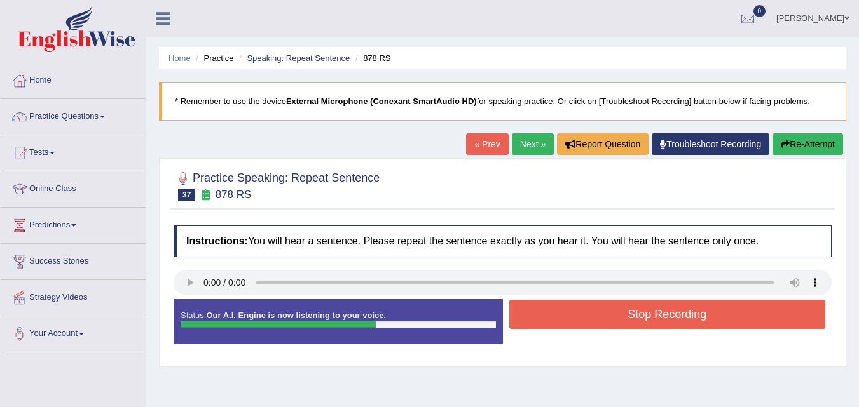
click at [693, 315] on button "Stop Recording" at bounding box center [667, 314] width 316 height 29
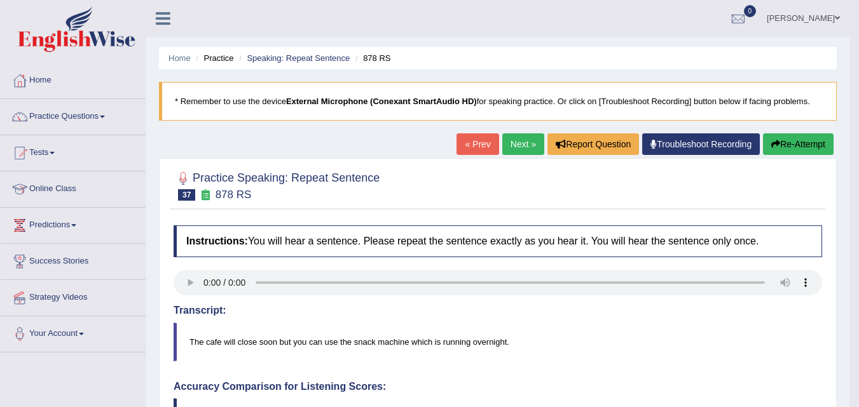
click at [515, 152] on link "Next »" at bounding box center [523, 144] width 42 height 22
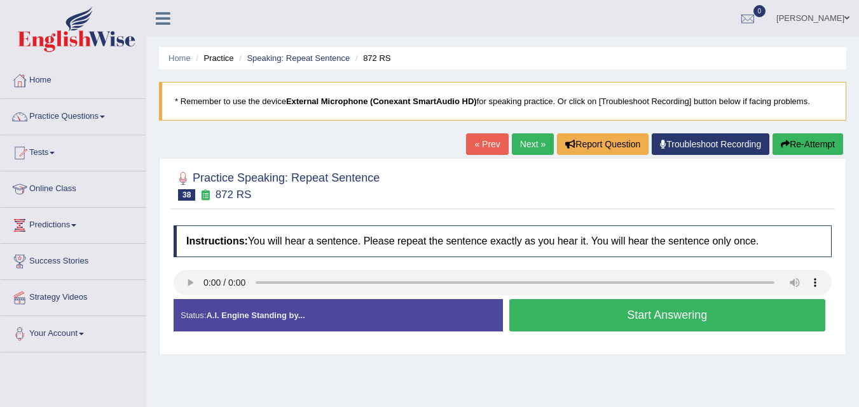
click at [617, 327] on button "Start Answering" at bounding box center [667, 315] width 316 height 32
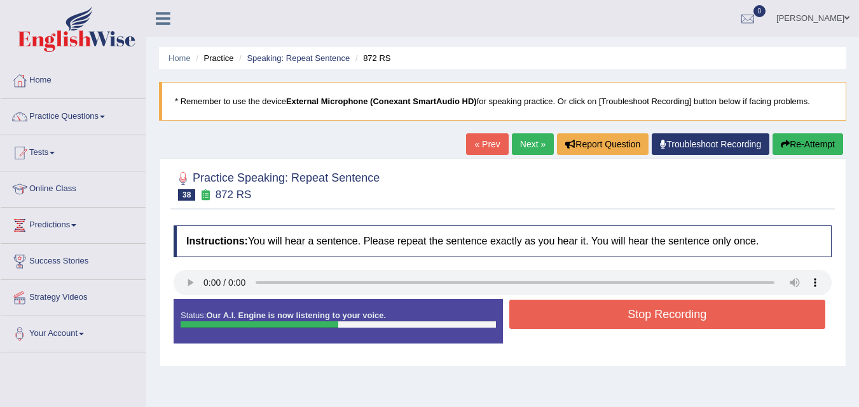
click at [662, 319] on button "Stop Recording" at bounding box center [667, 314] width 316 height 29
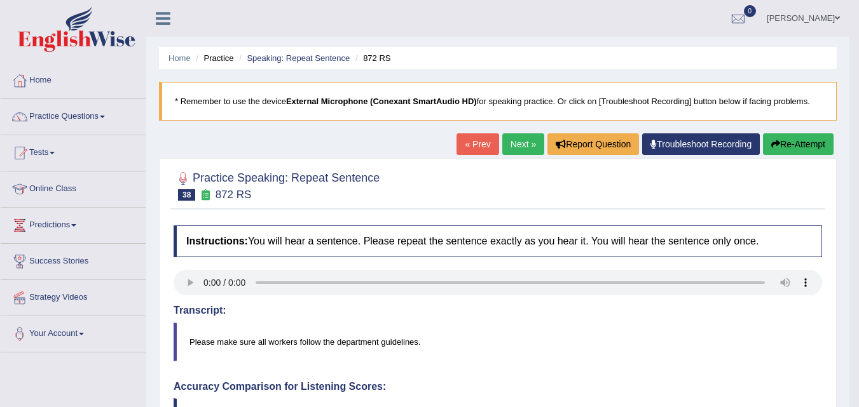
click at [513, 143] on link "Next »" at bounding box center [523, 144] width 42 height 22
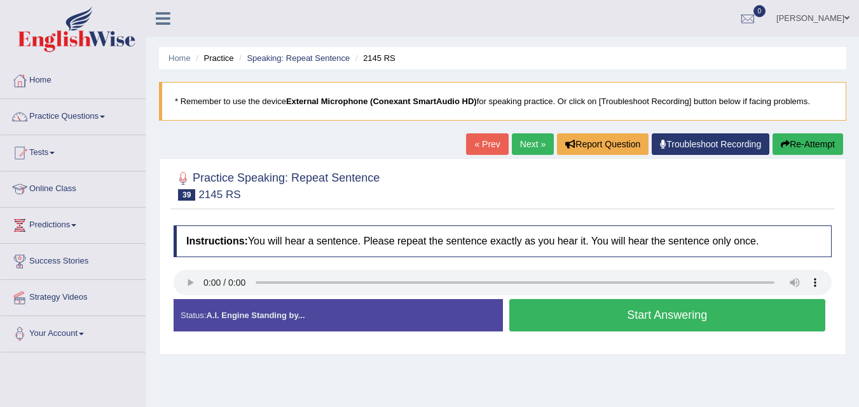
click at [675, 319] on button "Start Answering" at bounding box center [667, 315] width 316 height 32
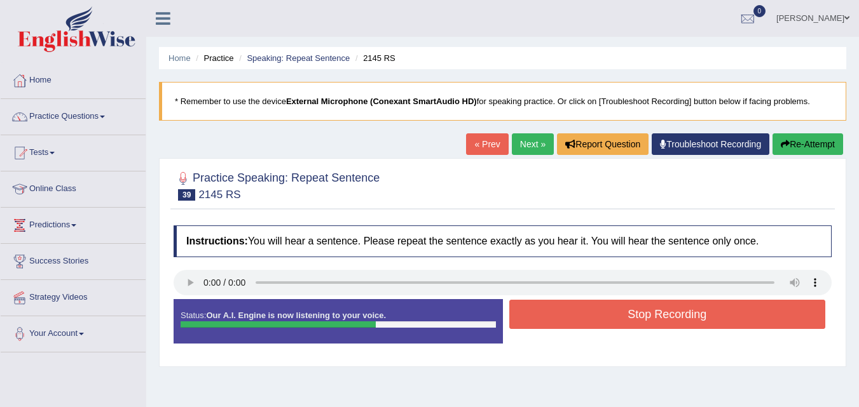
click at [699, 320] on button "Stop Recording" at bounding box center [667, 314] width 316 height 29
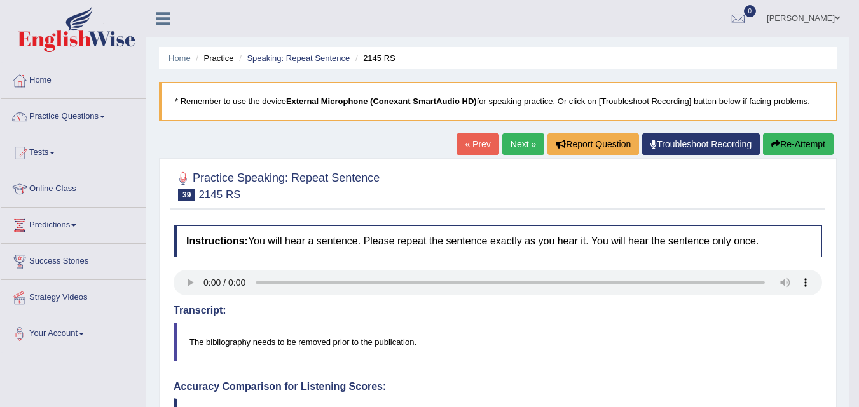
click at [506, 147] on link "Next »" at bounding box center [523, 144] width 42 height 22
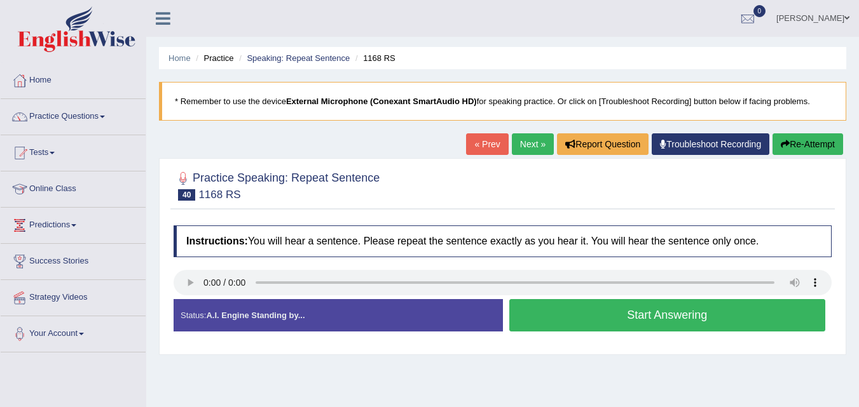
click at [191, 299] on div "Status: A.I. Engine Standing by..." at bounding box center [337, 315] width 329 height 32
click at [711, 318] on button "Start Answering" at bounding box center [667, 315] width 316 height 32
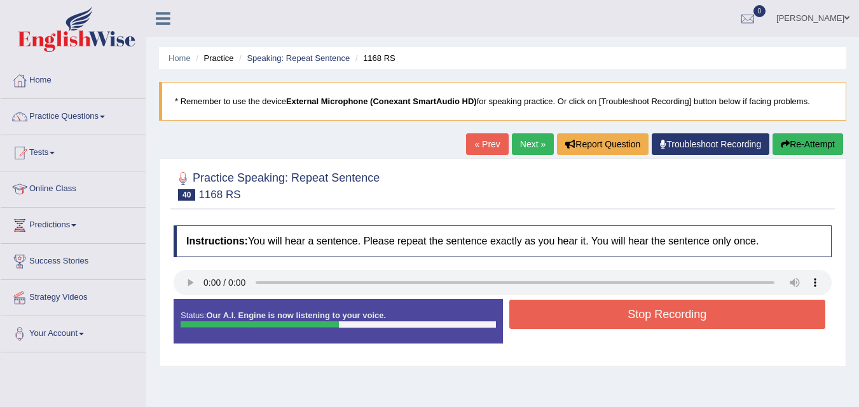
click at [744, 323] on button "Stop Recording" at bounding box center [667, 314] width 316 height 29
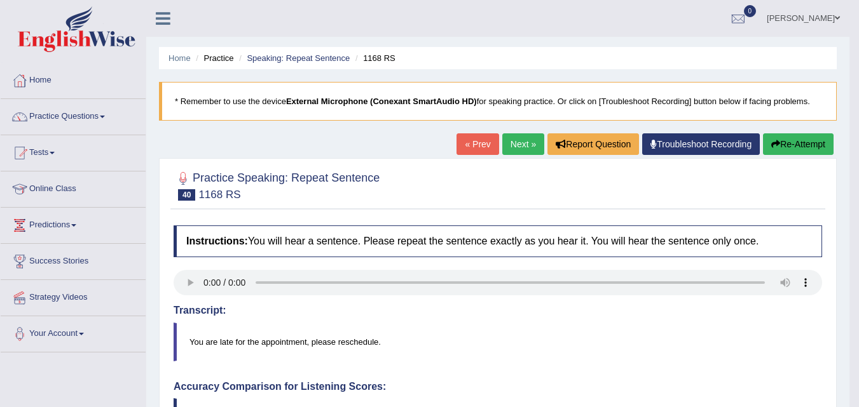
click at [514, 147] on link "Next »" at bounding box center [523, 144] width 42 height 22
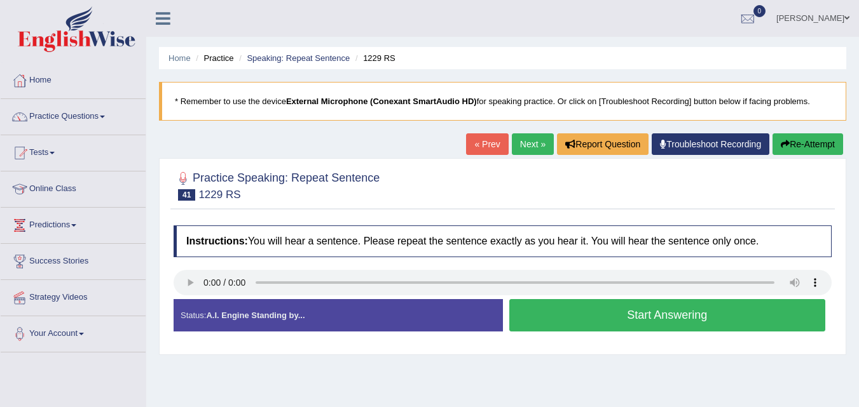
click at [711, 318] on button "Start Answering" at bounding box center [667, 315] width 316 height 32
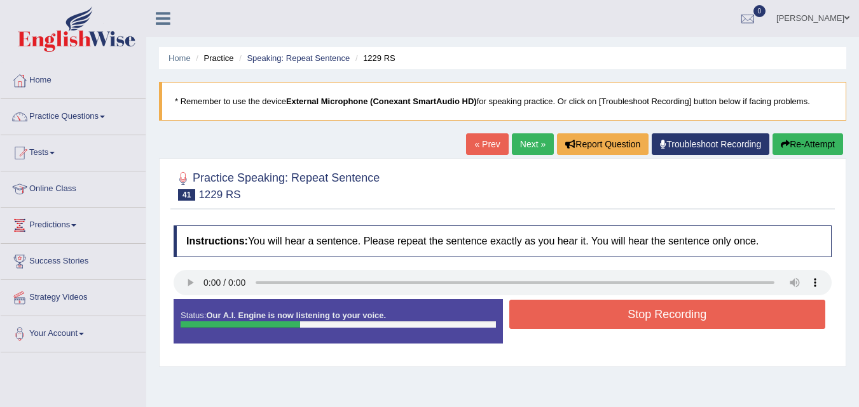
click at [728, 323] on button "Stop Recording" at bounding box center [667, 314] width 316 height 29
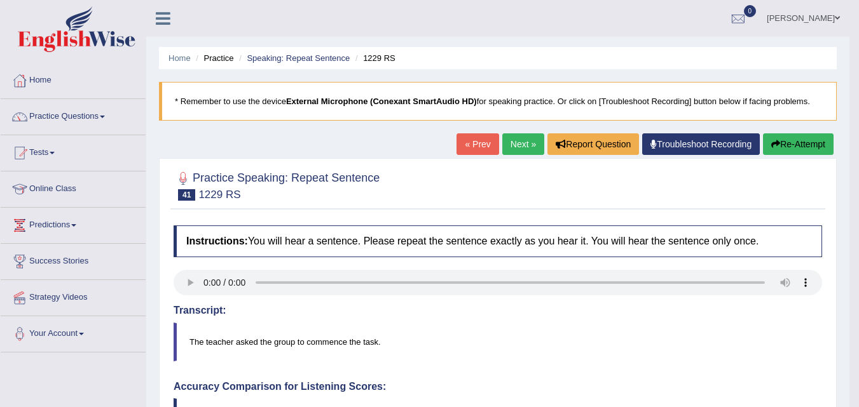
click at [512, 149] on link "Next »" at bounding box center [523, 144] width 42 height 22
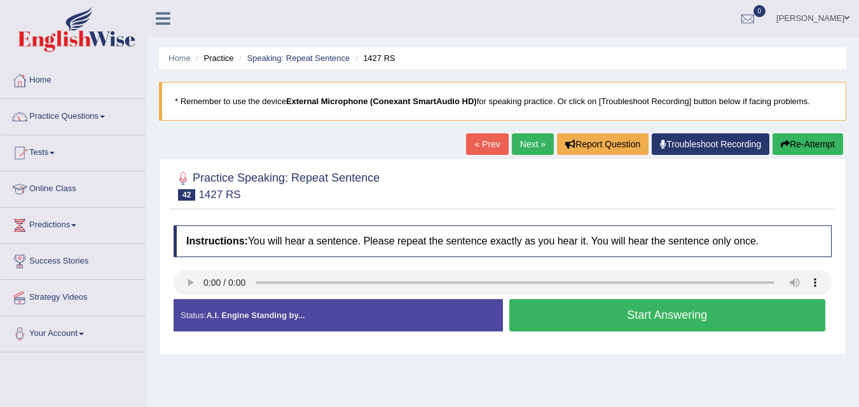
click at [714, 315] on button "Start Answering" at bounding box center [667, 315] width 316 height 32
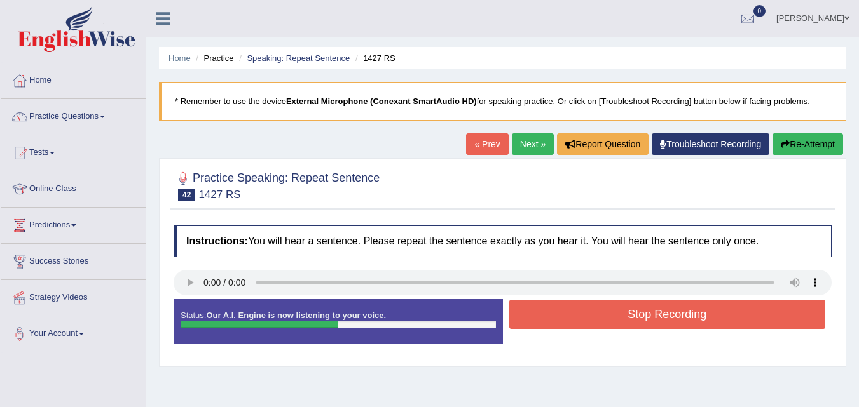
click at [723, 316] on button "Stop Recording" at bounding box center [667, 314] width 316 height 29
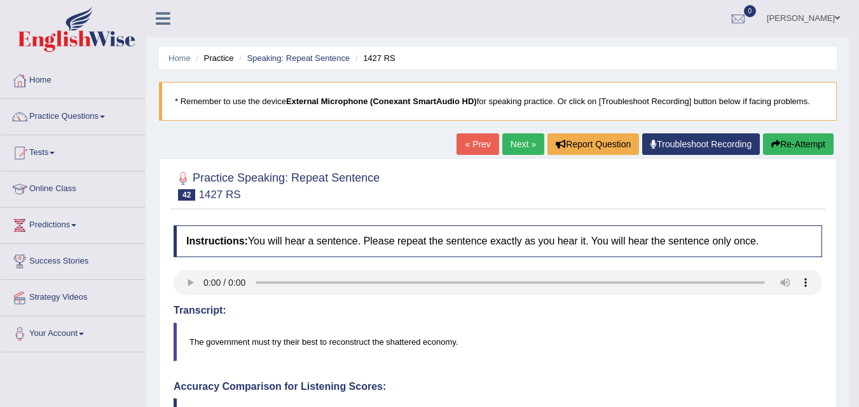
click at [509, 151] on link "Next »" at bounding box center [523, 144] width 42 height 22
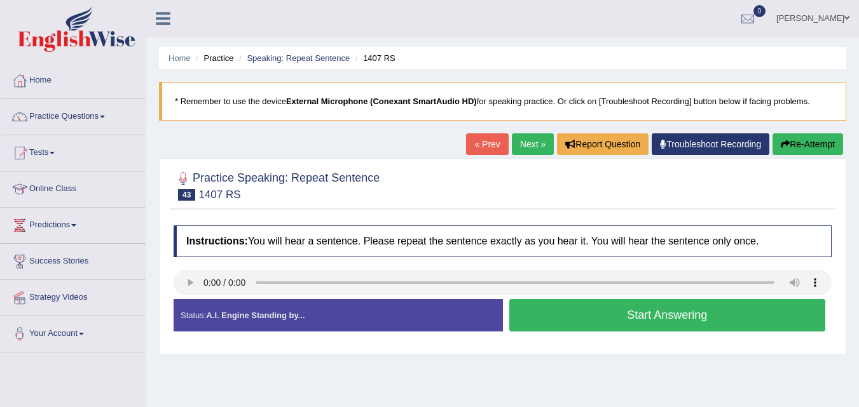
click at [723, 319] on button "Start Answering" at bounding box center [667, 315] width 316 height 32
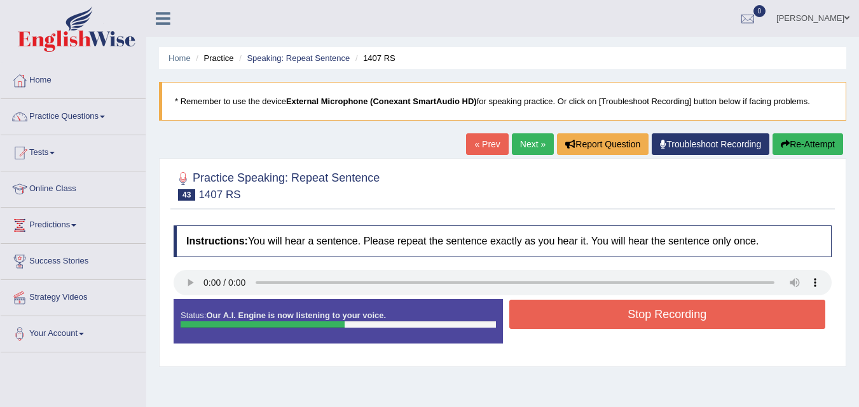
click at [748, 315] on button "Stop Recording" at bounding box center [667, 314] width 316 height 29
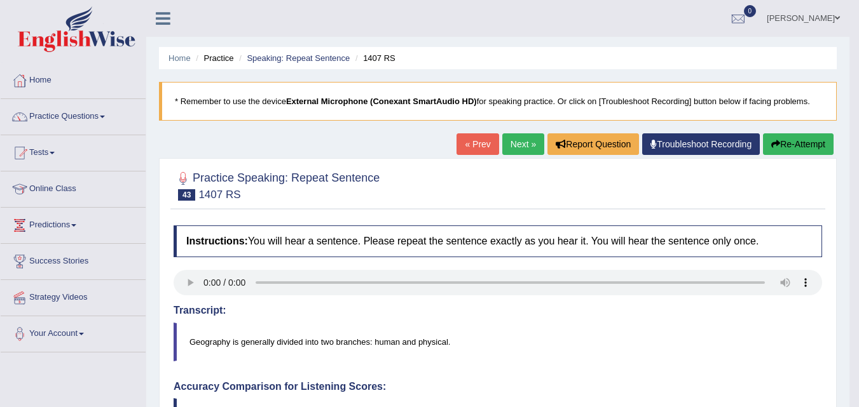
click at [516, 150] on link "Next »" at bounding box center [523, 144] width 42 height 22
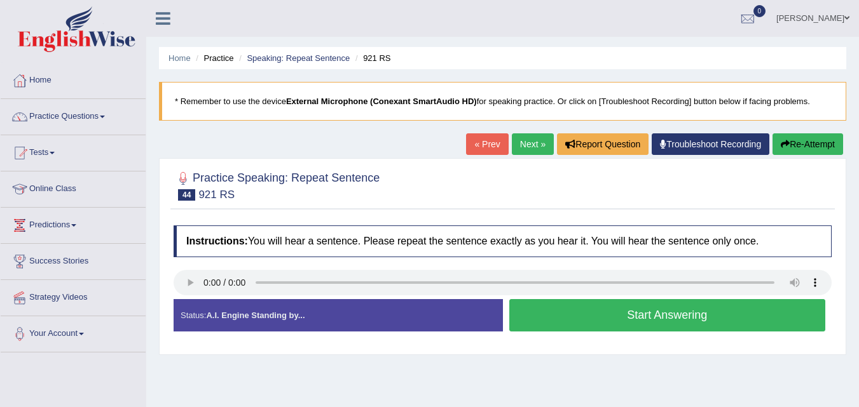
click at [737, 316] on button "Start Answering" at bounding box center [667, 315] width 316 height 32
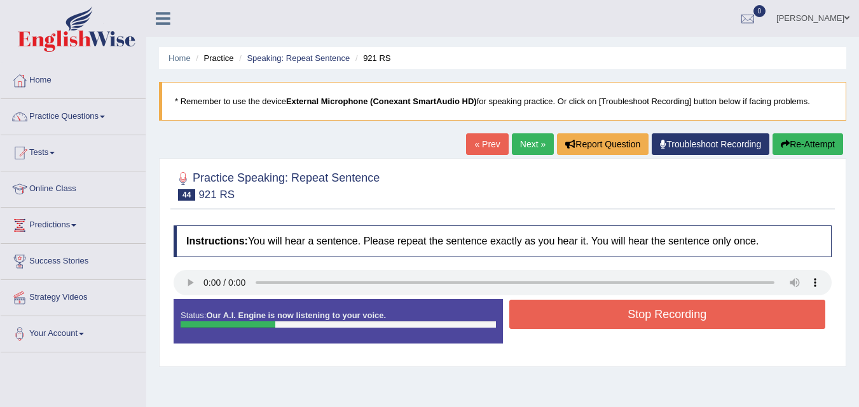
click at [758, 319] on button "Stop Recording" at bounding box center [667, 314] width 316 height 29
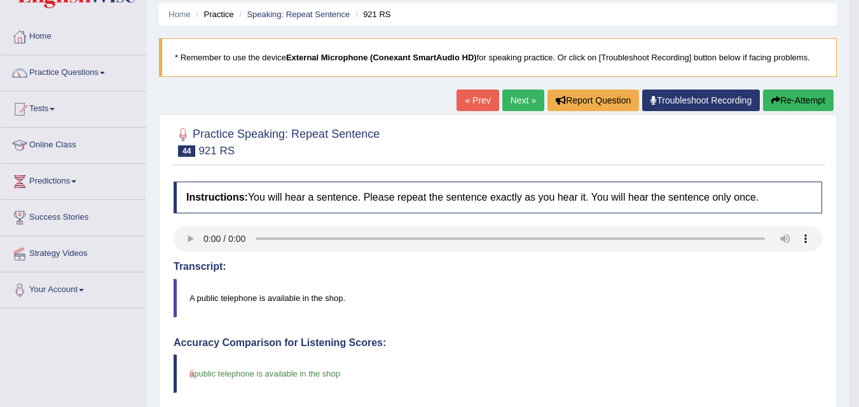
scroll to position [40, 0]
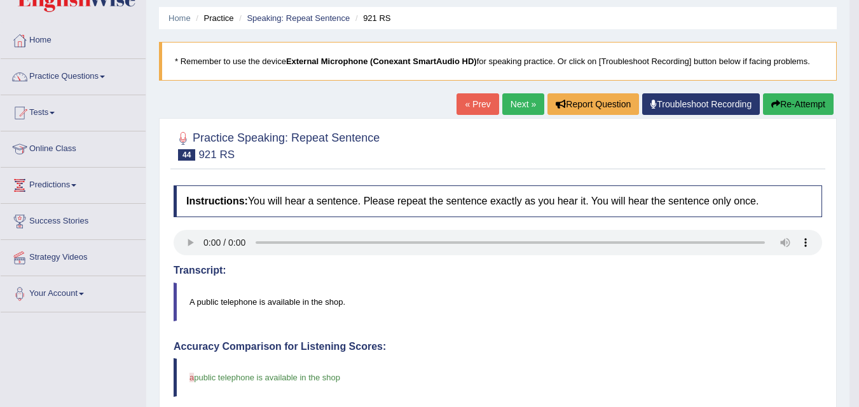
click at [513, 106] on link "Next »" at bounding box center [523, 104] width 42 height 22
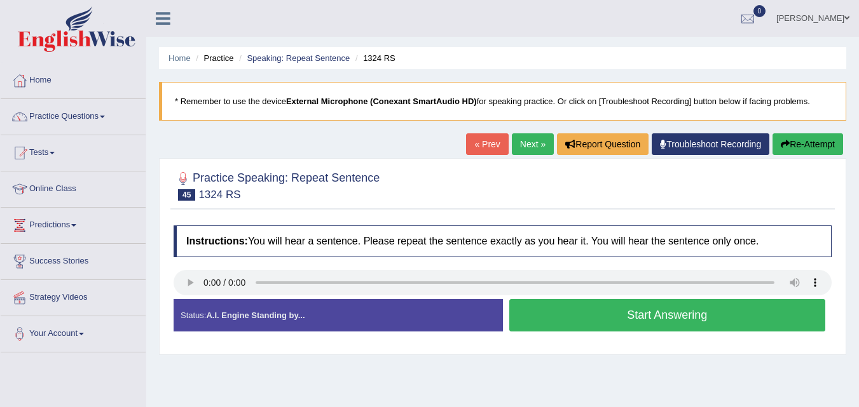
click at [602, 319] on button "Start Answering" at bounding box center [667, 315] width 316 height 32
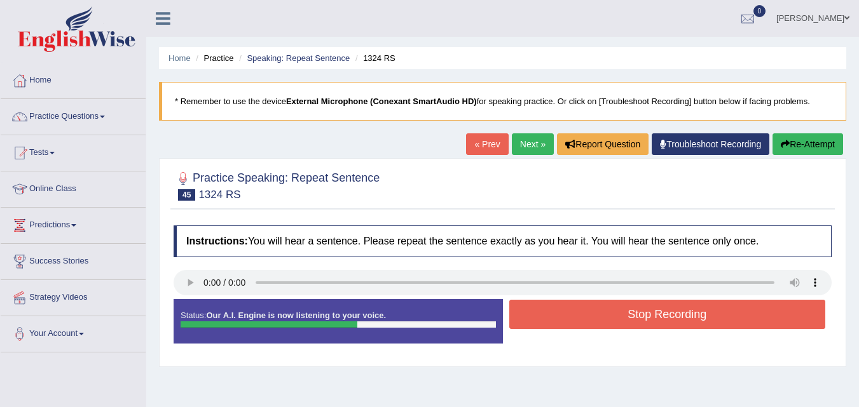
click at [699, 317] on button "Stop Recording" at bounding box center [667, 314] width 316 height 29
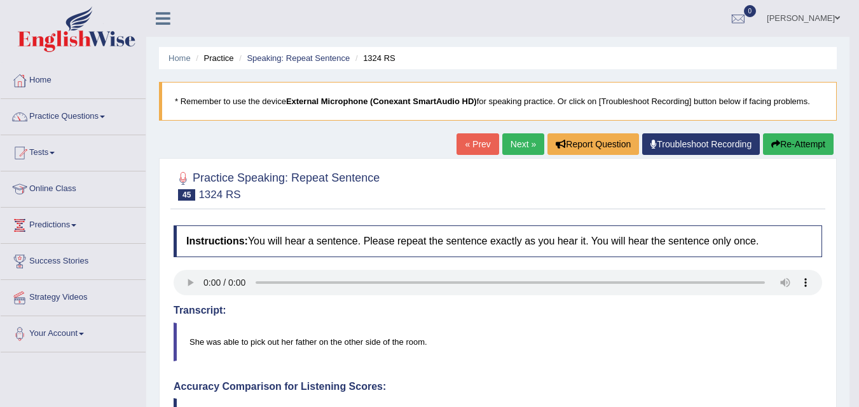
click at [515, 147] on link "Next »" at bounding box center [523, 144] width 42 height 22
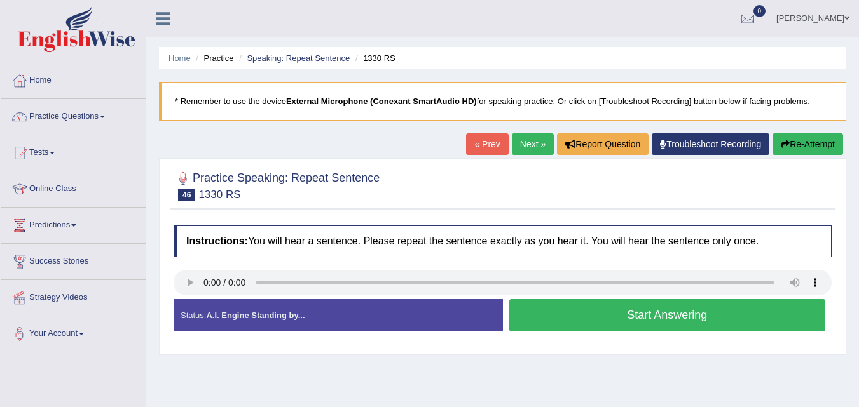
click at [656, 323] on button "Start Answering" at bounding box center [667, 315] width 316 height 32
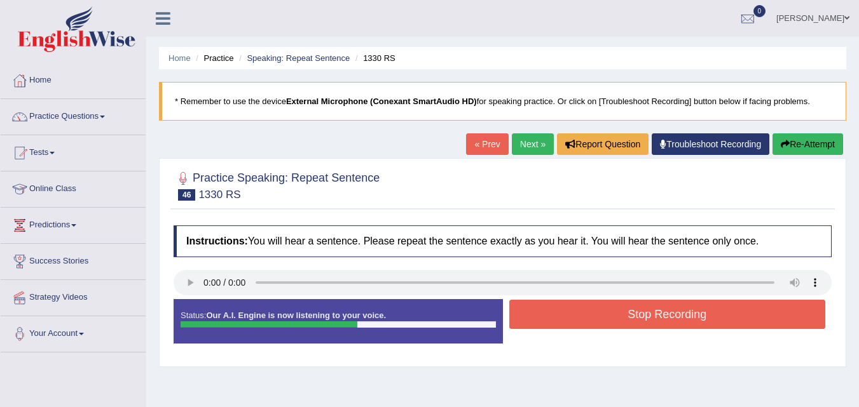
click at [690, 319] on button "Stop Recording" at bounding box center [667, 314] width 316 height 29
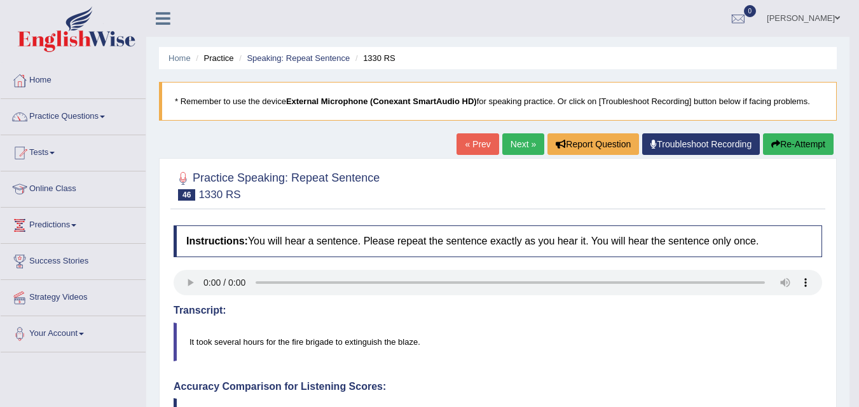
click at [792, 146] on button "Re-Attempt" at bounding box center [798, 144] width 71 height 22
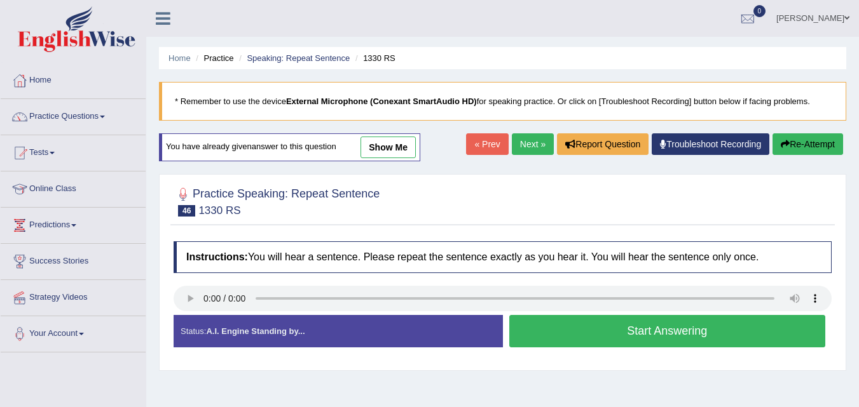
click at [677, 330] on button "Start Answering" at bounding box center [667, 331] width 316 height 32
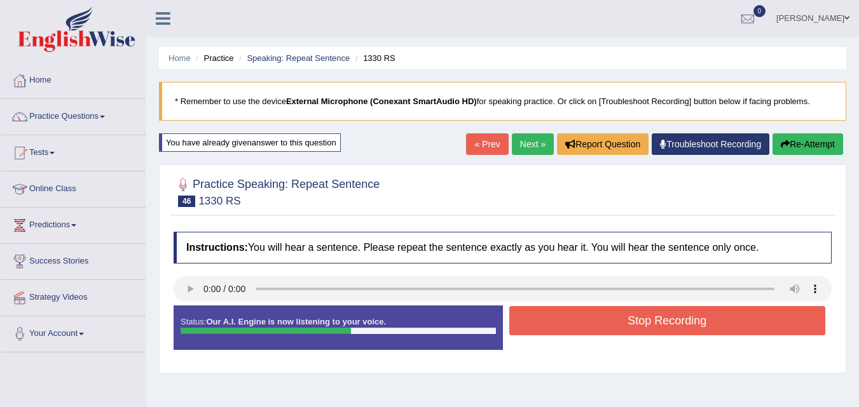
click at [688, 323] on button "Stop Recording" at bounding box center [667, 320] width 316 height 29
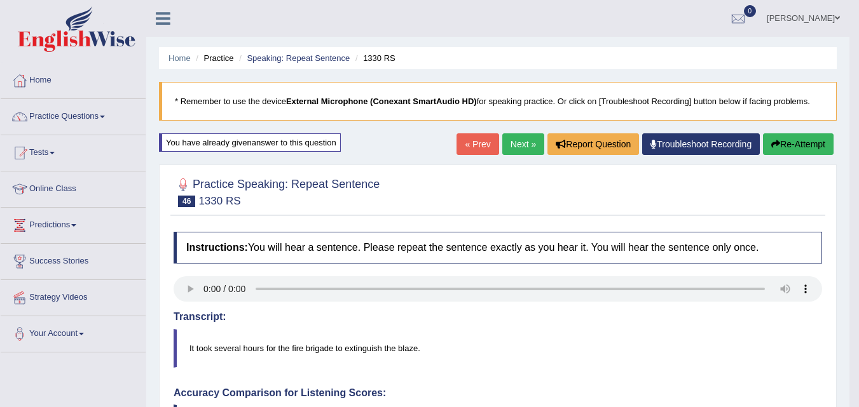
click at [516, 143] on link "Next »" at bounding box center [523, 144] width 42 height 22
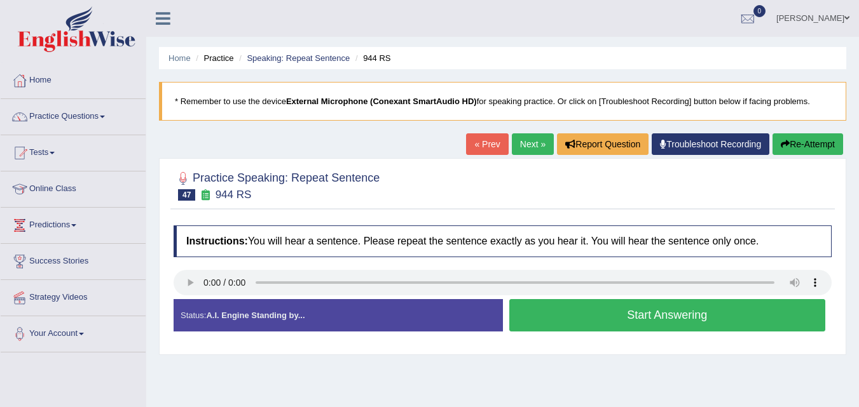
click at [675, 314] on button "Start Answering" at bounding box center [667, 315] width 316 height 32
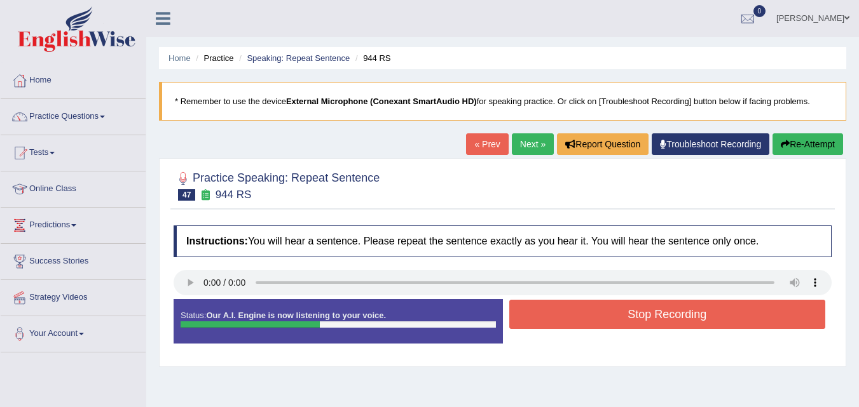
click at [723, 313] on button "Stop Recording" at bounding box center [667, 314] width 316 height 29
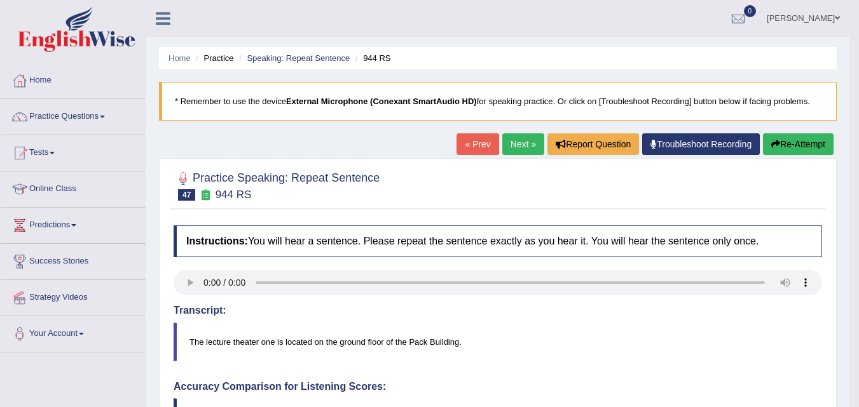
click at [516, 147] on link "Next »" at bounding box center [523, 144] width 42 height 22
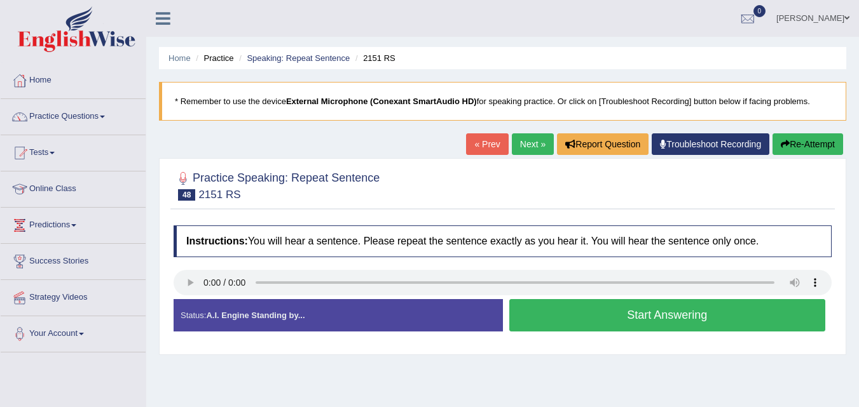
click at [667, 320] on button "Start Answering" at bounding box center [667, 315] width 316 height 32
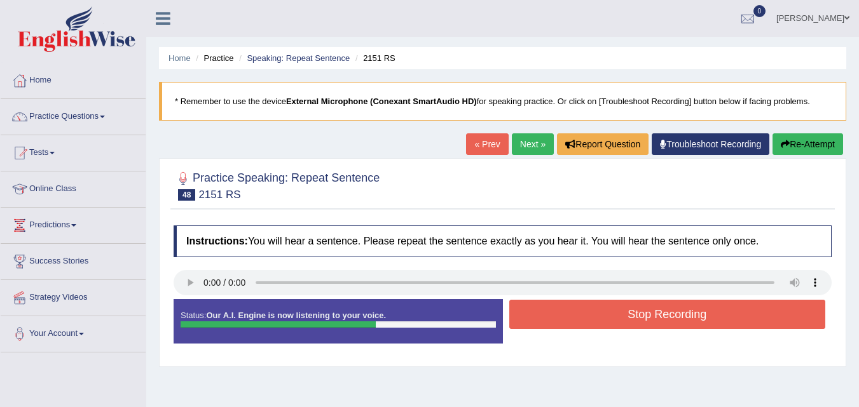
click at [634, 311] on button "Stop Recording" at bounding box center [667, 314] width 316 height 29
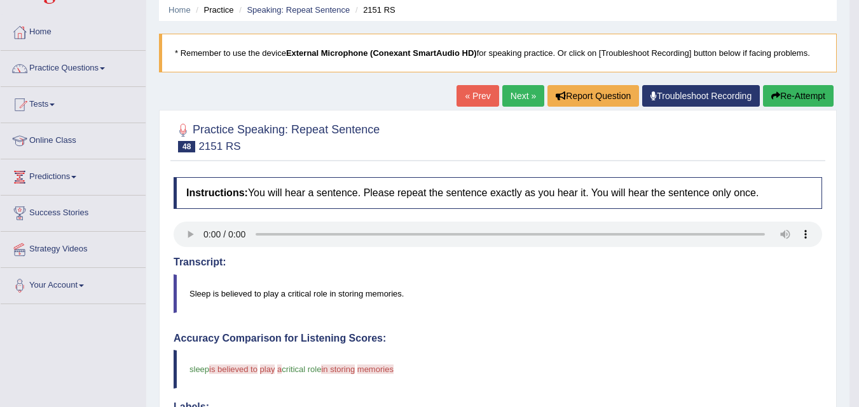
scroll to position [48, 0]
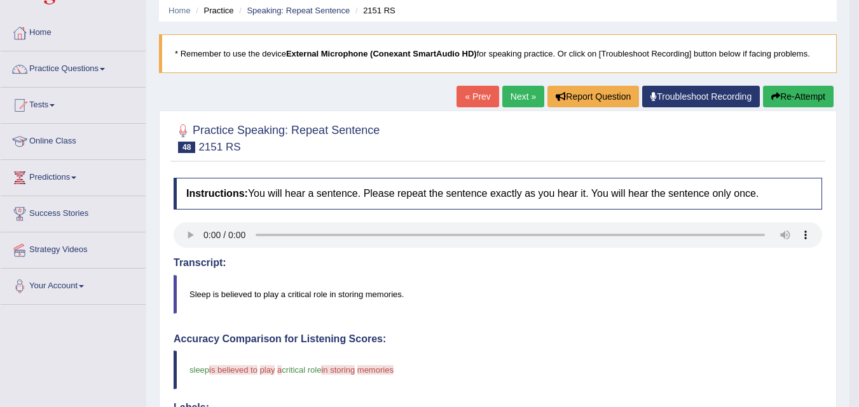
click at [795, 97] on button "Re-Attempt" at bounding box center [798, 97] width 71 height 22
